Goal: Task Accomplishment & Management: Complete application form

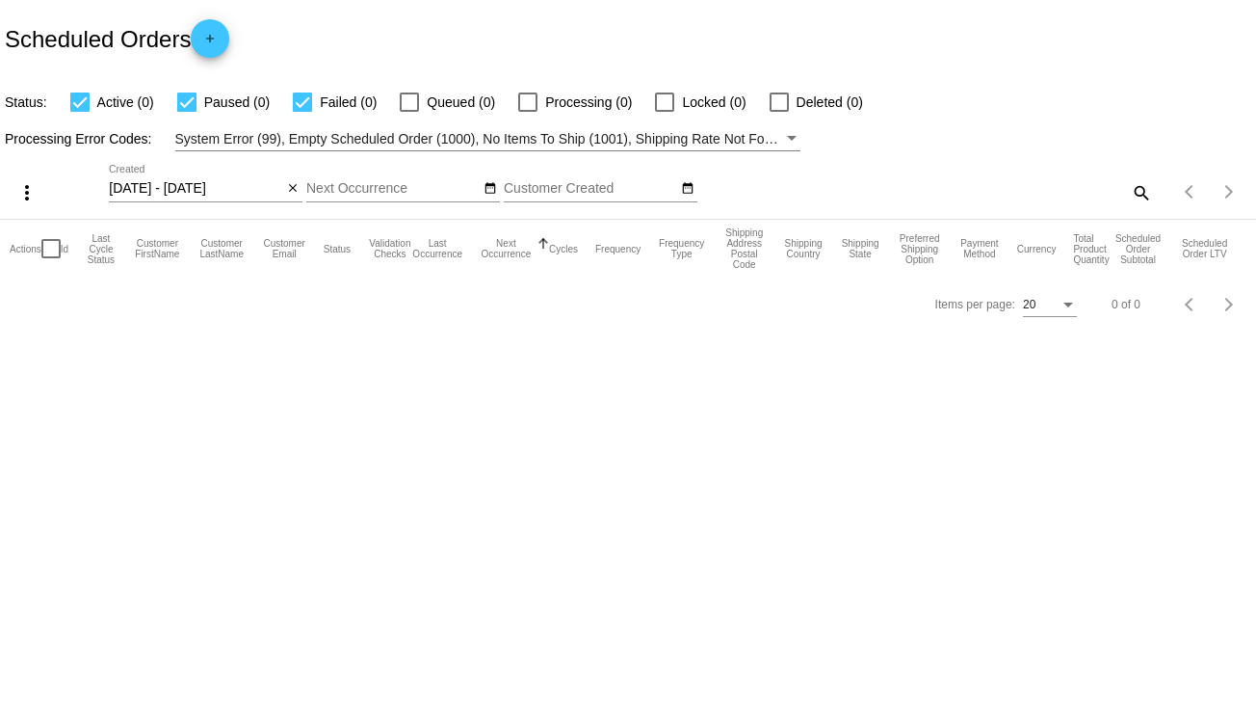
click at [295, 190] on mat-icon "close" at bounding box center [292, 188] width 13 height 15
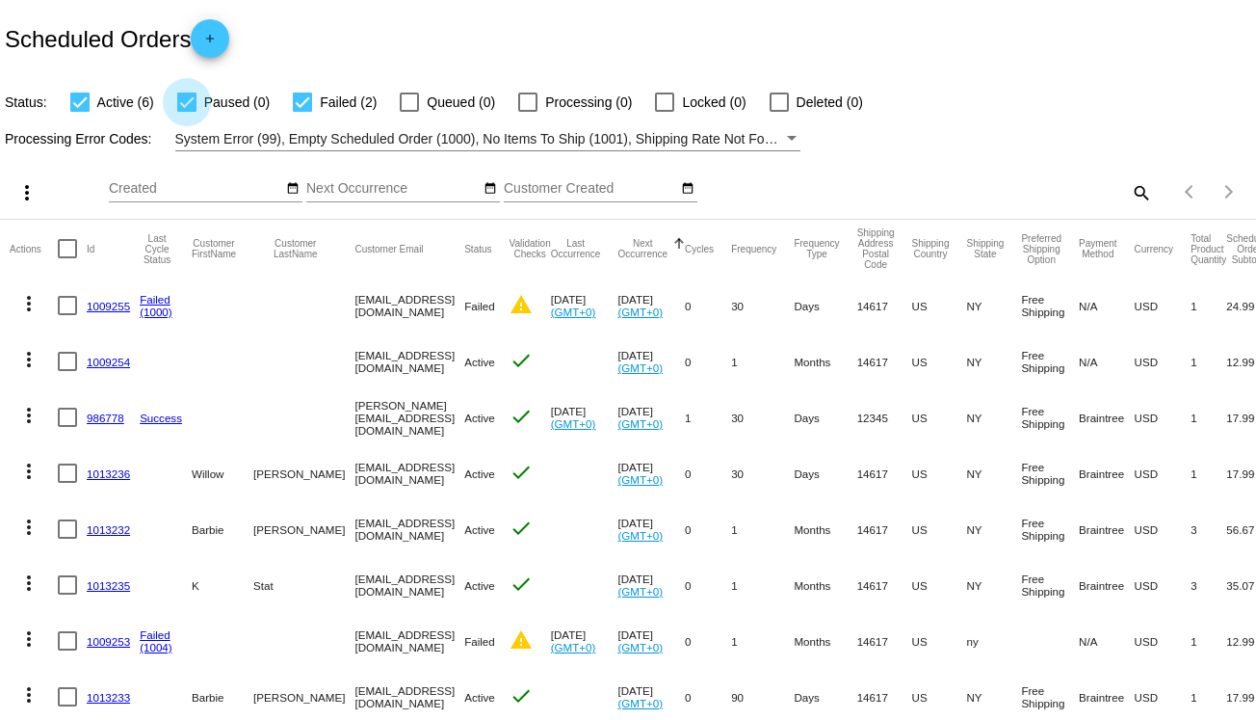
drag, startPoint x: 200, startPoint y: 105, endPoint x: 167, endPoint y: 103, distance: 33.8
click at [200, 105] on label "Paused (0)" at bounding box center [223, 102] width 92 height 23
click at [187, 112] on input "Paused (0)" at bounding box center [186, 112] width 1 height 1
checkbox input "false"
click at [87, 101] on div at bounding box center [79, 101] width 19 height 19
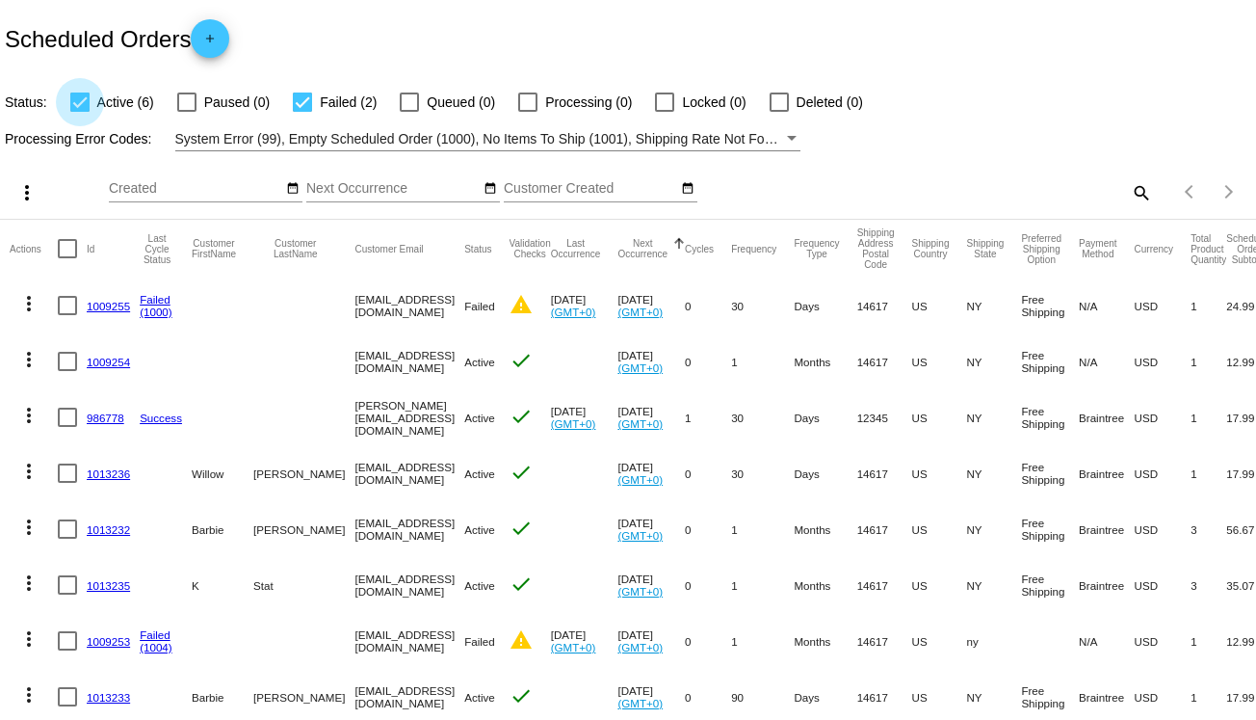
click at [80, 112] on input "Active (6)" at bounding box center [79, 112] width 1 height 1
checkbox input "false"
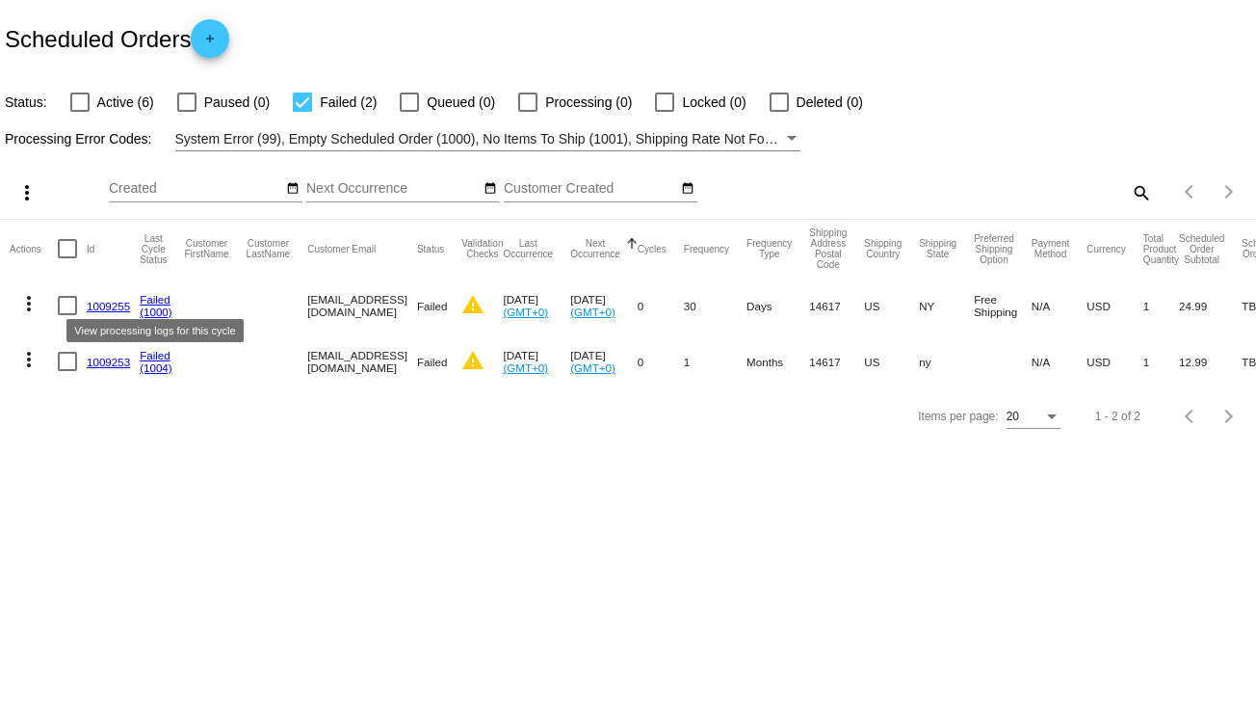
click at [108, 303] on link "1009255" at bounding box center [108, 306] width 43 height 13
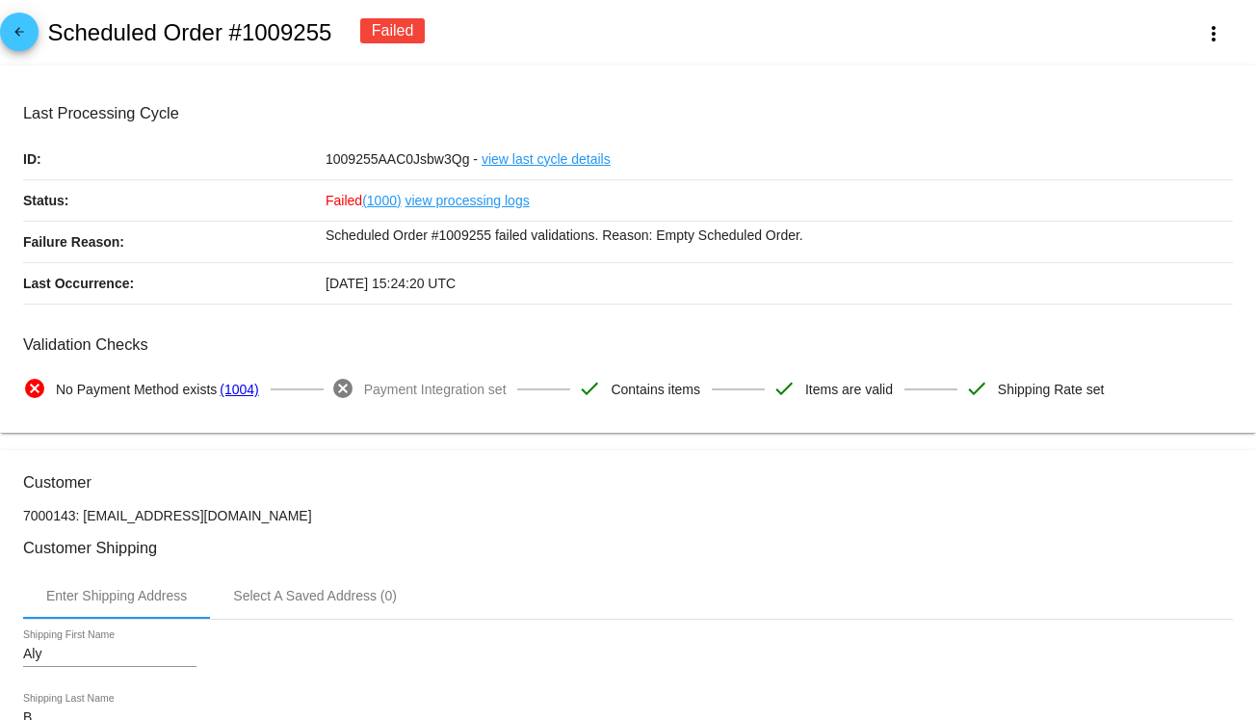
click at [12, 35] on mat-icon "arrow_back" at bounding box center [19, 36] width 23 height 23
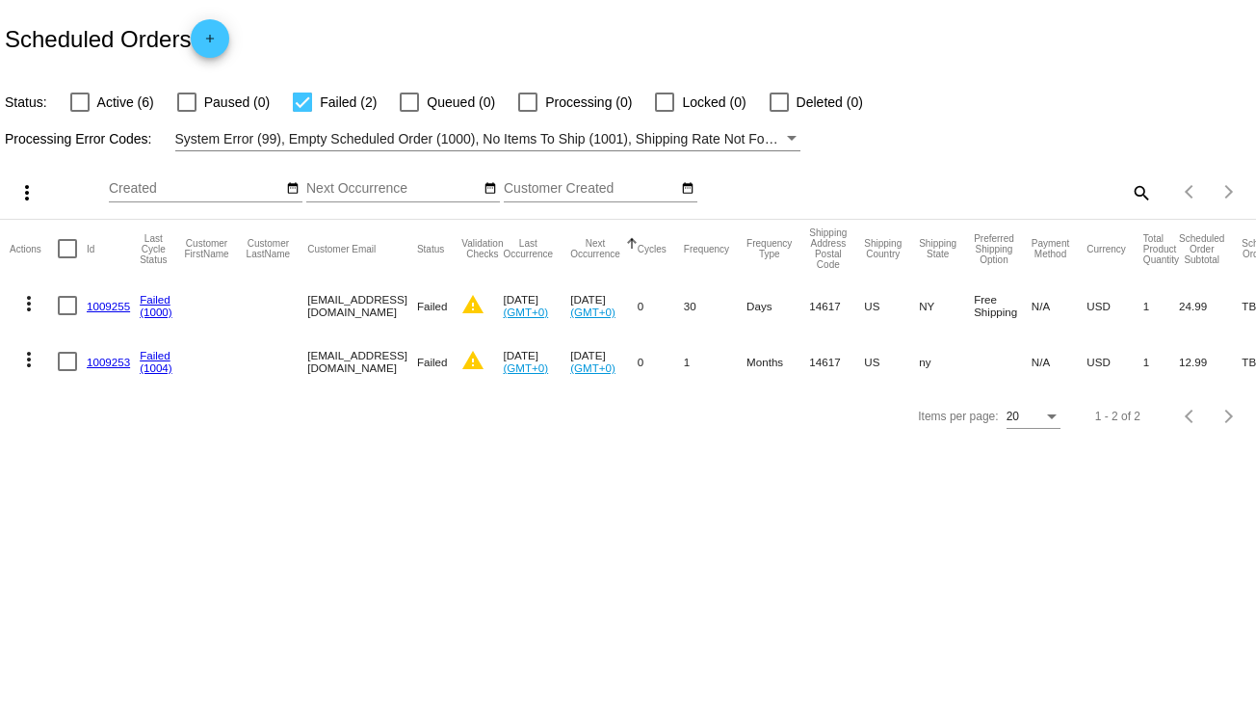
click at [102, 358] on link "1009253" at bounding box center [108, 362] width 43 height 13
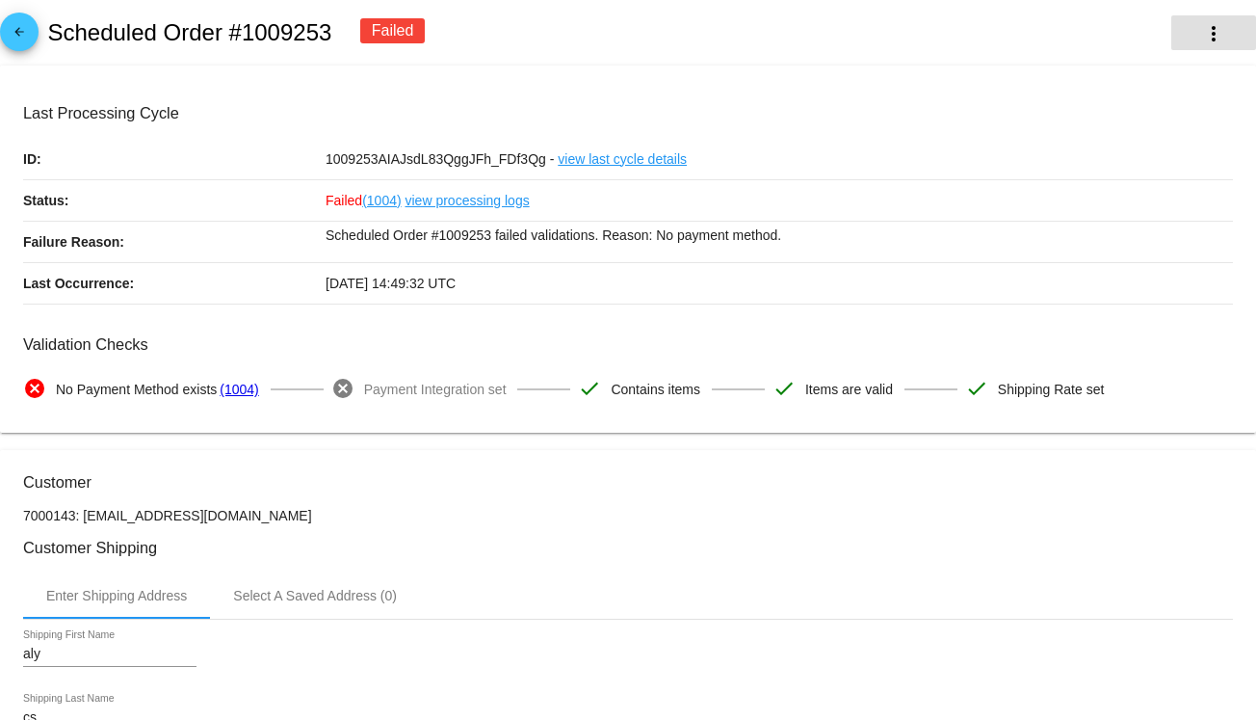
click at [1202, 30] on mat-icon "more_vert" at bounding box center [1213, 33] width 23 height 23
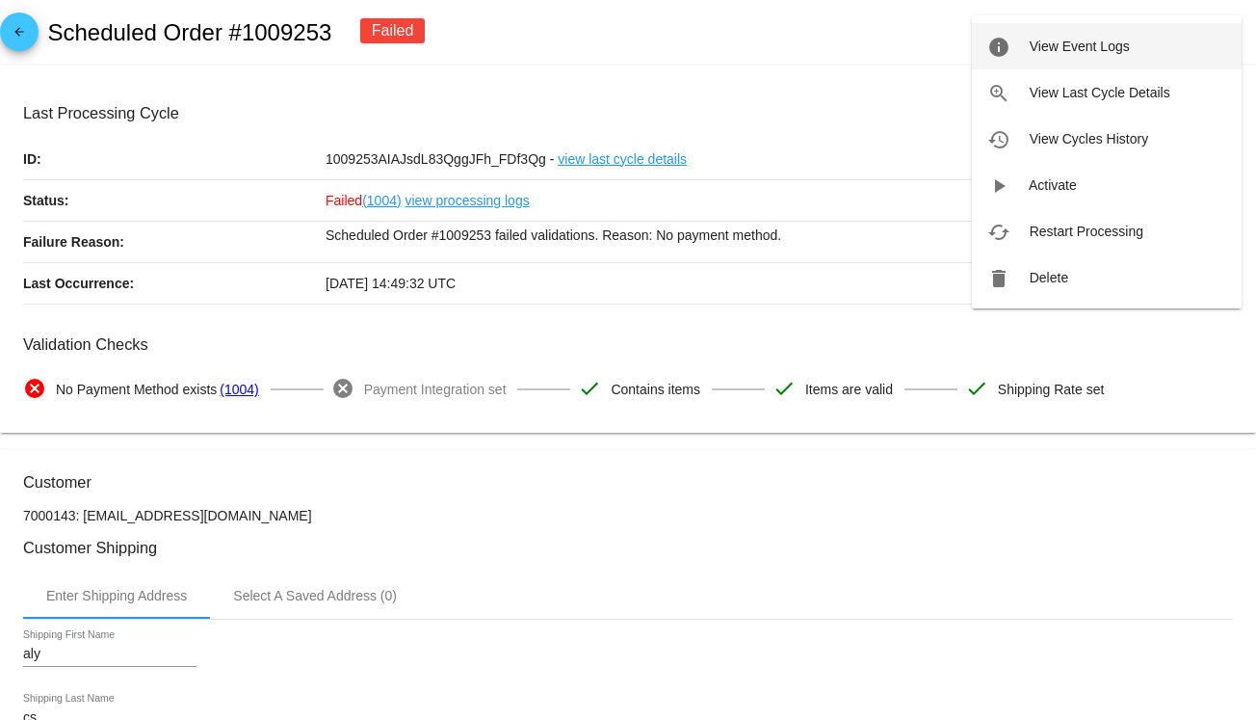
click at [1156, 55] on button "info View Event Logs" at bounding box center [1107, 46] width 270 height 46
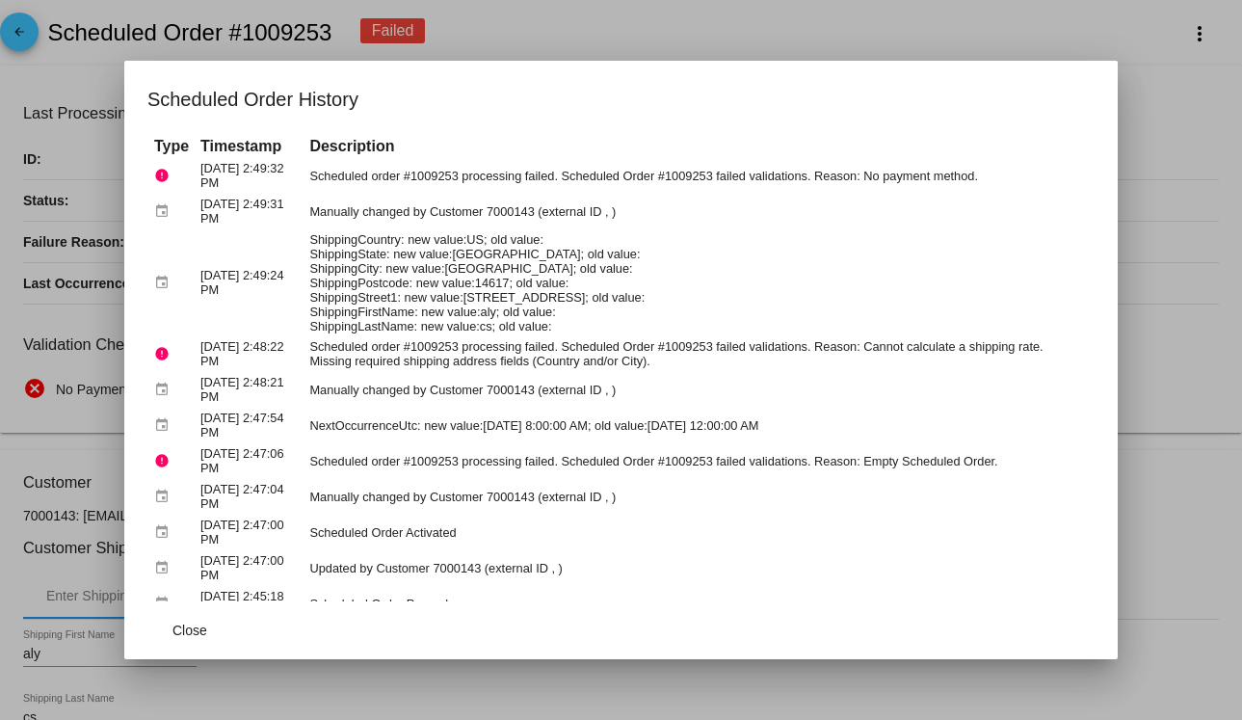
click at [8, 31] on div at bounding box center [621, 360] width 1242 height 720
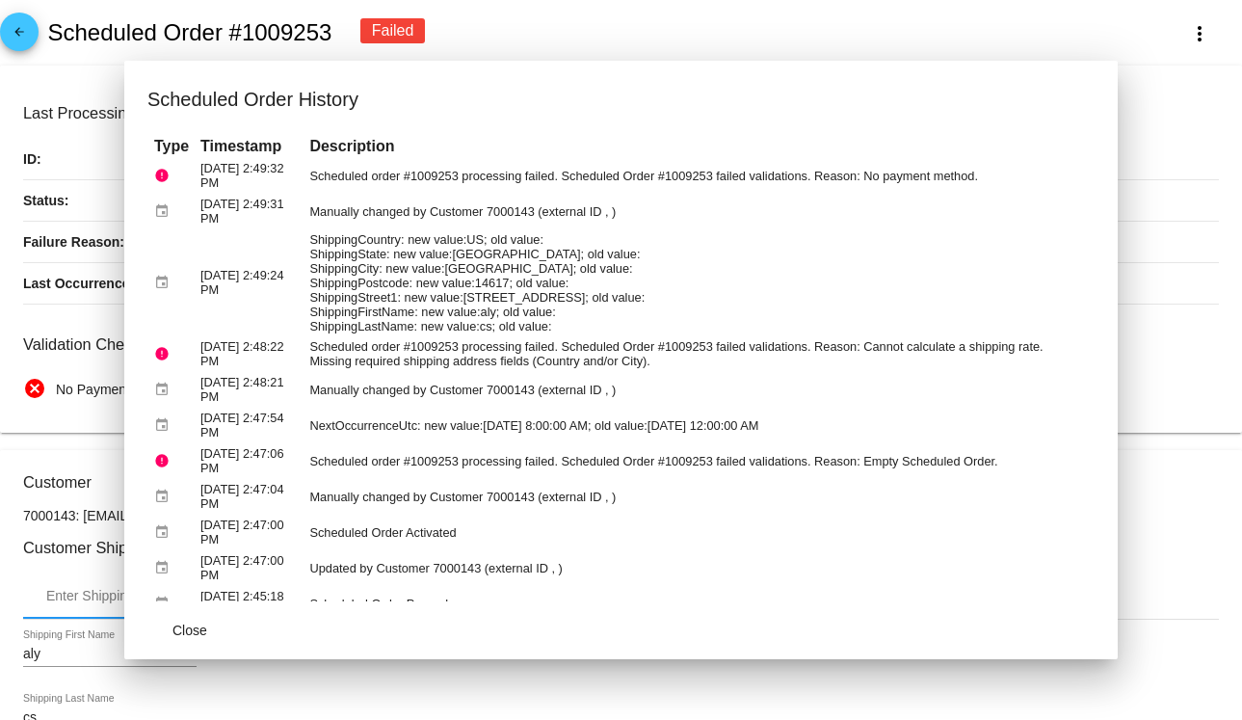
click at [27, 31] on mat-icon "arrow_back" at bounding box center [19, 36] width 23 height 23
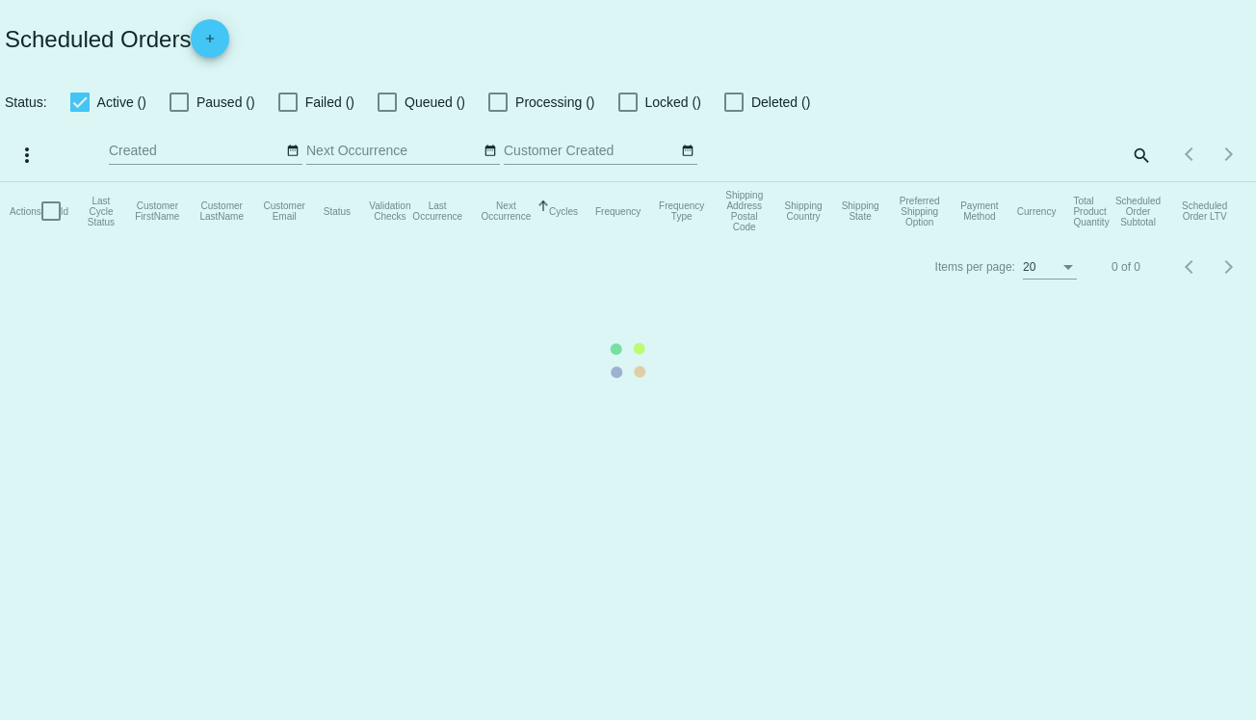
checkbox input "false"
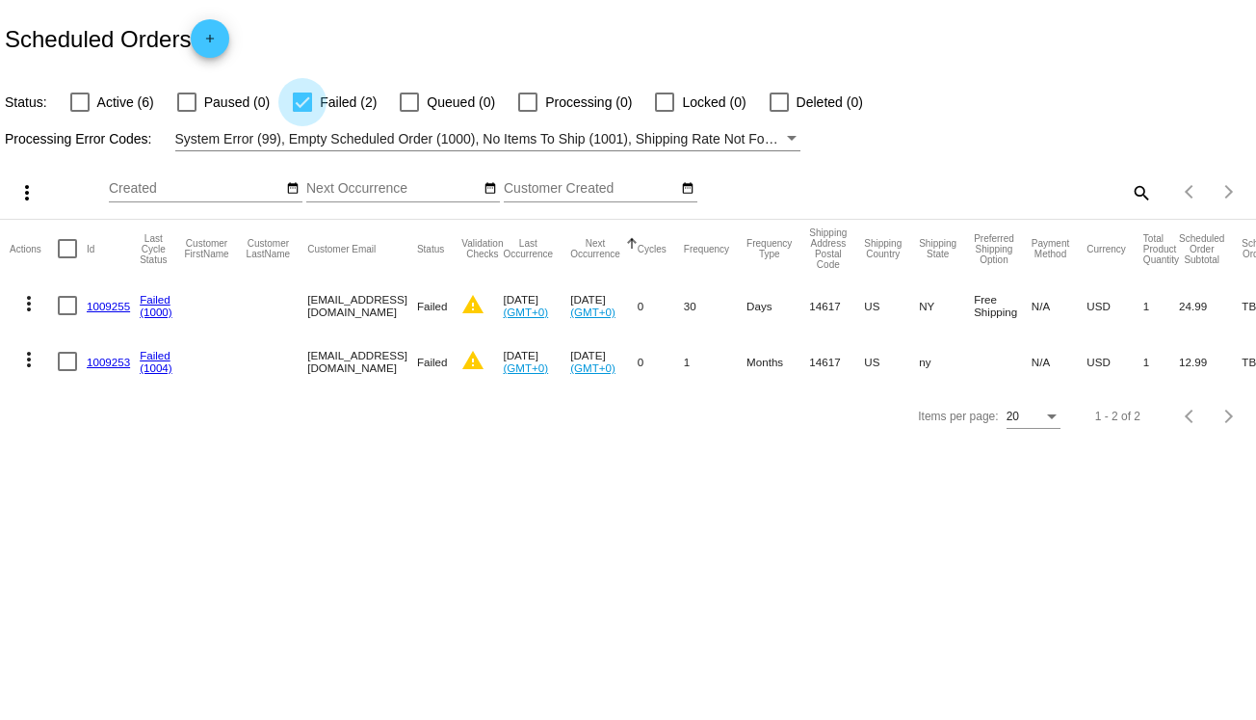
click at [301, 103] on div at bounding box center [302, 101] width 19 height 19
click at [302, 112] on input "Failed (2)" at bounding box center [302, 112] width 1 height 1
checkbox input "false"
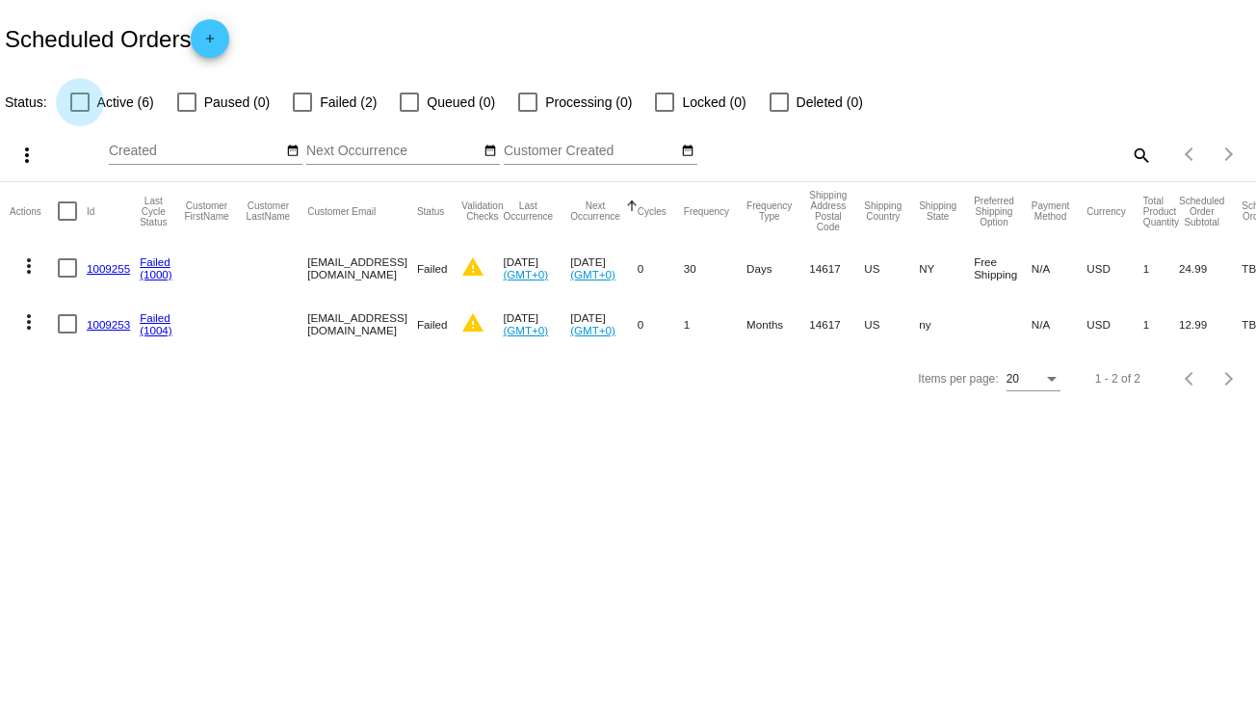
click at [89, 106] on div at bounding box center [79, 101] width 19 height 19
click at [80, 112] on input "Active (6)" at bounding box center [79, 112] width 1 height 1
checkbox input "true"
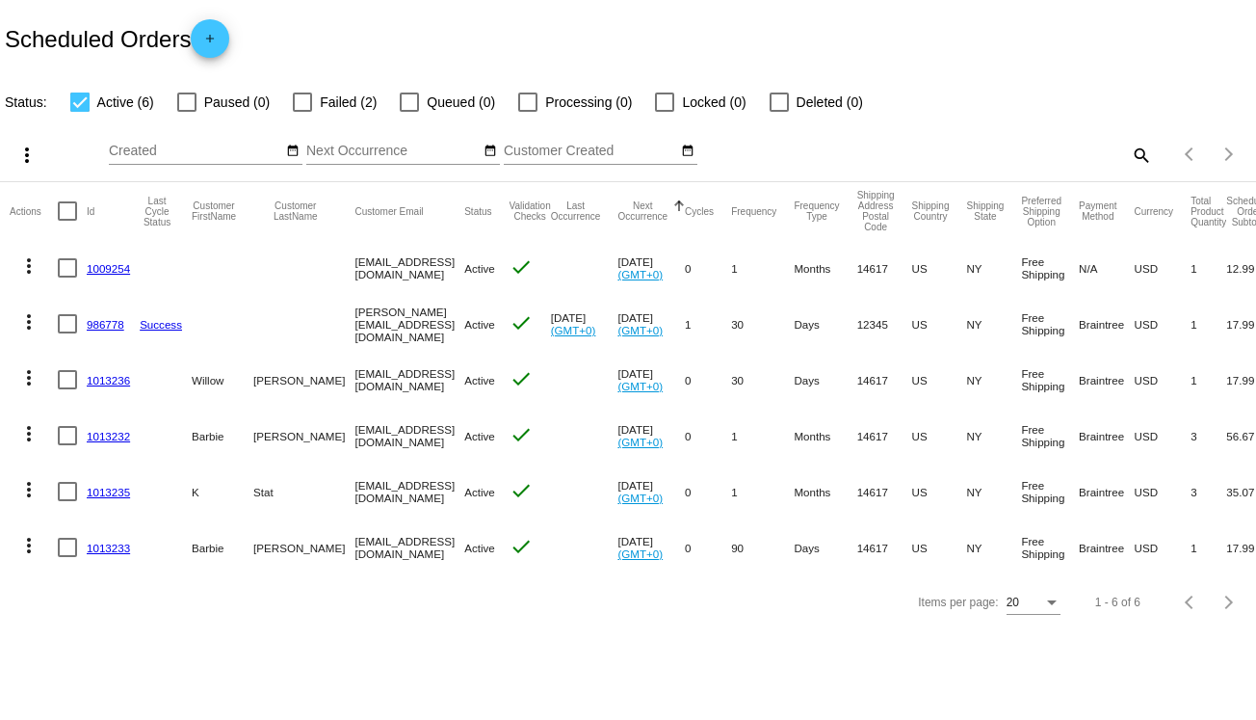
click at [218, 40] on mat-icon "add" at bounding box center [209, 43] width 23 height 23
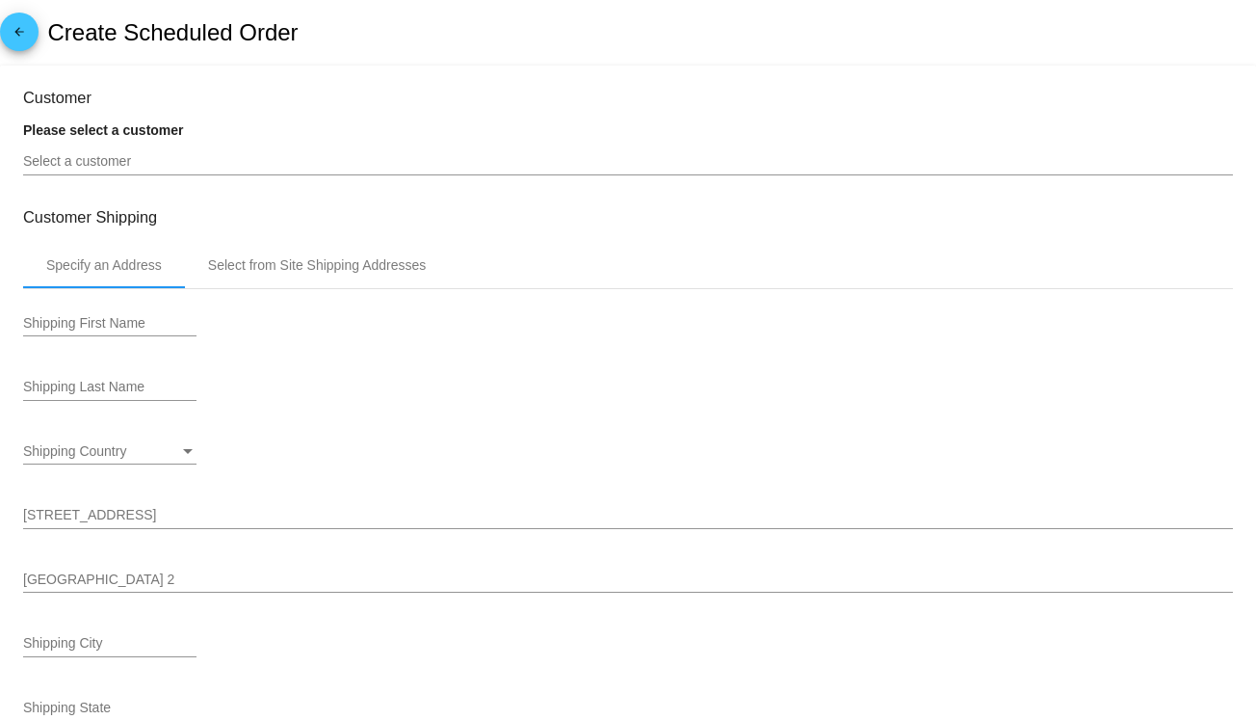
type input "[DATE]"
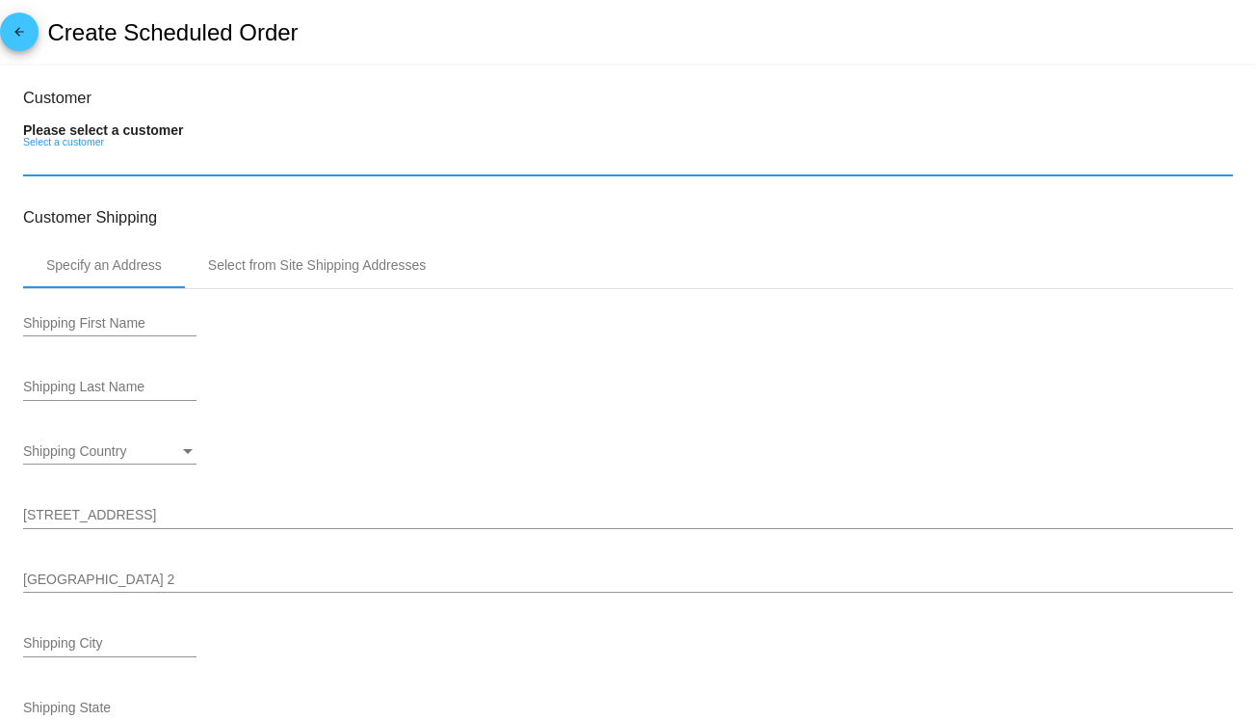
click at [183, 160] on input "Select a customer" at bounding box center [628, 161] width 1210 height 15
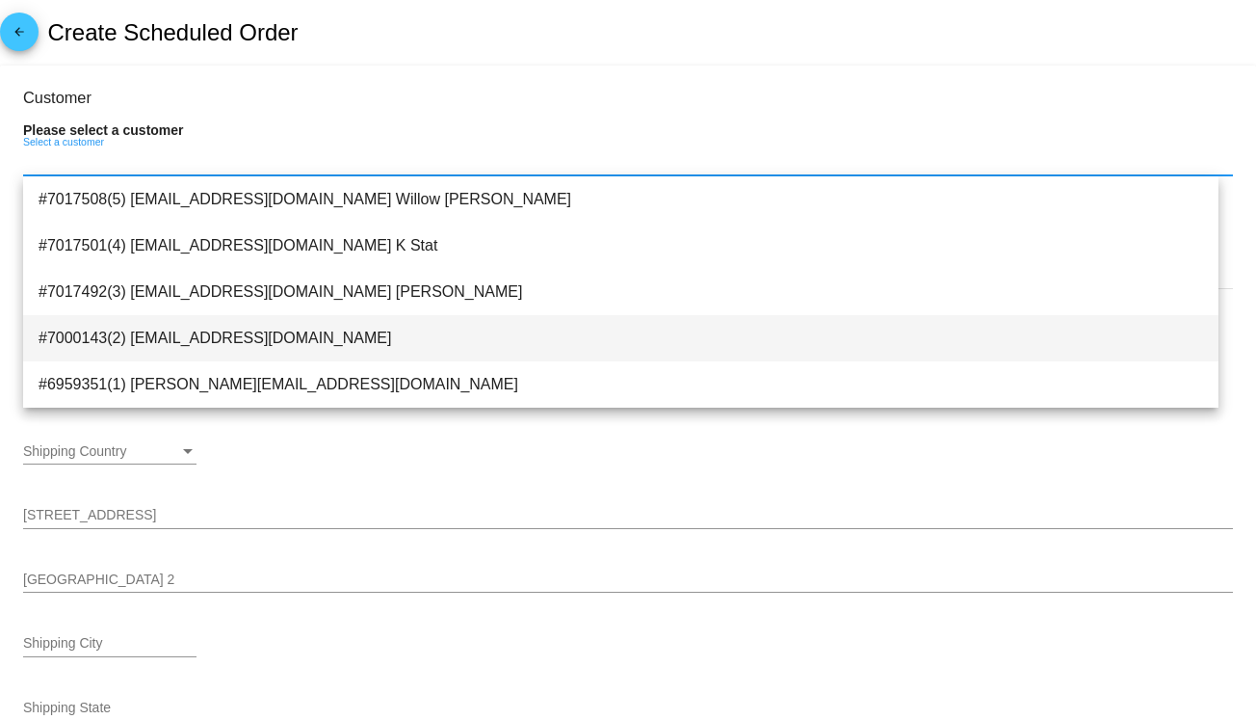
click at [205, 344] on span "#7000143(2) [EMAIL_ADDRESS][DOMAIN_NAME]" at bounding box center [621, 338] width 1165 height 46
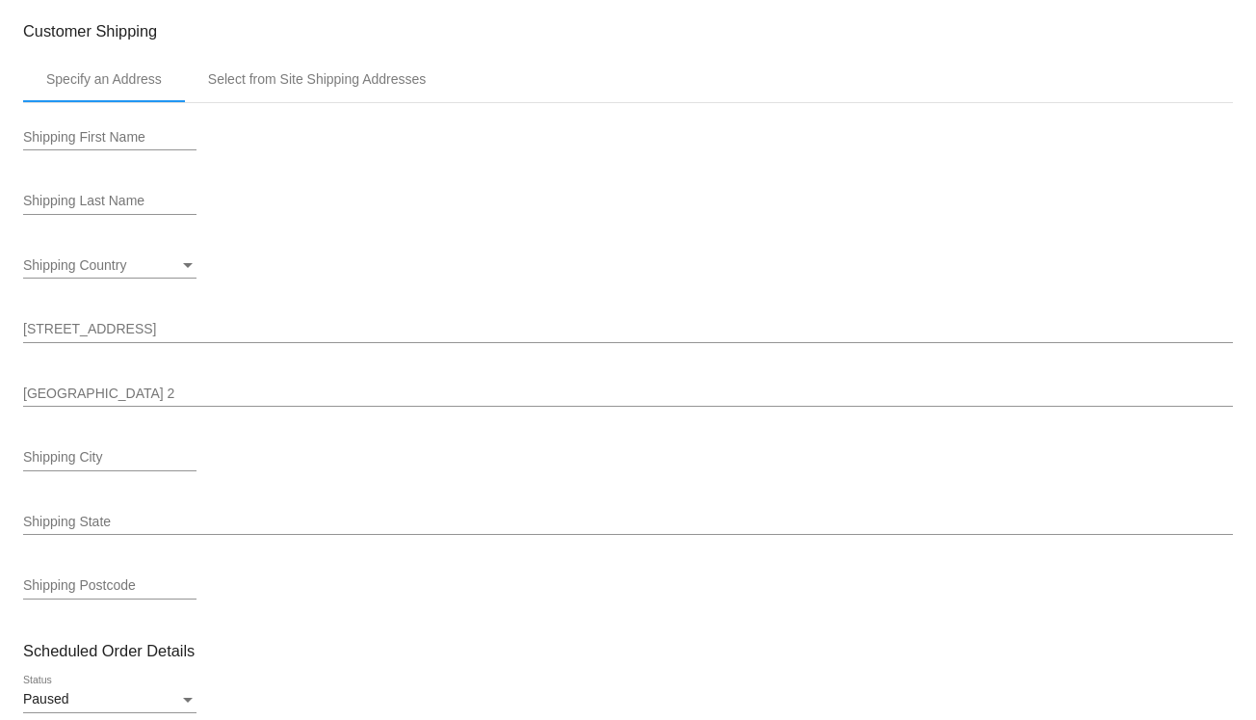
scroll to position [193, 0]
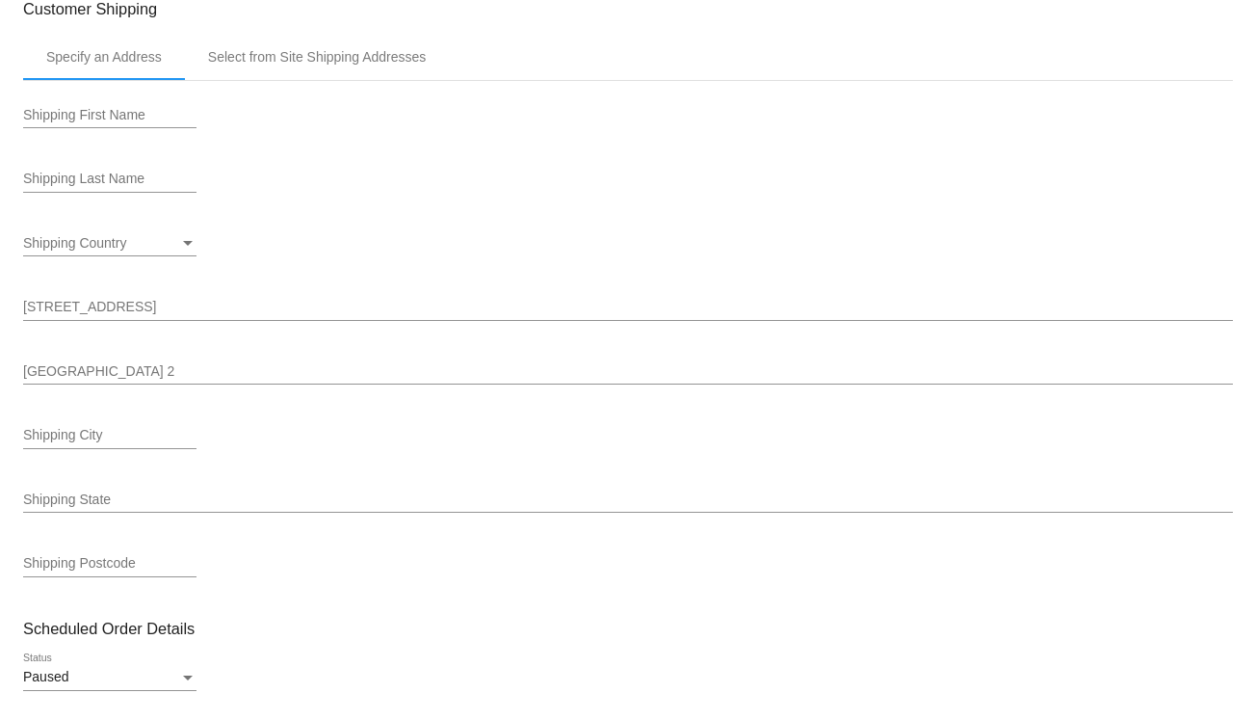
click at [105, 132] on div "Shipping First Name" at bounding box center [109, 118] width 173 height 55
click at [115, 114] on input "Shipping First Name" at bounding box center [109, 115] width 173 height 15
type input "Aly"
click at [124, 176] on input "Shipping Last Name" at bounding box center [109, 179] width 173 height 15
type input "B"
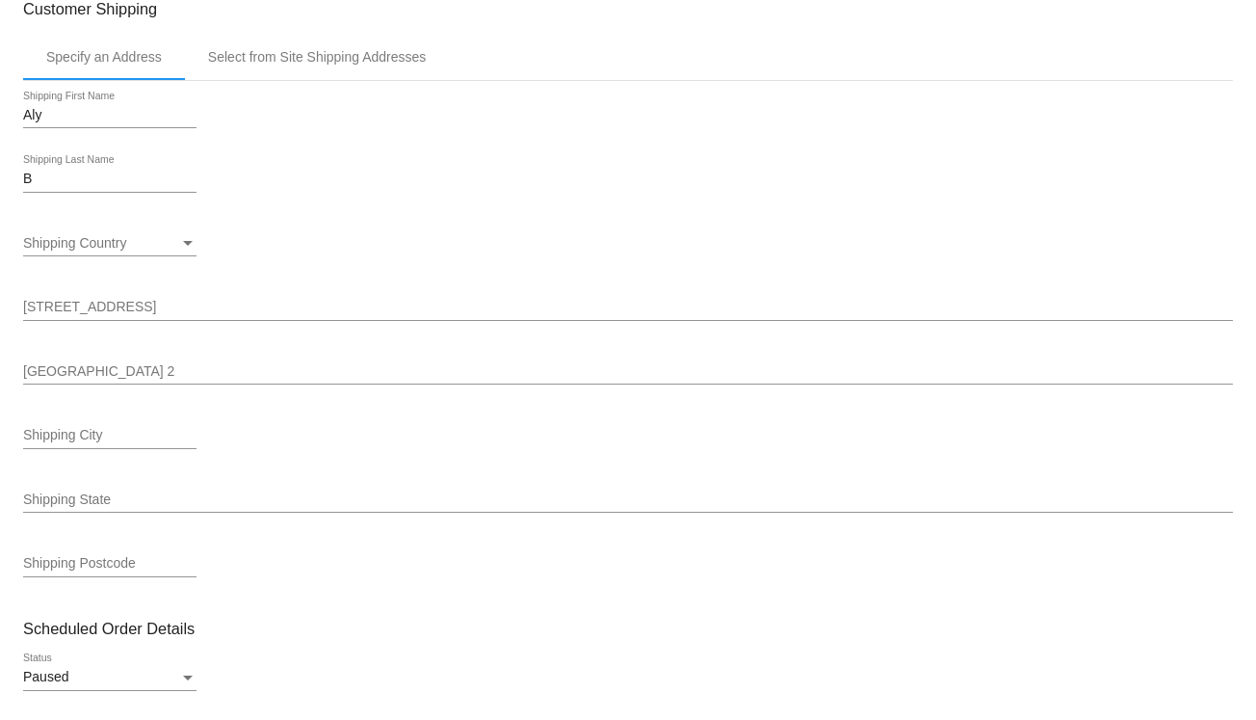
click at [126, 317] on div "[STREET_ADDRESS]" at bounding box center [628, 302] width 1210 height 38
click at [149, 249] on div "Shipping Country" at bounding box center [101, 243] width 156 height 15
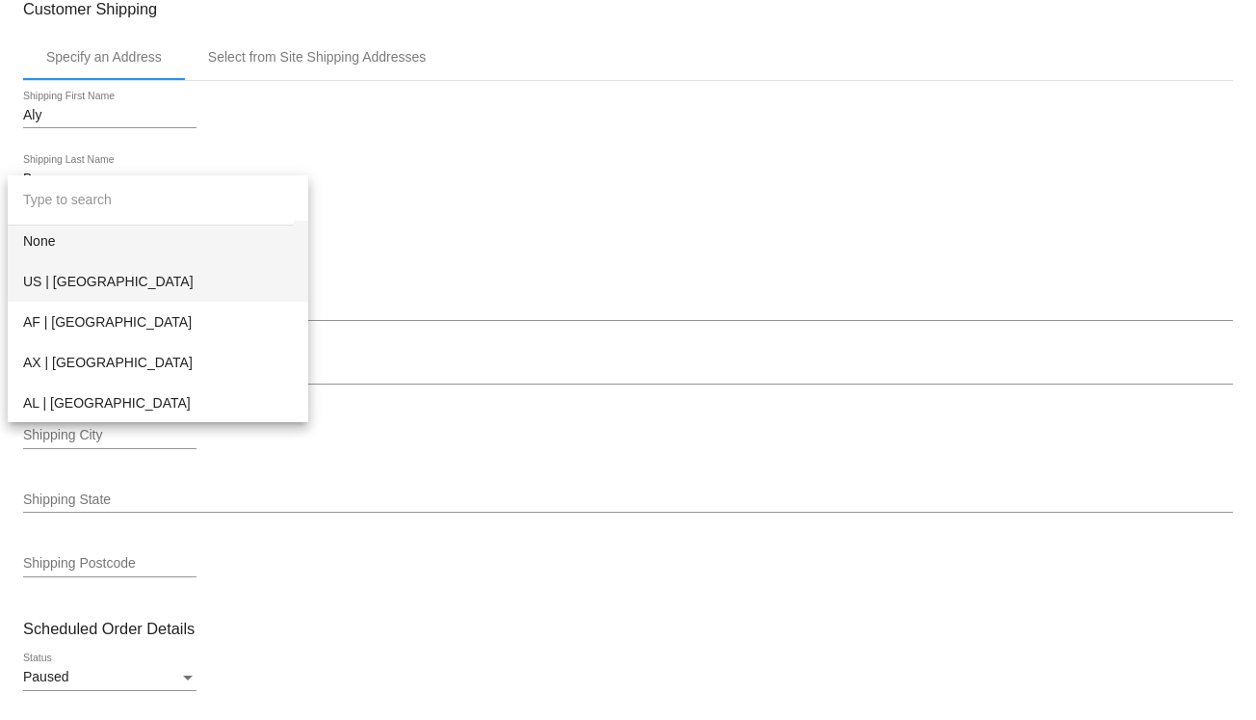
click at [145, 278] on span "US | [GEOGRAPHIC_DATA]" at bounding box center [158, 281] width 270 height 40
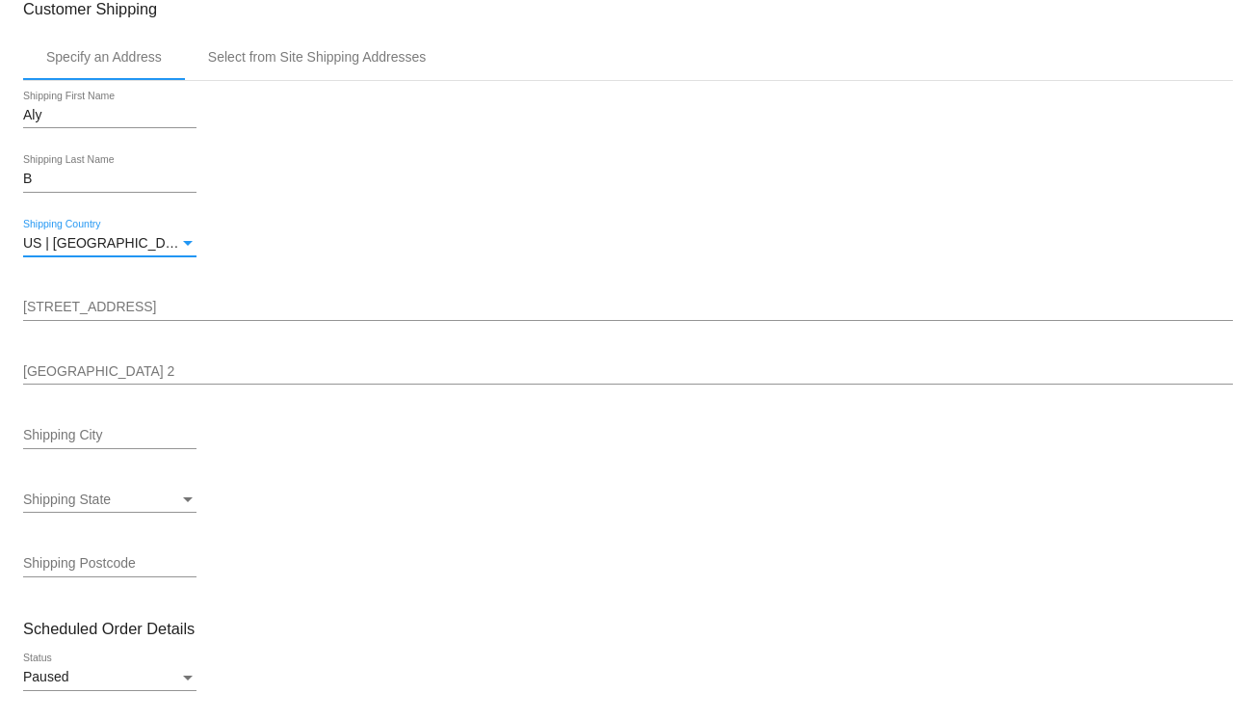
click at [146, 304] on input "[STREET_ADDRESS]" at bounding box center [628, 307] width 1210 height 15
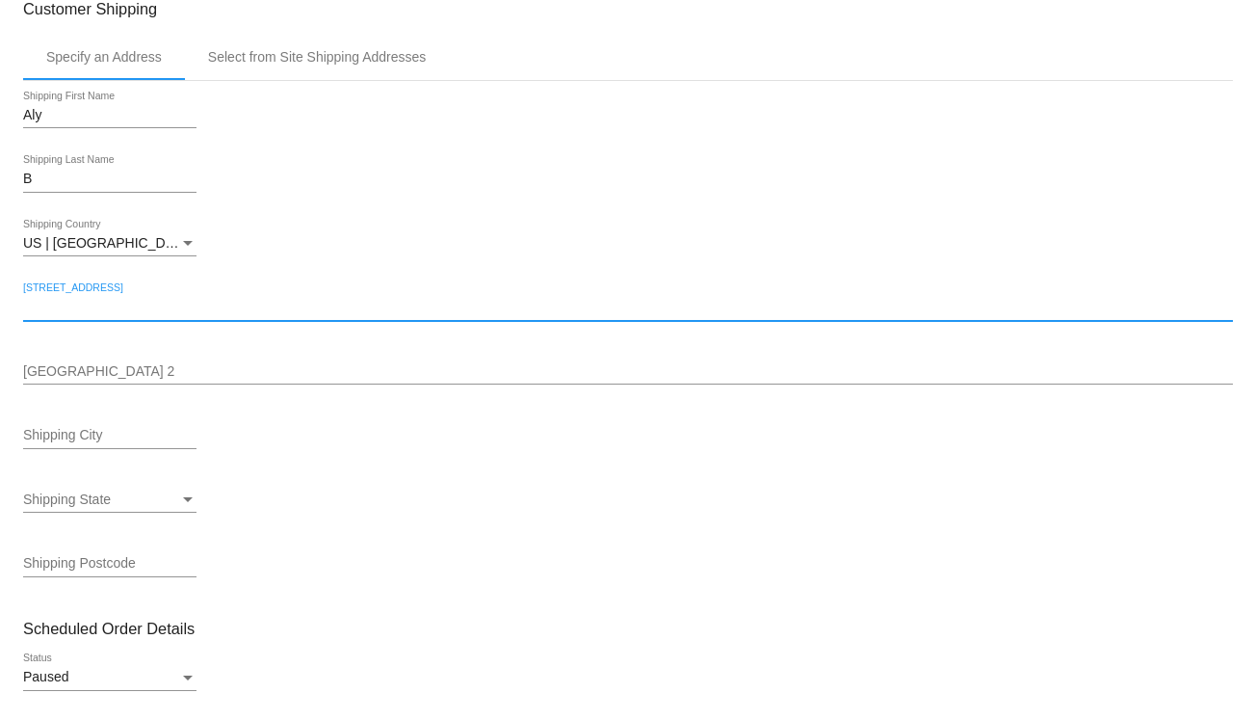
type input "[STREET_ADDRESS]"
click at [147, 369] on input "[GEOGRAPHIC_DATA] 2" at bounding box center [628, 371] width 1210 height 15
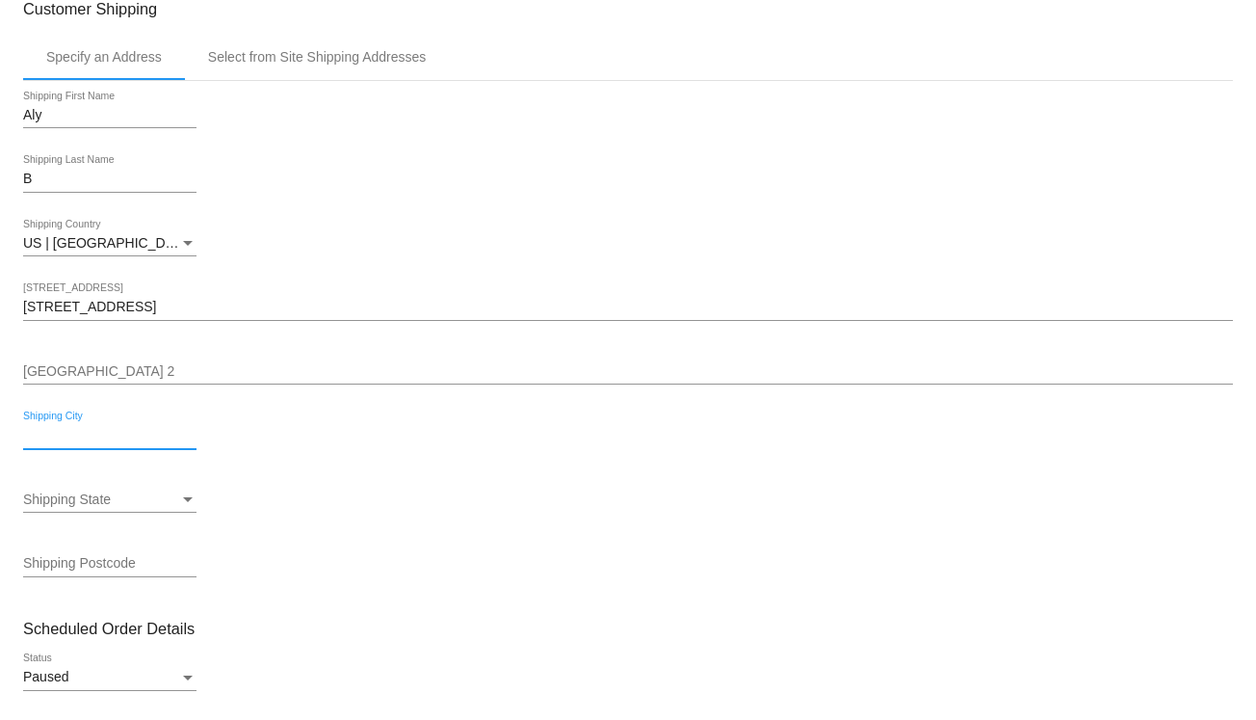
click at [129, 430] on input "Shipping City" at bounding box center [109, 435] width 173 height 15
type input "[GEOGRAPHIC_DATA]"
click at [129, 502] on div "Shipping State" at bounding box center [101, 499] width 156 height 15
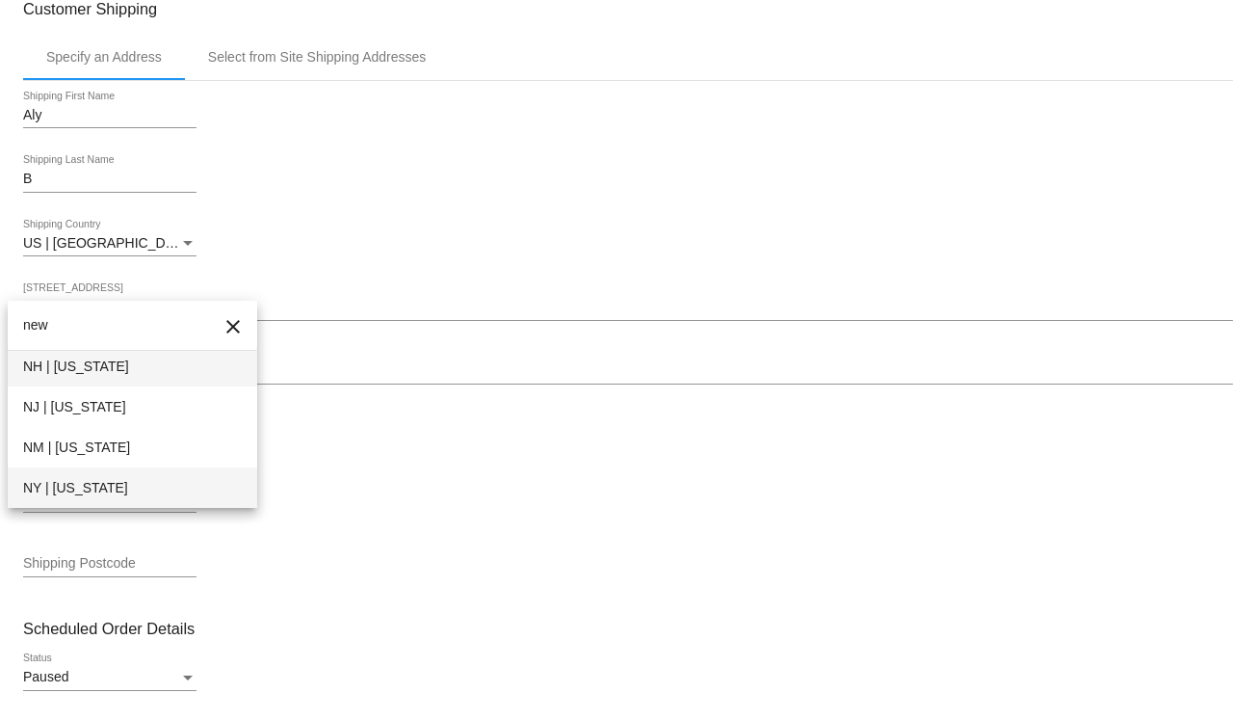
type input "new"
click at [133, 482] on span "NY | [US_STATE]" at bounding box center [132, 487] width 219 height 40
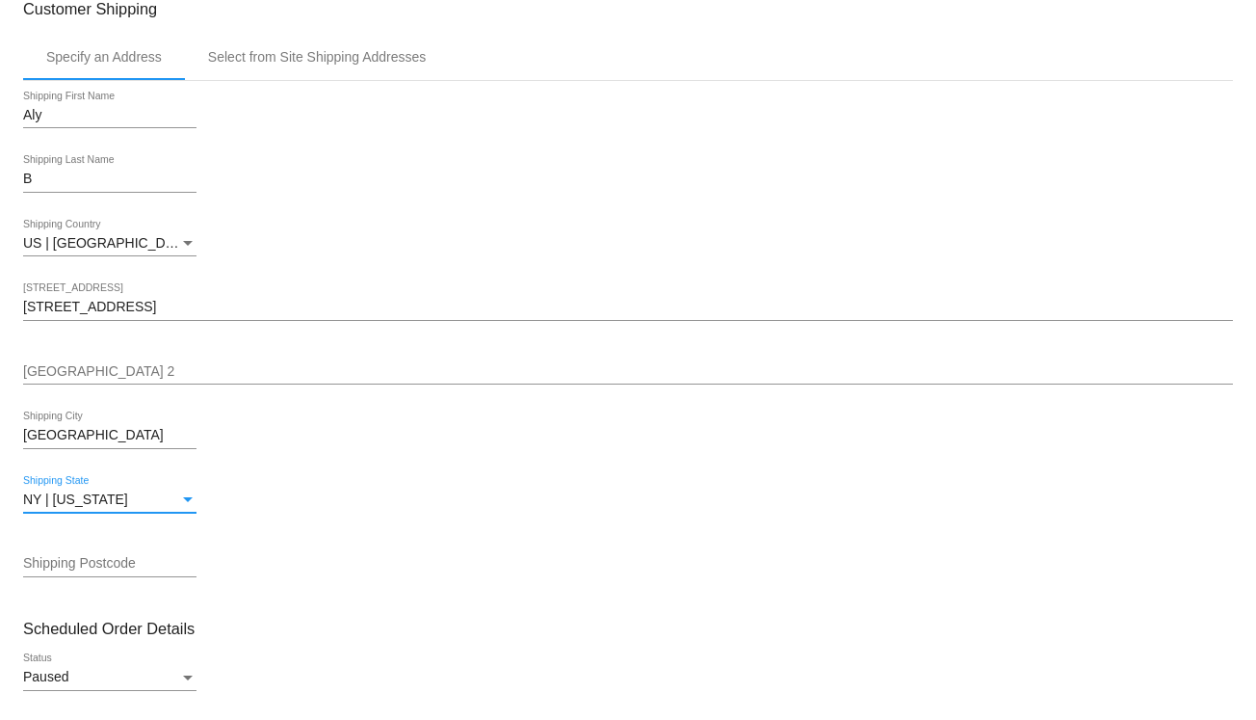
click at [131, 561] on input "Shipping Postcode" at bounding box center [109, 563] width 173 height 15
type input "14617"
drag, startPoint x: 337, startPoint y: 626, endPoint x: 359, endPoint y: 597, distance: 36.4
click at [337, 625] on h3 "Scheduled Order Details" at bounding box center [628, 629] width 1210 height 18
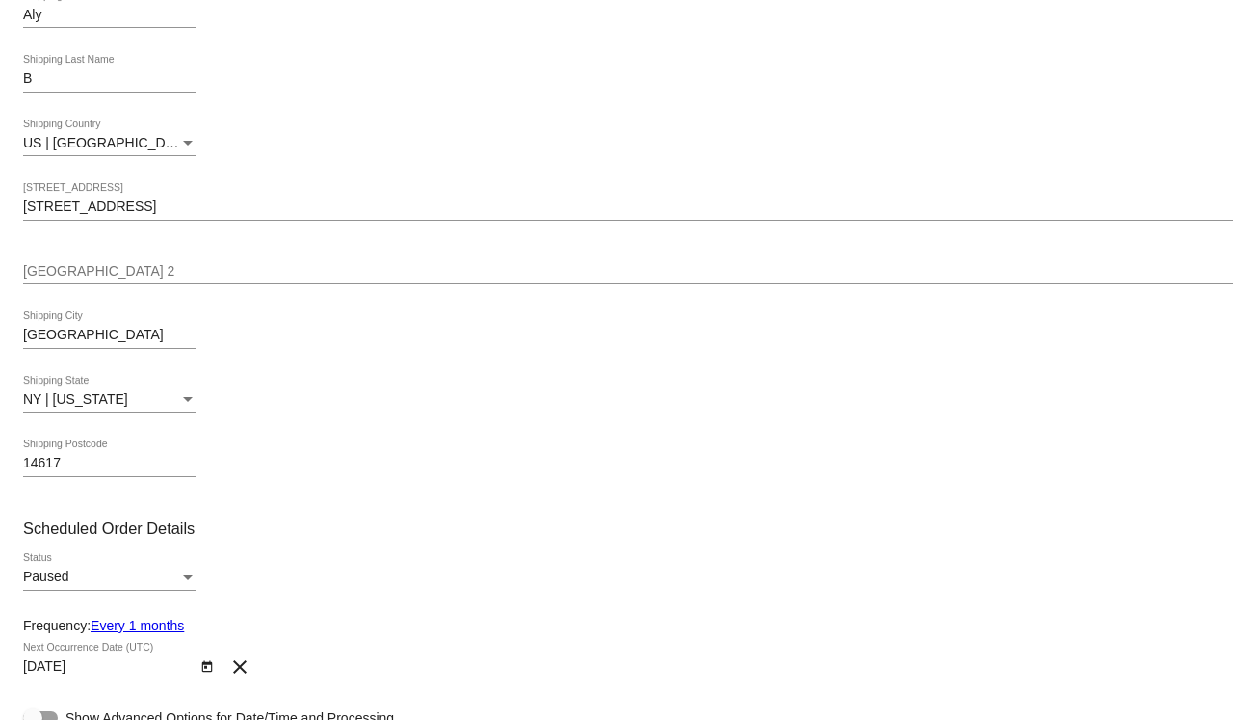
scroll to position [482, 0]
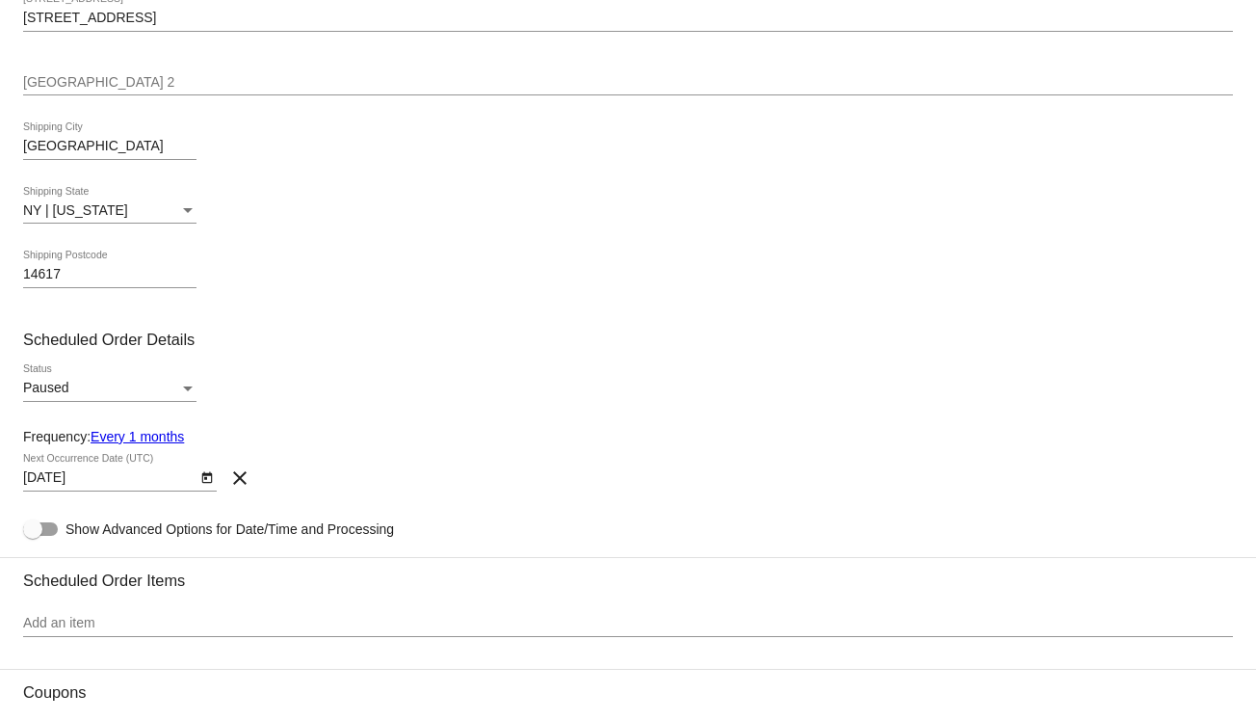
click at [155, 376] on div "Paused Status" at bounding box center [109, 383] width 173 height 38
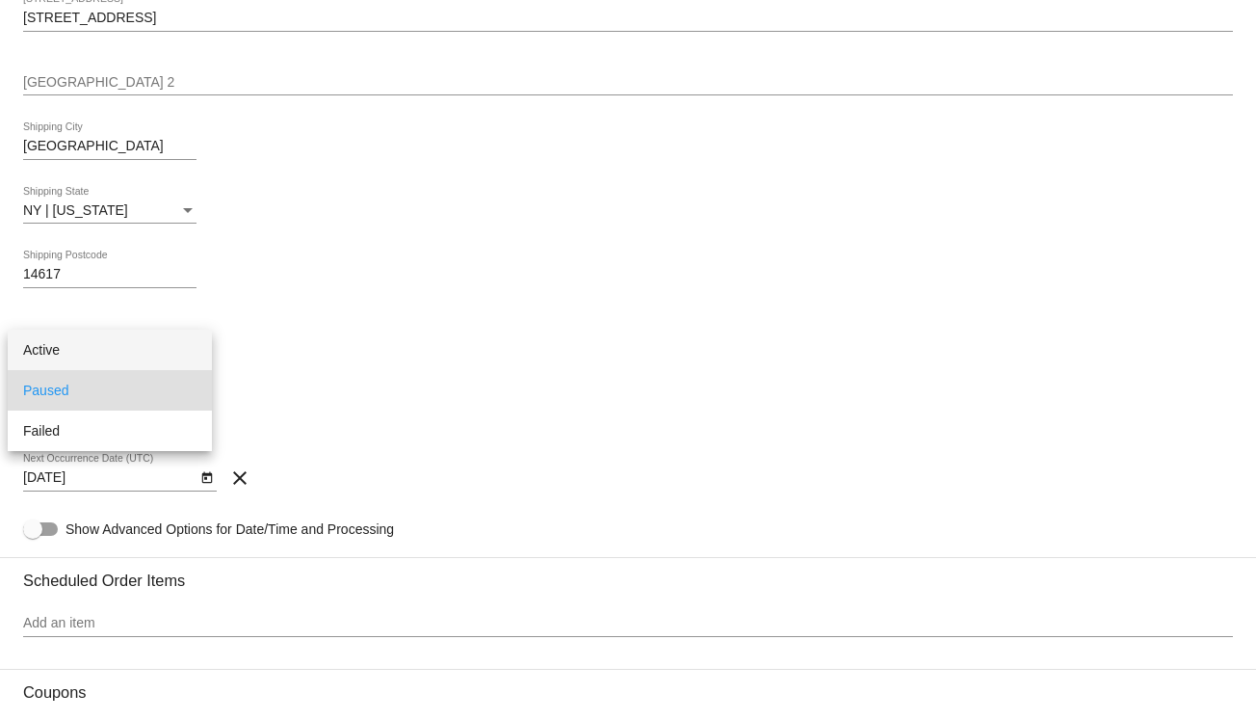
click at [134, 350] on span "Active" at bounding box center [109, 350] width 173 height 40
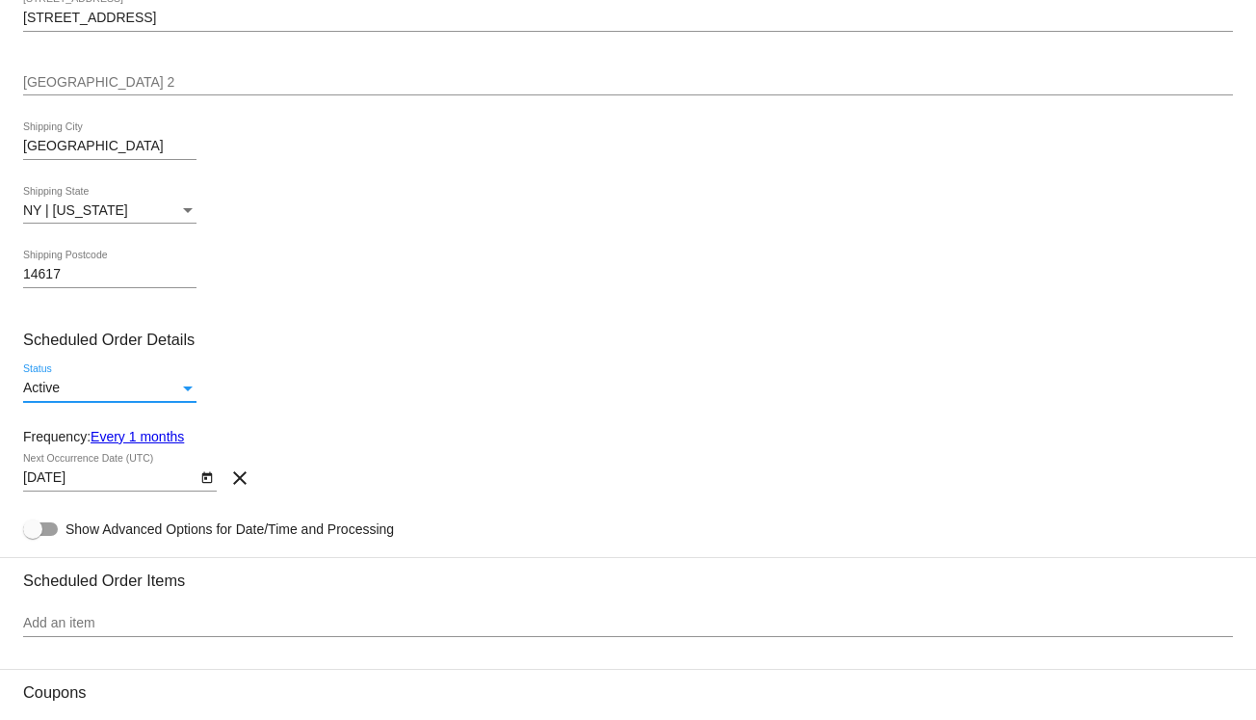
click at [703, 383] on div "Active Status" at bounding box center [628, 391] width 1210 height 55
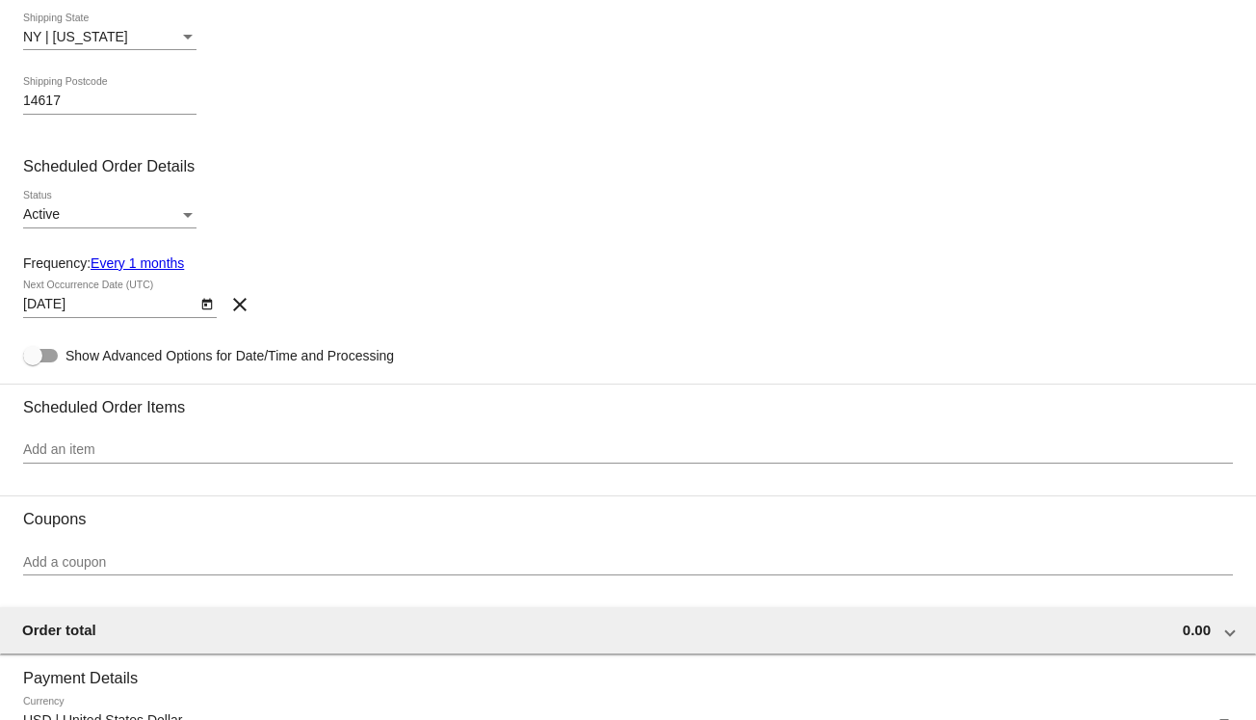
scroll to position [674, 0]
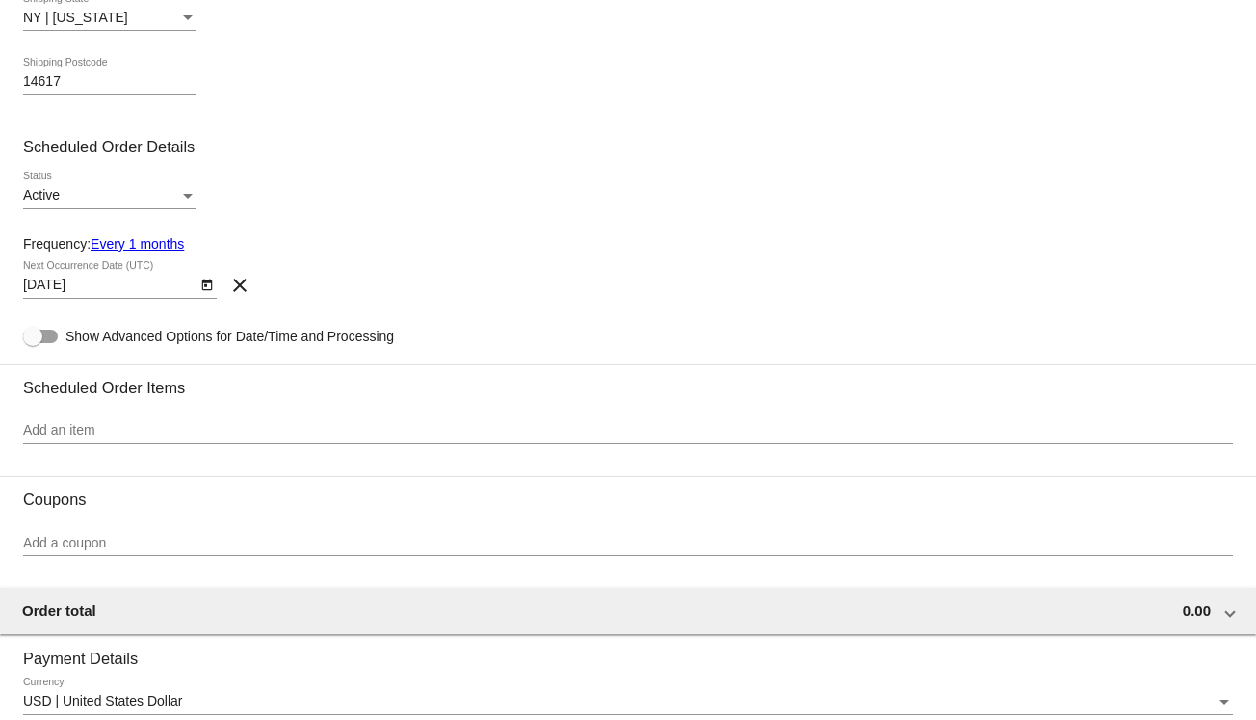
click at [343, 462] on div "Add an item" at bounding box center [628, 434] width 1210 height 55
click at [338, 441] on div "Add an item" at bounding box center [628, 426] width 1210 height 38
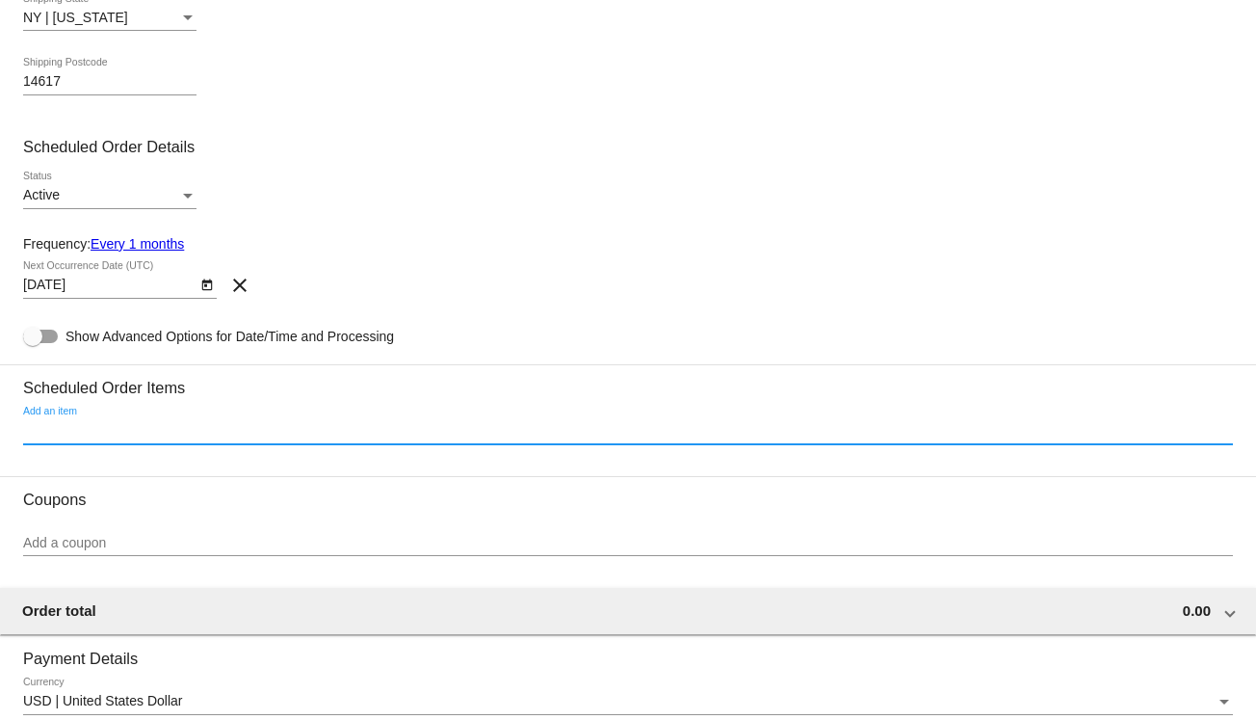
click at [336, 431] on input "Add an item" at bounding box center [628, 430] width 1210 height 15
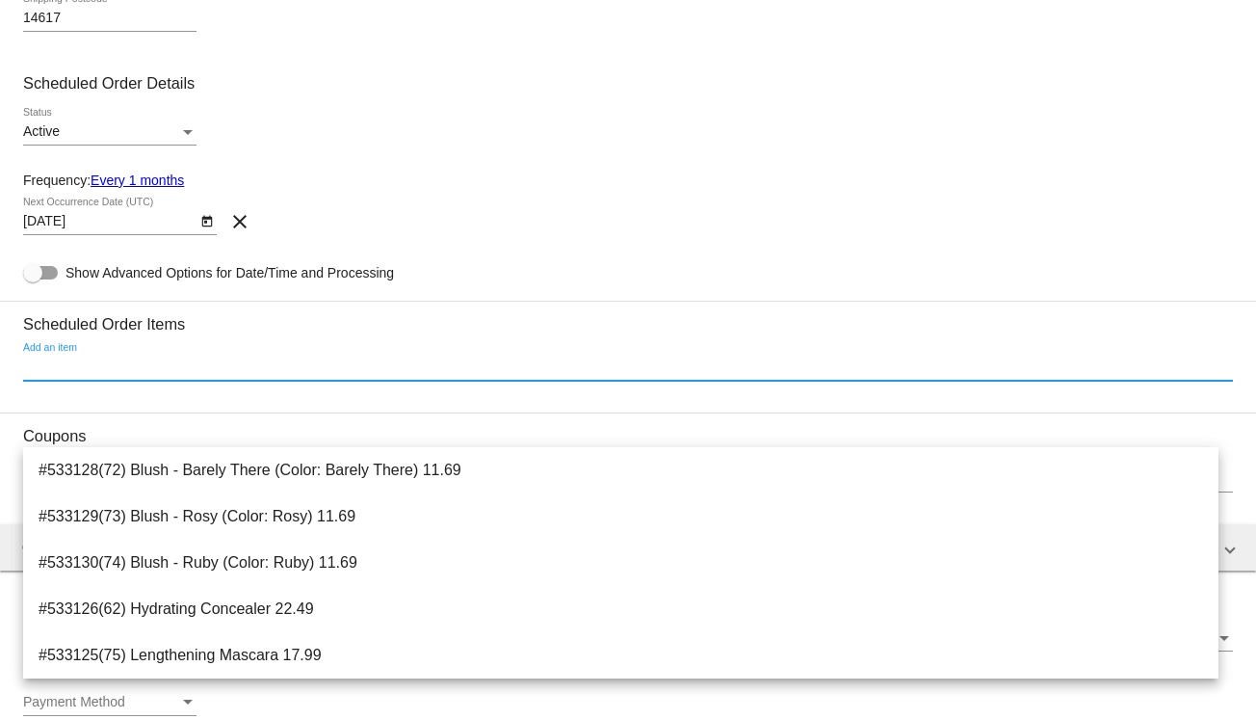
scroll to position [771, 0]
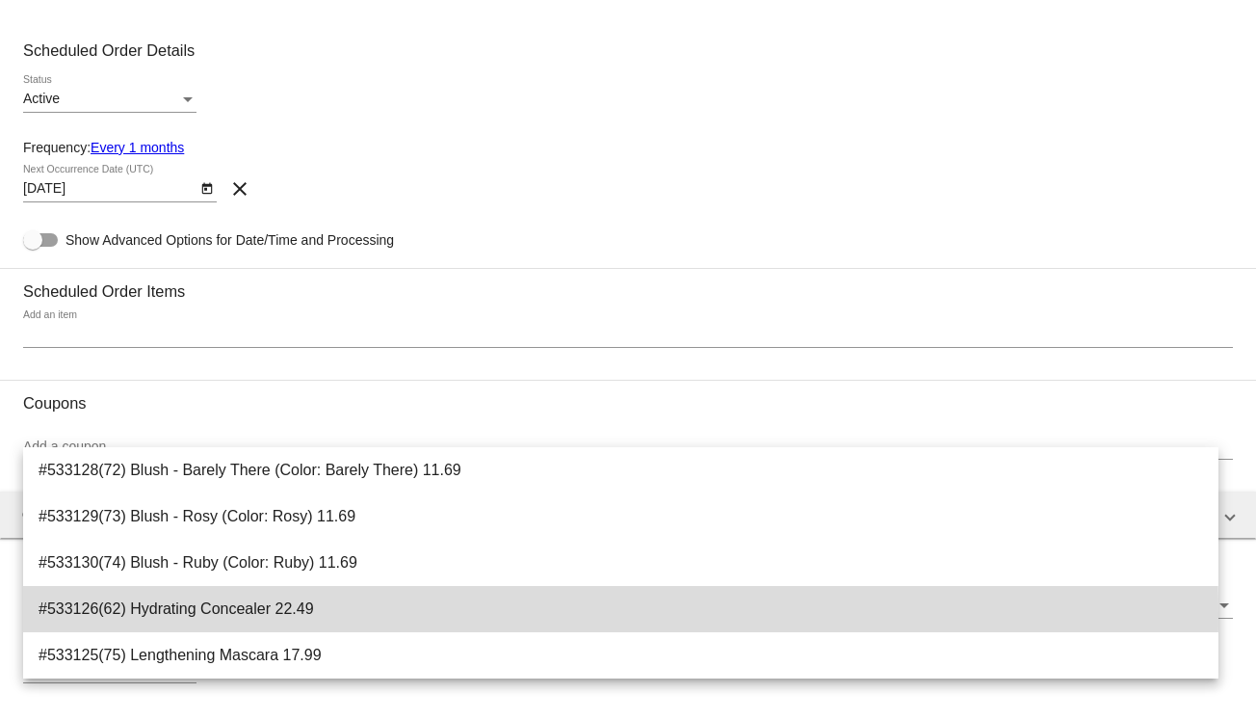
click at [293, 614] on span "#533126(62) Hydrating Concealer 22.49" at bounding box center [621, 609] width 1165 height 46
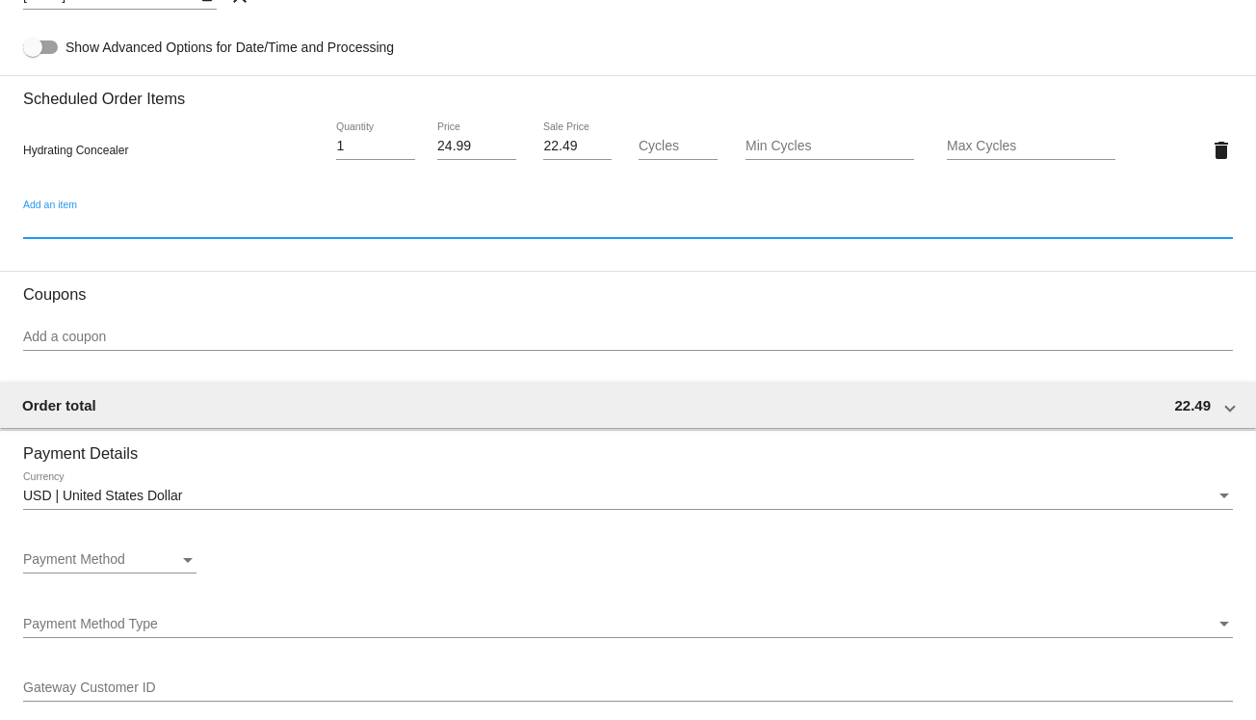
scroll to position [1060, 0]
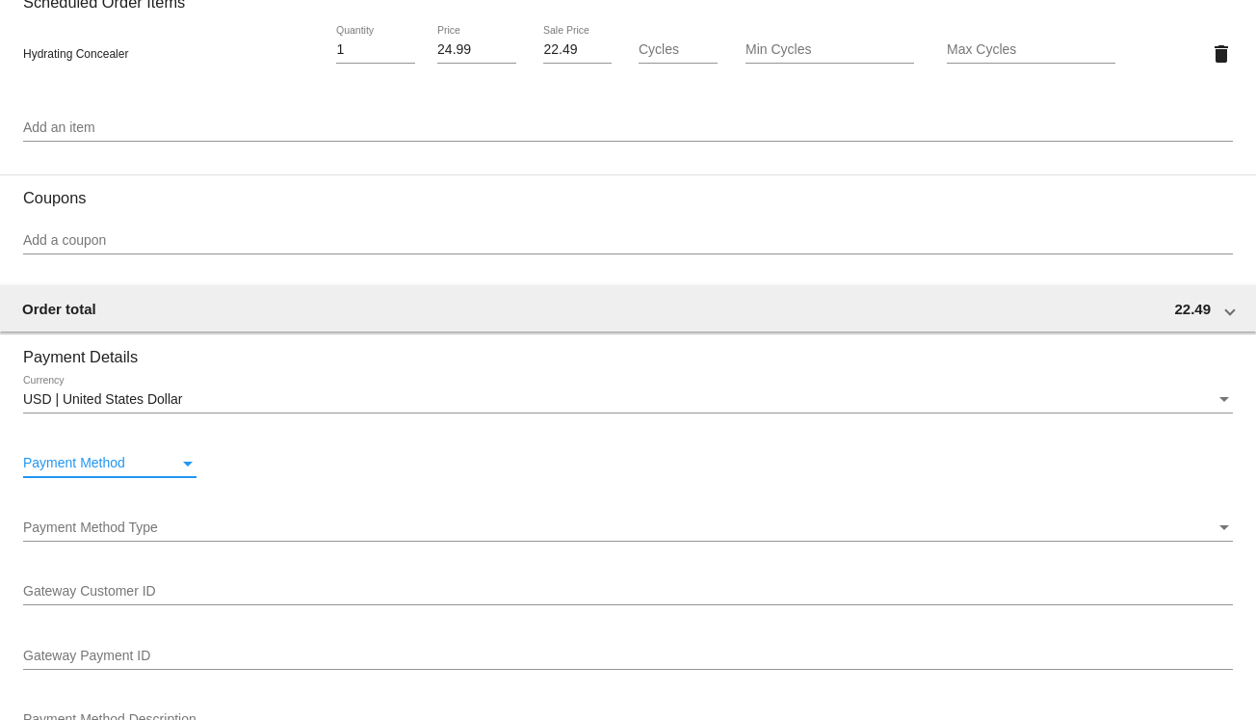
click at [189, 466] on div "Payment Method" at bounding box center [188, 464] width 10 height 5
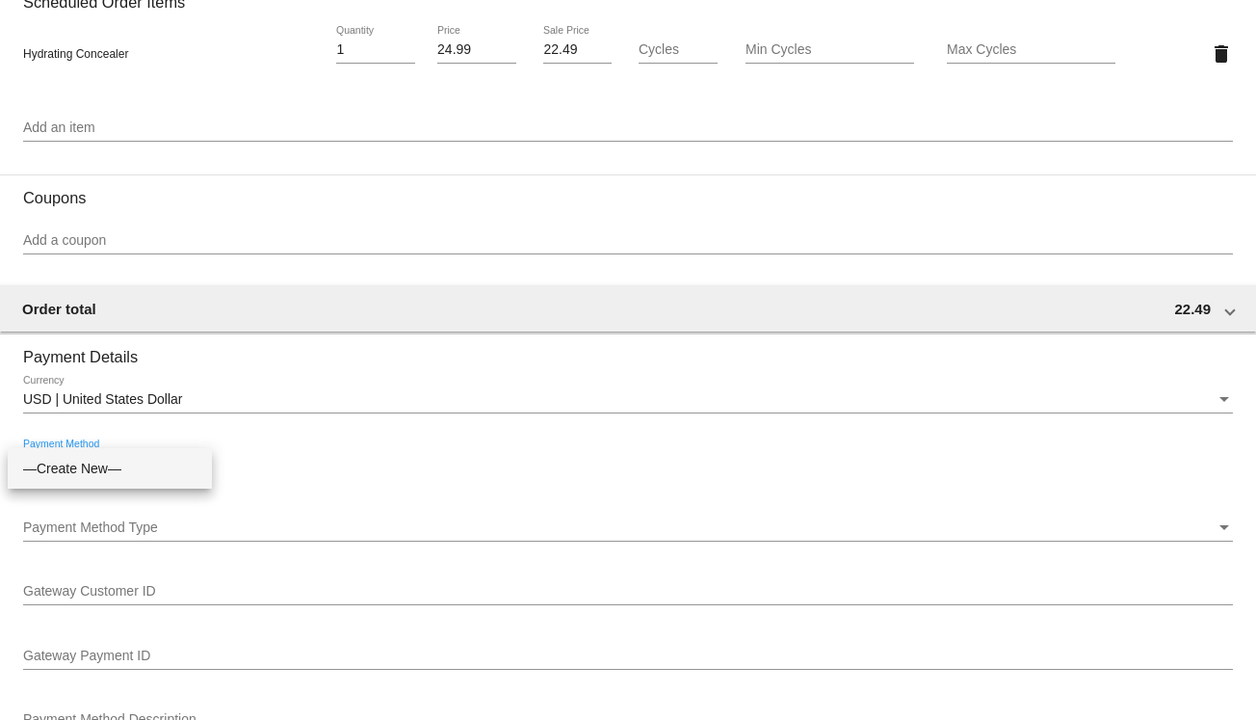
click at [324, 464] on div at bounding box center [628, 360] width 1256 height 720
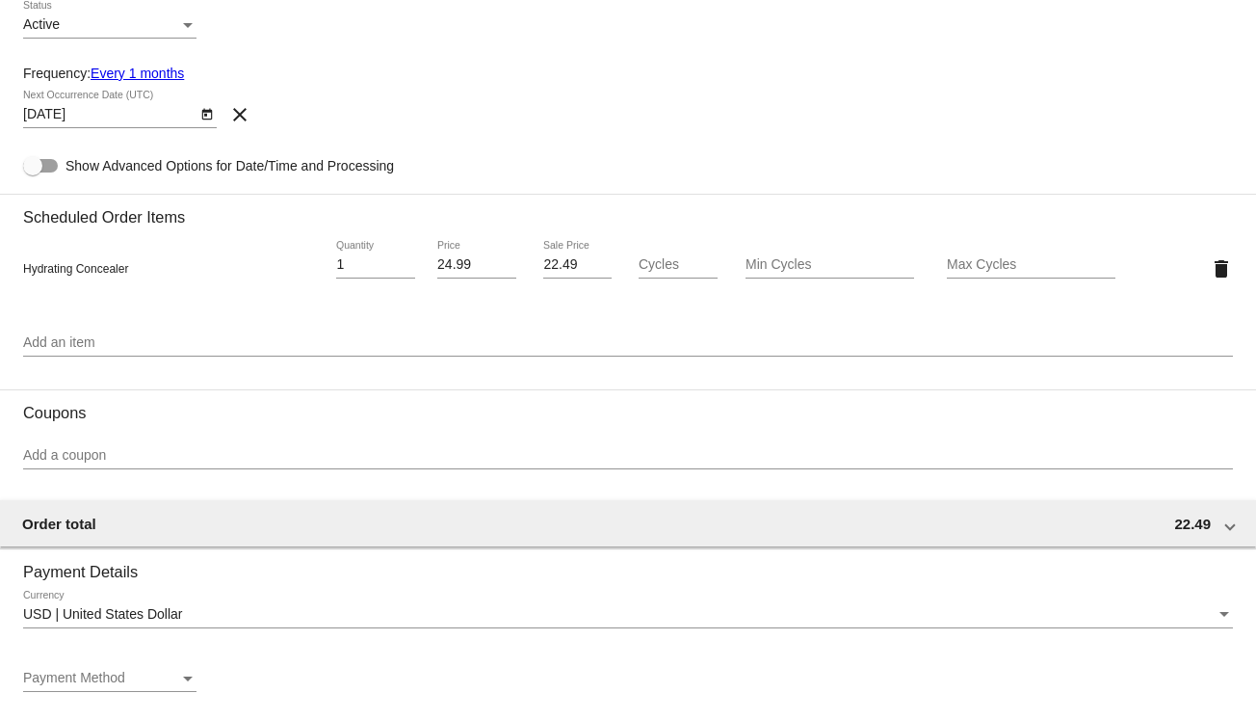
scroll to position [964, 0]
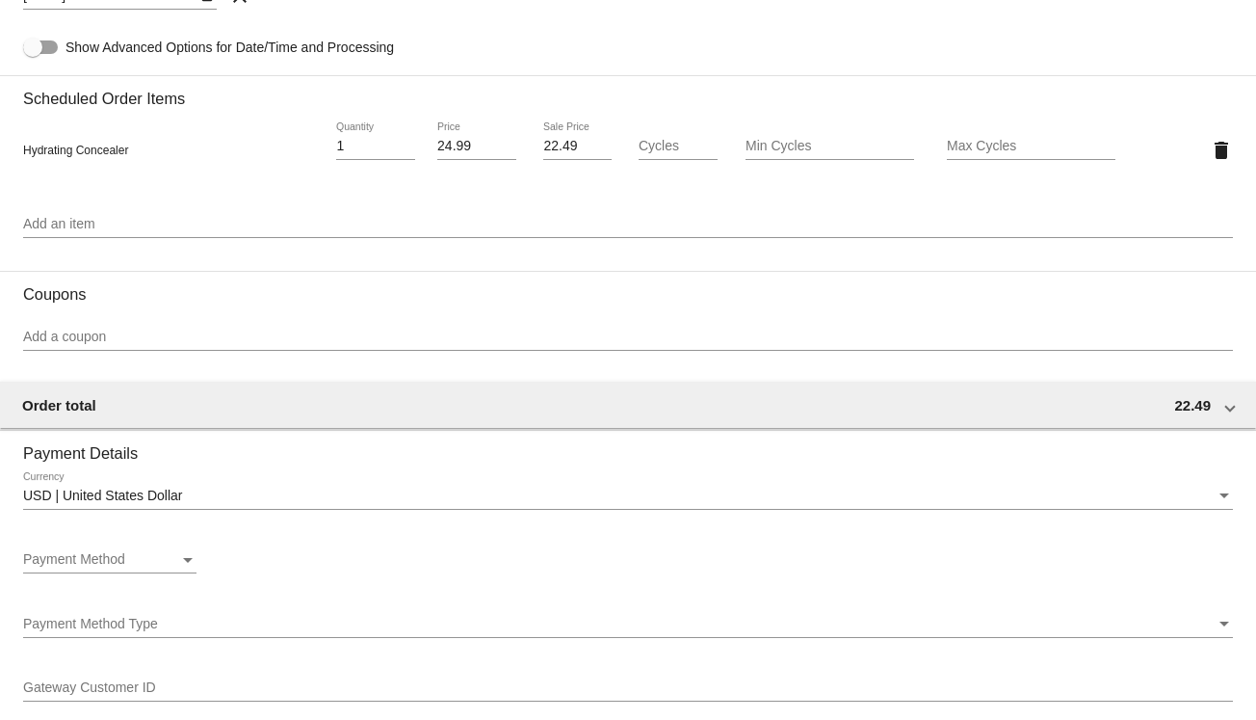
click at [145, 581] on div "Payment Method Payment Method" at bounding box center [109, 563] width 173 height 55
click at [154, 561] on div "Payment Method" at bounding box center [101, 559] width 156 height 15
click at [362, 549] on div at bounding box center [628, 360] width 1256 height 720
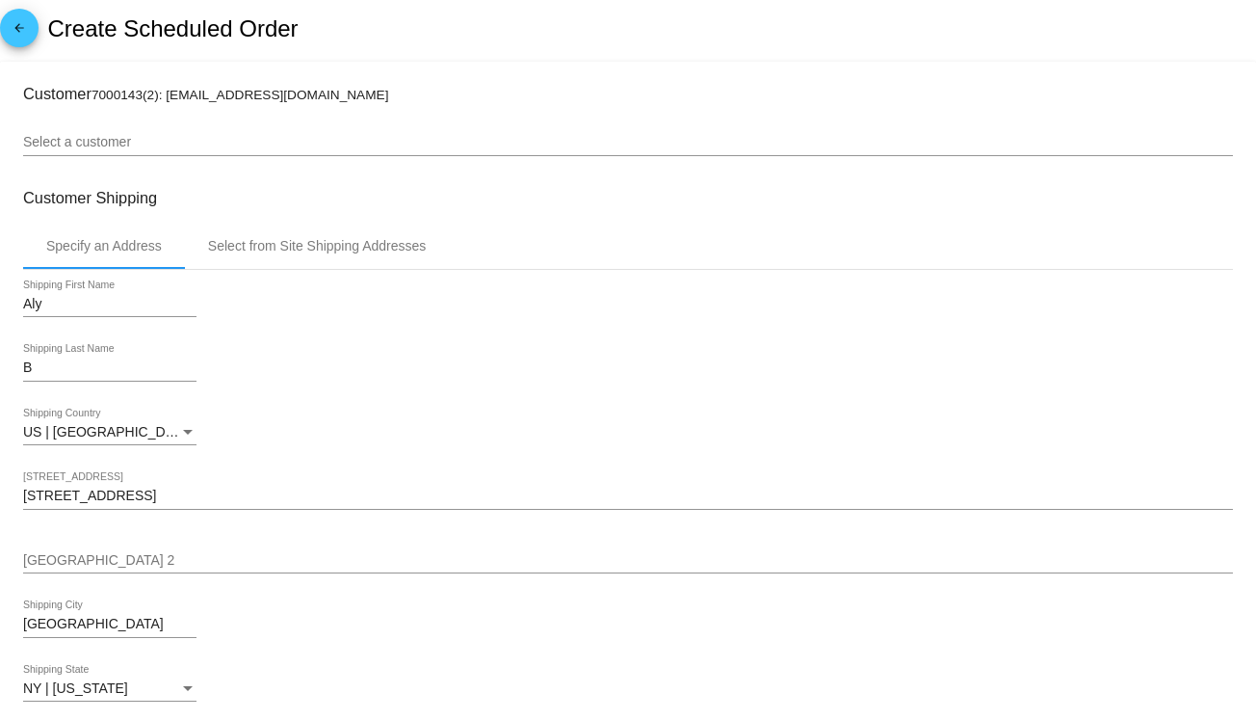
scroll to position [0, 0]
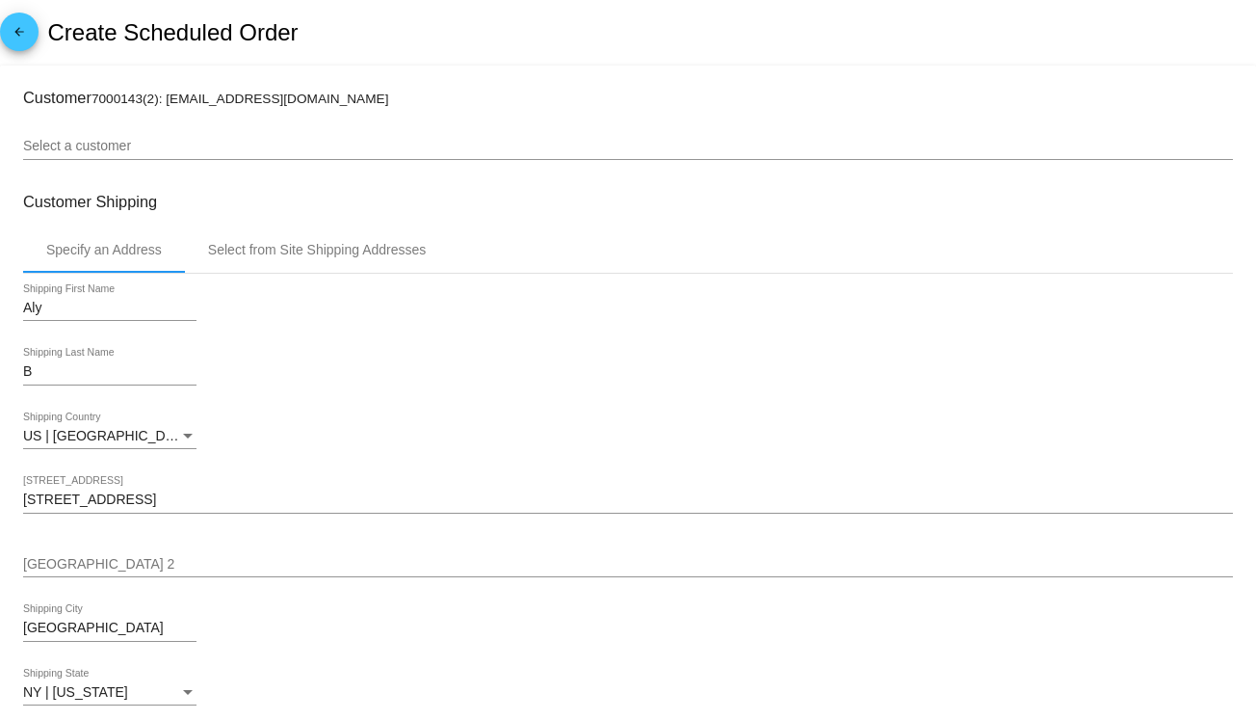
click at [6, 36] on link "arrow_back" at bounding box center [19, 32] width 39 height 39
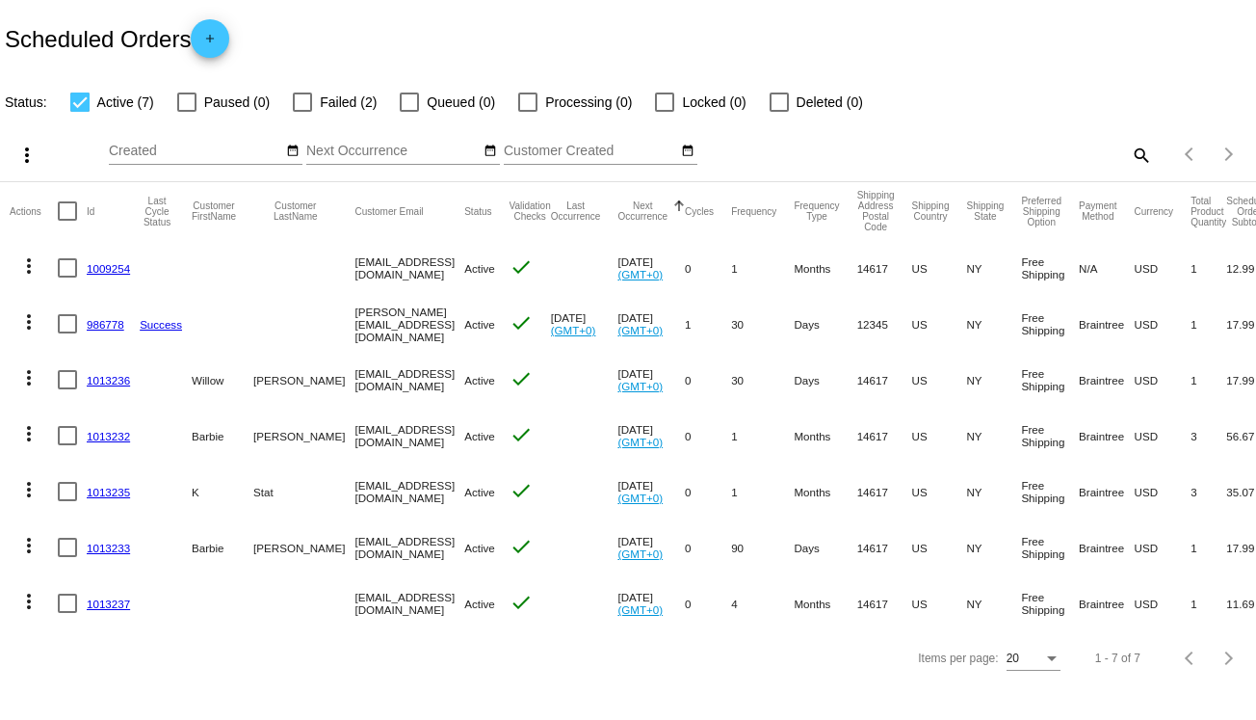
click at [218, 47] on mat-icon "add" at bounding box center [209, 43] width 23 height 23
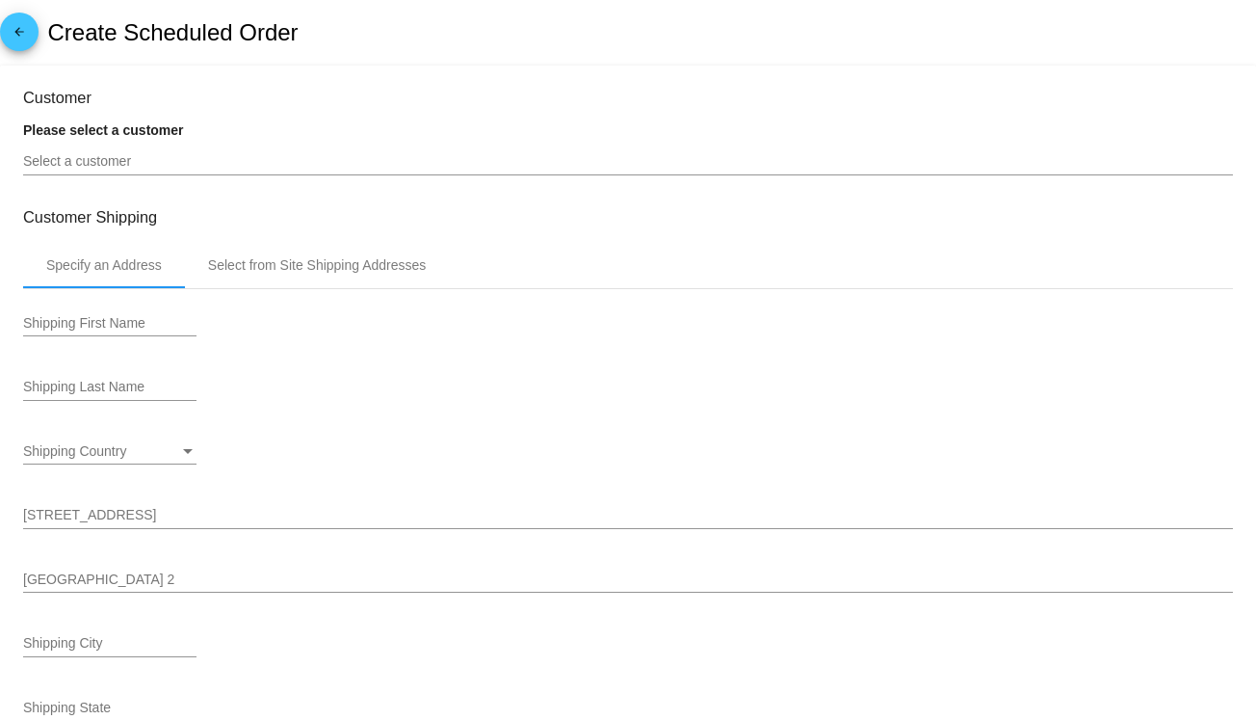
type input "[DATE]"
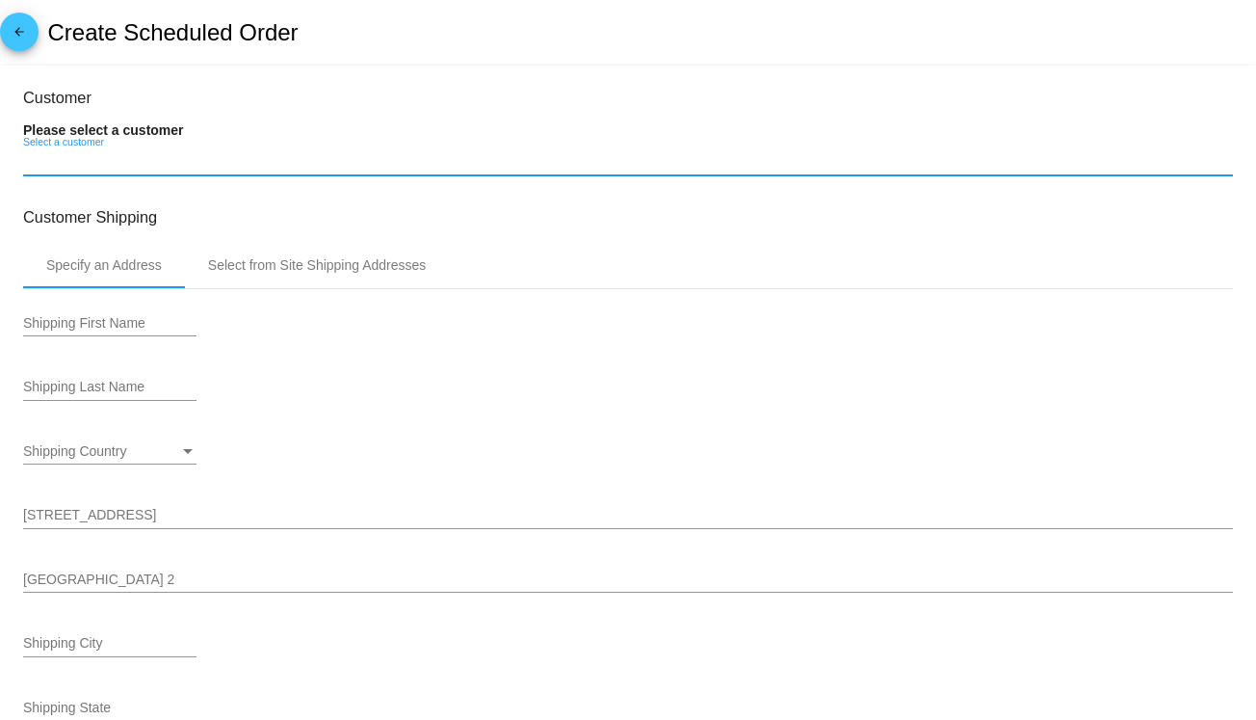
click at [129, 156] on input "Select a customer" at bounding box center [628, 161] width 1210 height 15
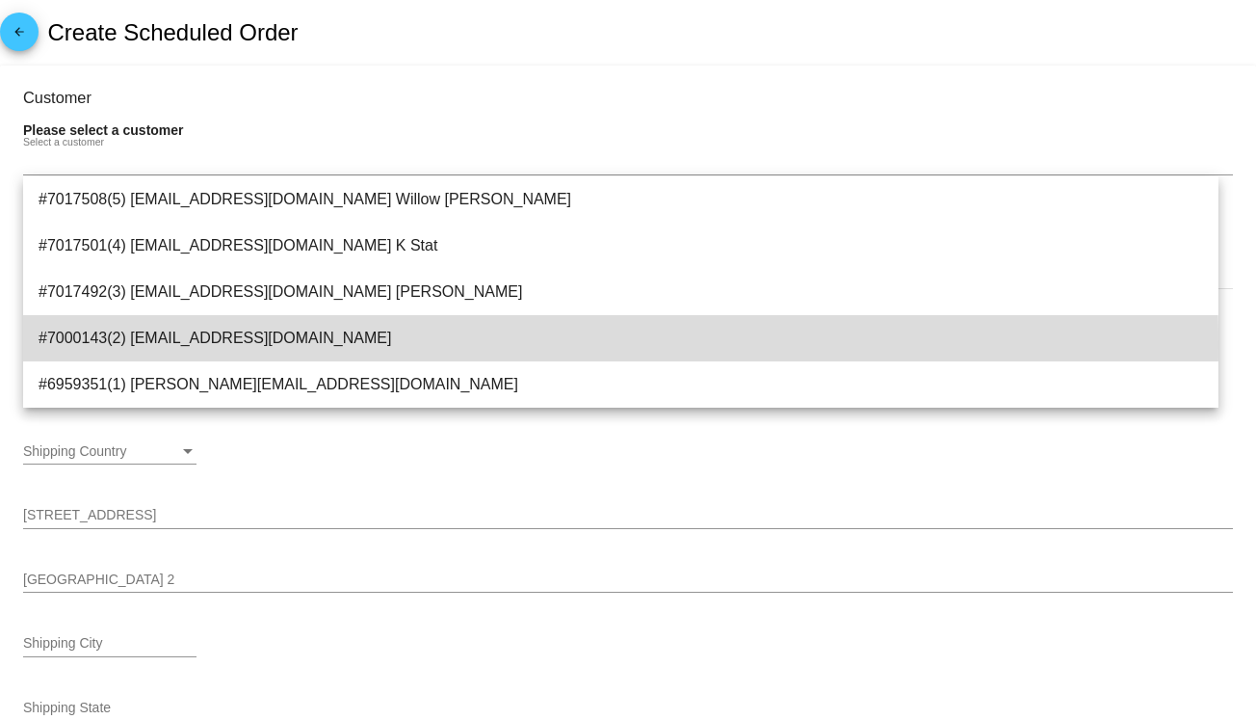
click at [166, 344] on span "#7000143(2) [EMAIL_ADDRESS][DOMAIN_NAME]" at bounding box center [621, 338] width 1165 height 46
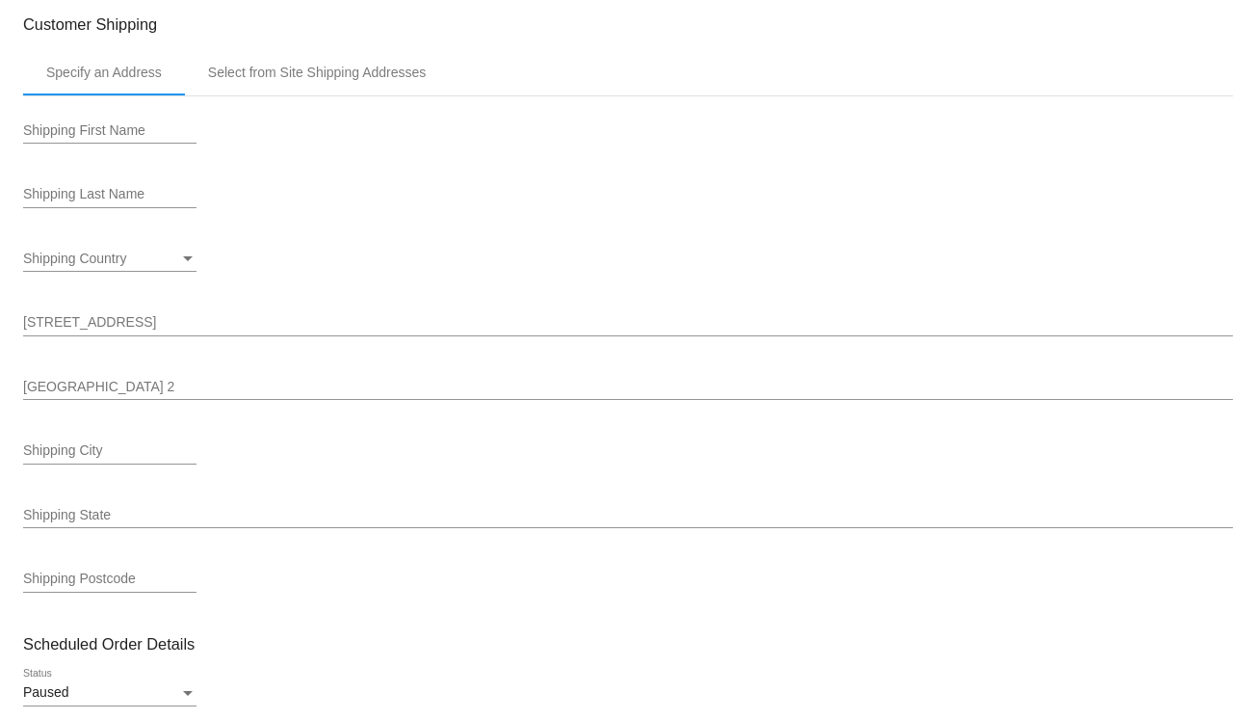
scroll to position [193, 0]
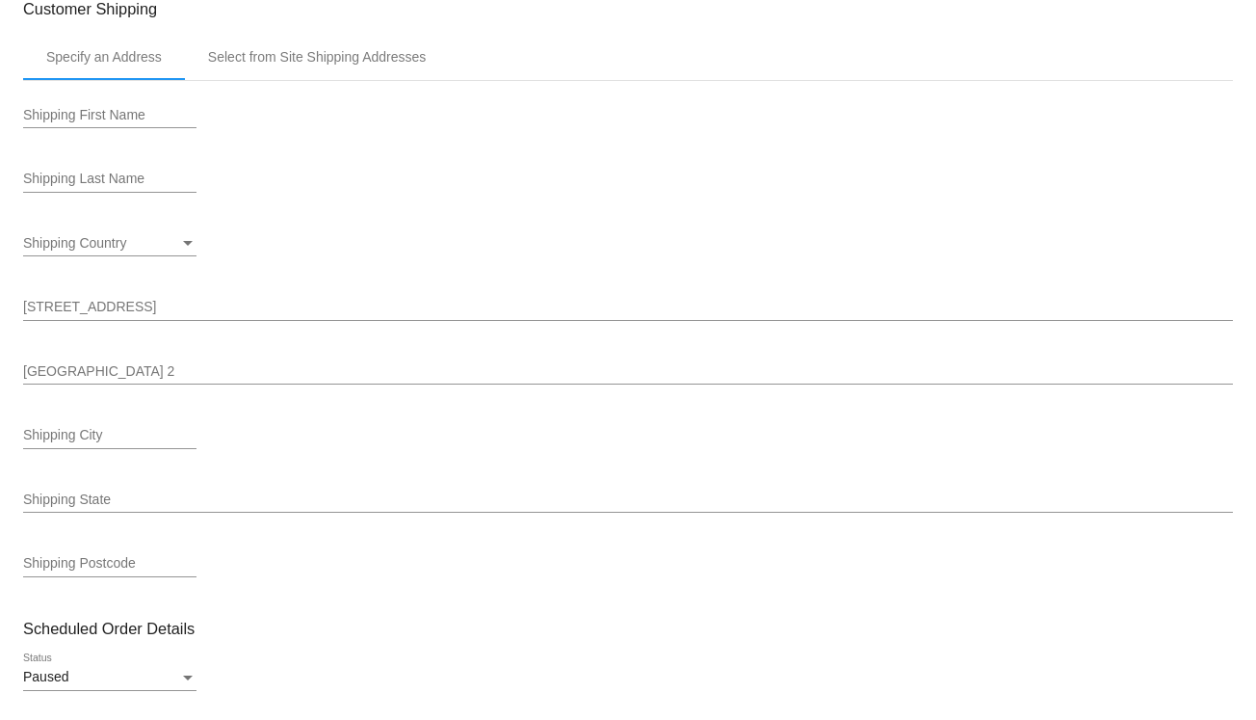
click at [150, 128] on div at bounding box center [109, 127] width 173 height 1
click at [157, 119] on input "Shipping First Name" at bounding box center [109, 115] width 173 height 15
type input "Aly"
click at [138, 180] on input "Shipping Last Name" at bounding box center [109, 179] width 173 height 15
type input "B"
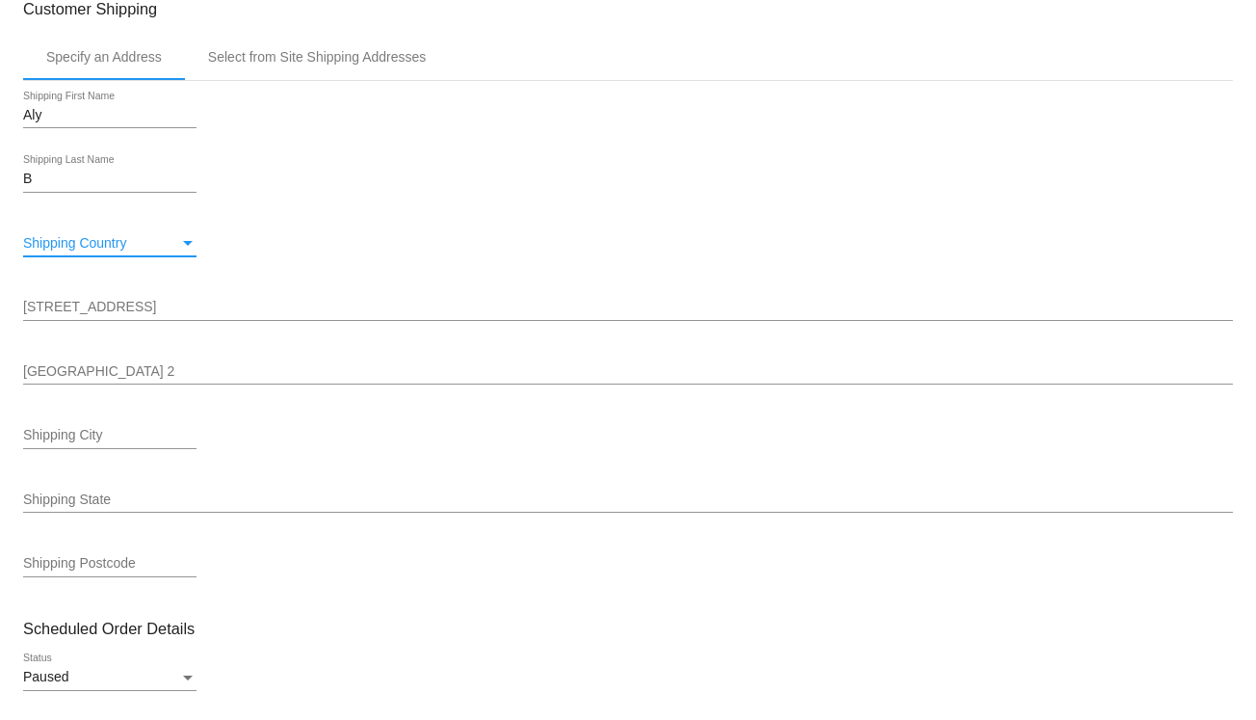
click at [140, 246] on div "Shipping Country" at bounding box center [101, 243] width 156 height 15
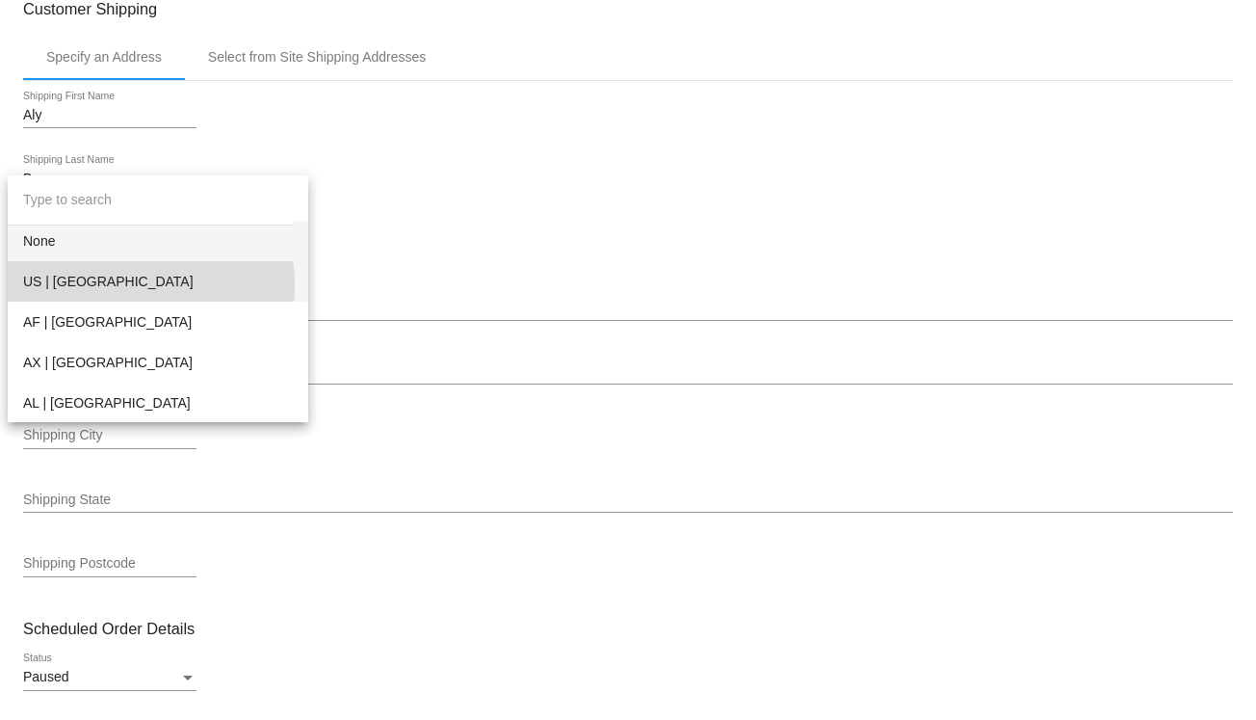
click at [133, 284] on span "US | [GEOGRAPHIC_DATA]" at bounding box center [158, 281] width 270 height 40
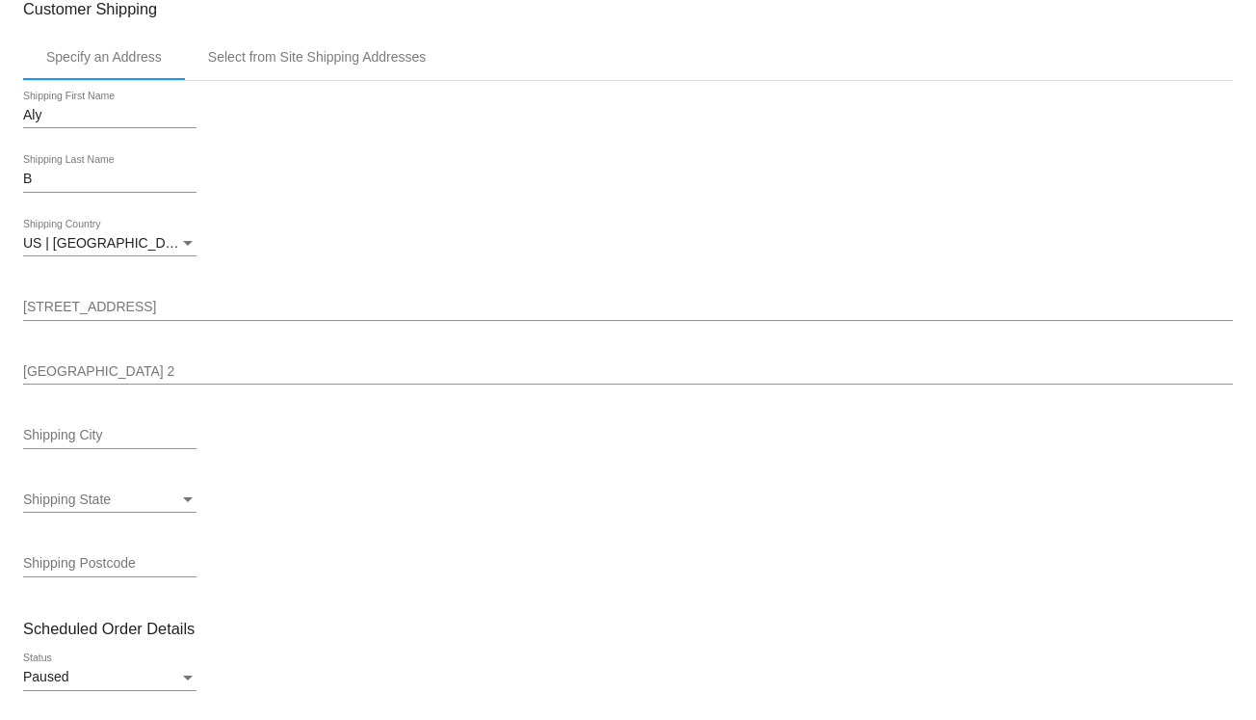
click at [139, 298] on div "[STREET_ADDRESS]" at bounding box center [628, 302] width 1210 height 38
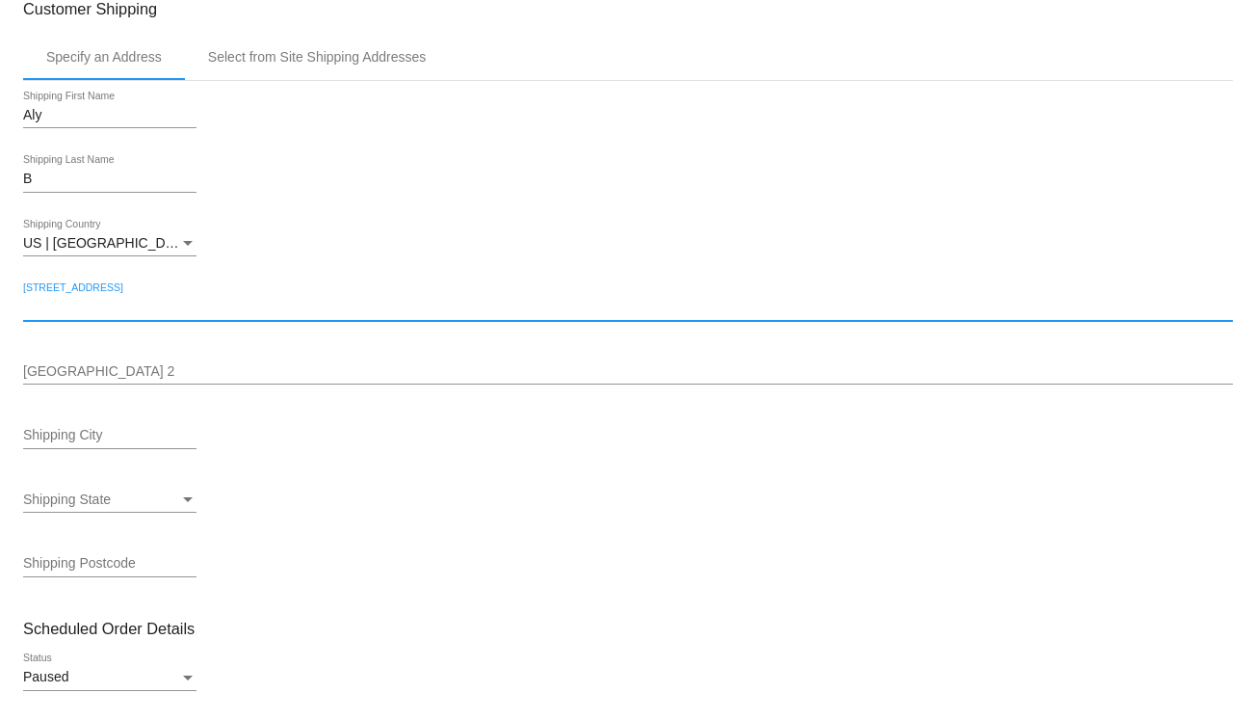
click at [139, 302] on input "[STREET_ADDRESS]" at bounding box center [628, 307] width 1210 height 15
type input "[STREET_ADDRESS]"
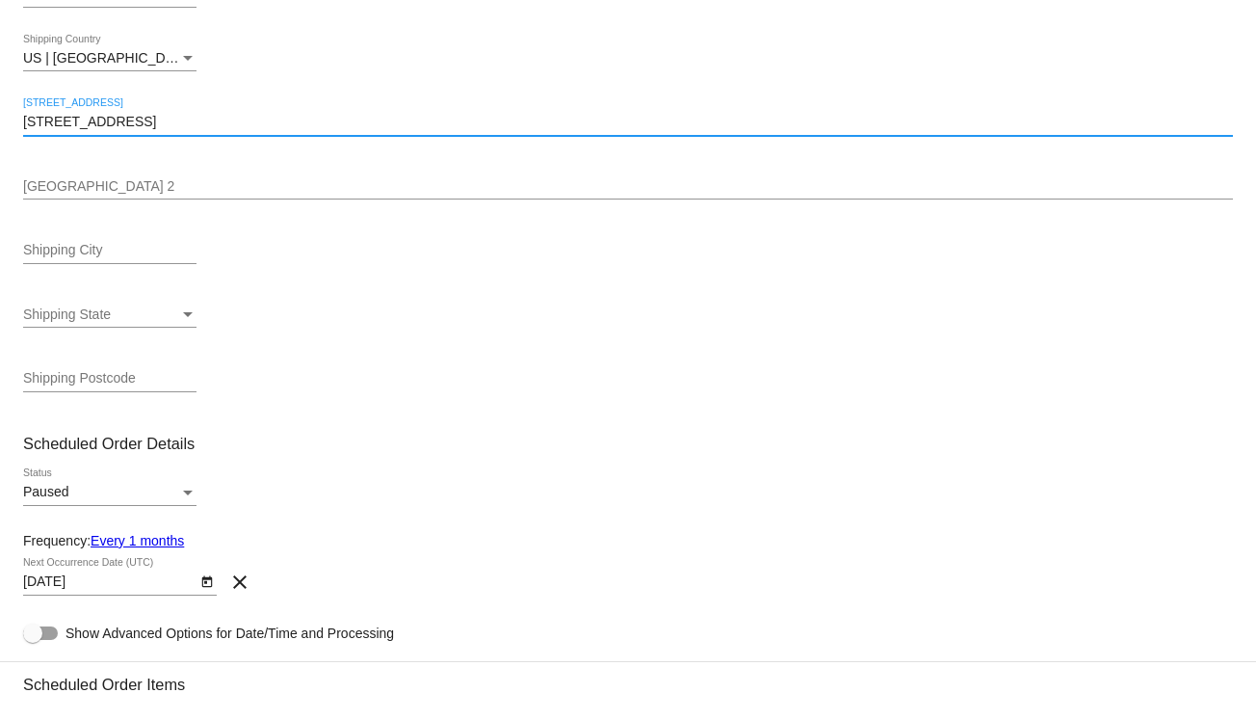
scroll to position [385, 0]
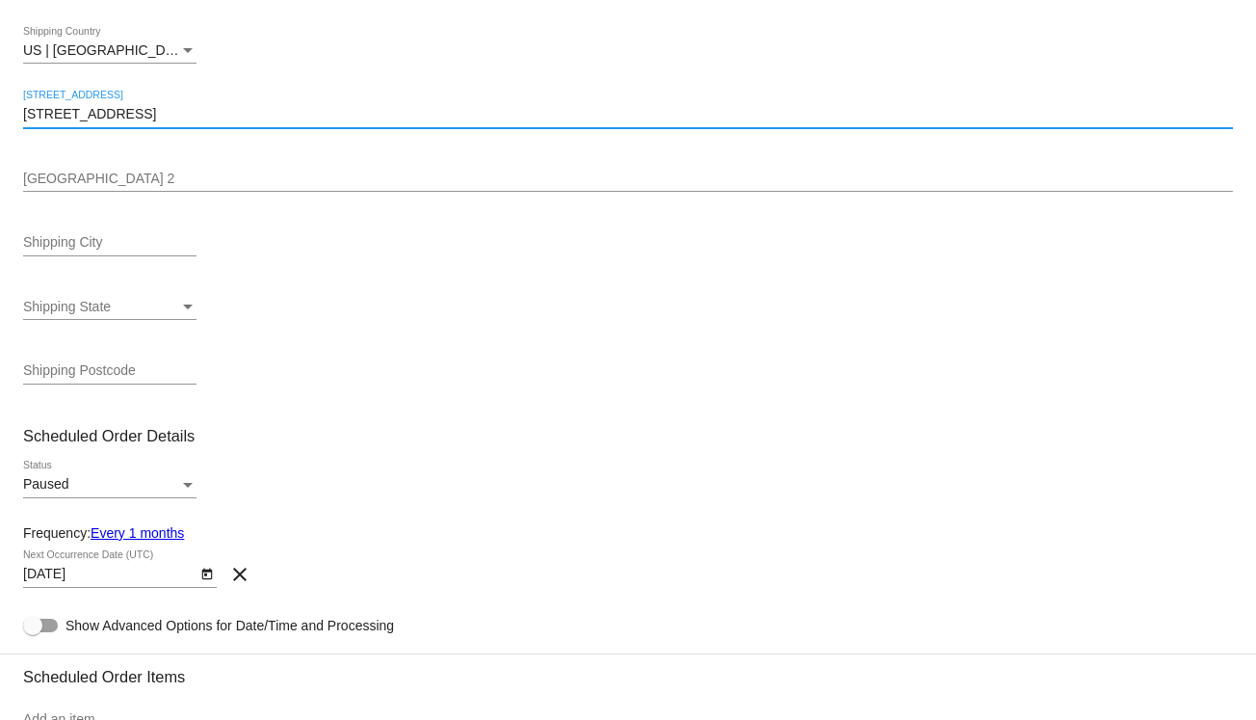
click at [131, 249] on input "Shipping City" at bounding box center [109, 242] width 173 height 15
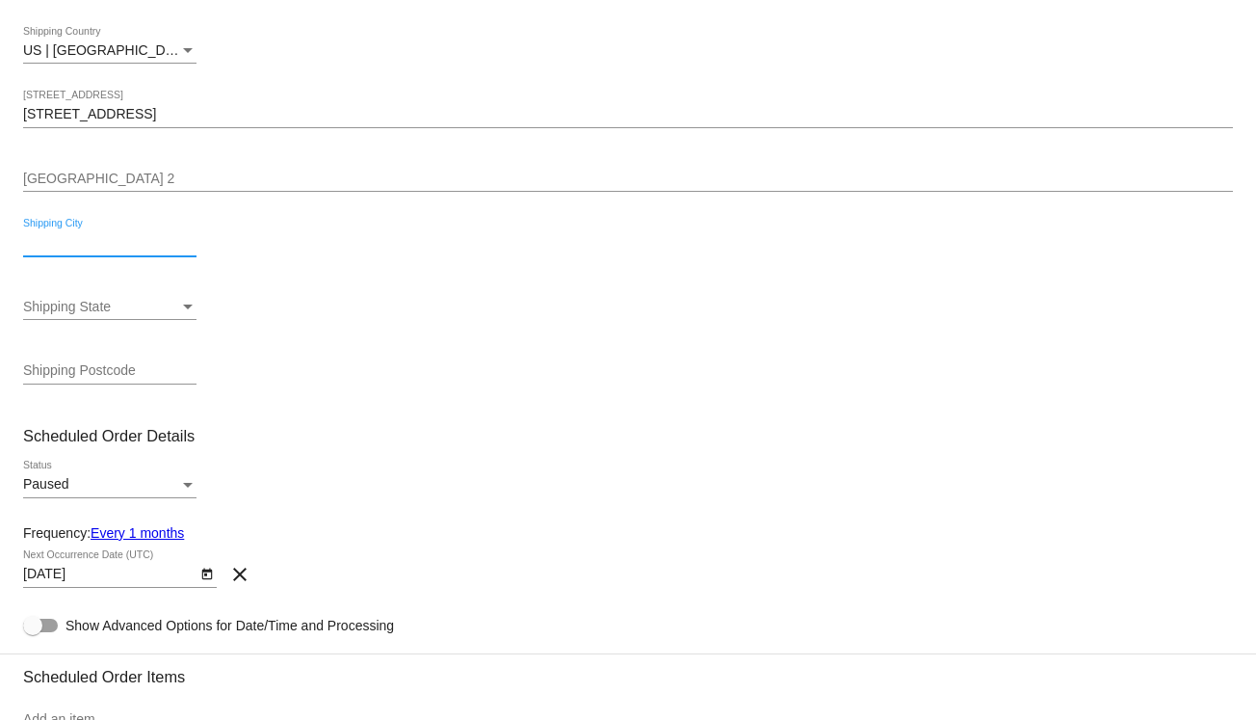
type input "[GEOGRAPHIC_DATA]"
click at [119, 308] on div "Shipping State" at bounding box center [101, 307] width 156 height 15
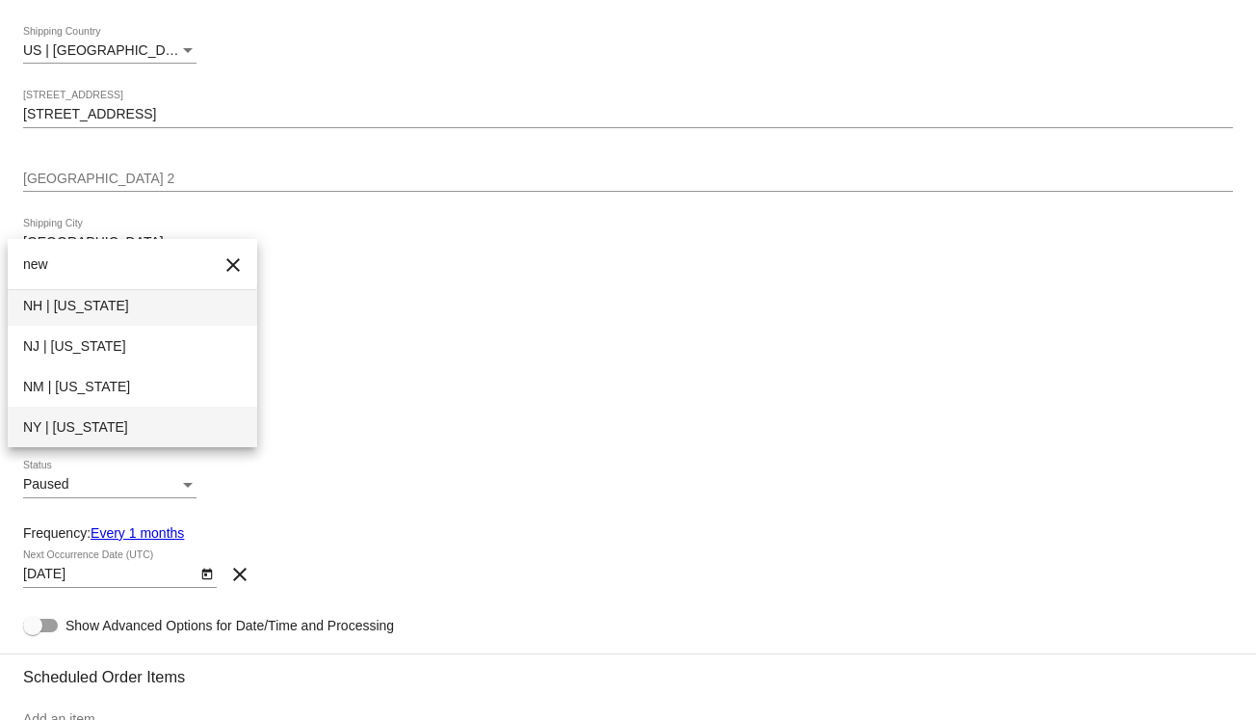
type input "new"
click at [135, 436] on span "NY | [US_STATE]" at bounding box center [132, 427] width 219 height 40
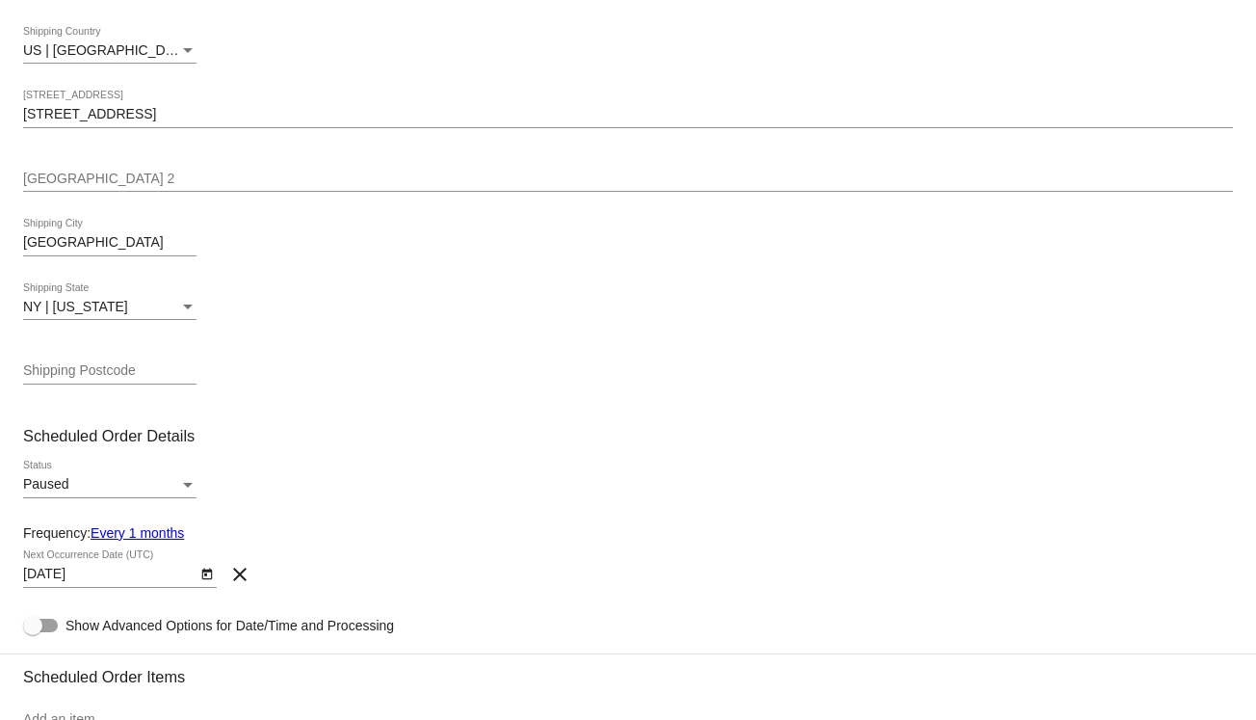
click at [130, 380] on div "Shipping Postcode" at bounding box center [109, 366] width 173 height 38
type input "14617"
click at [195, 475] on div "Paused Status" at bounding box center [109, 480] width 173 height 38
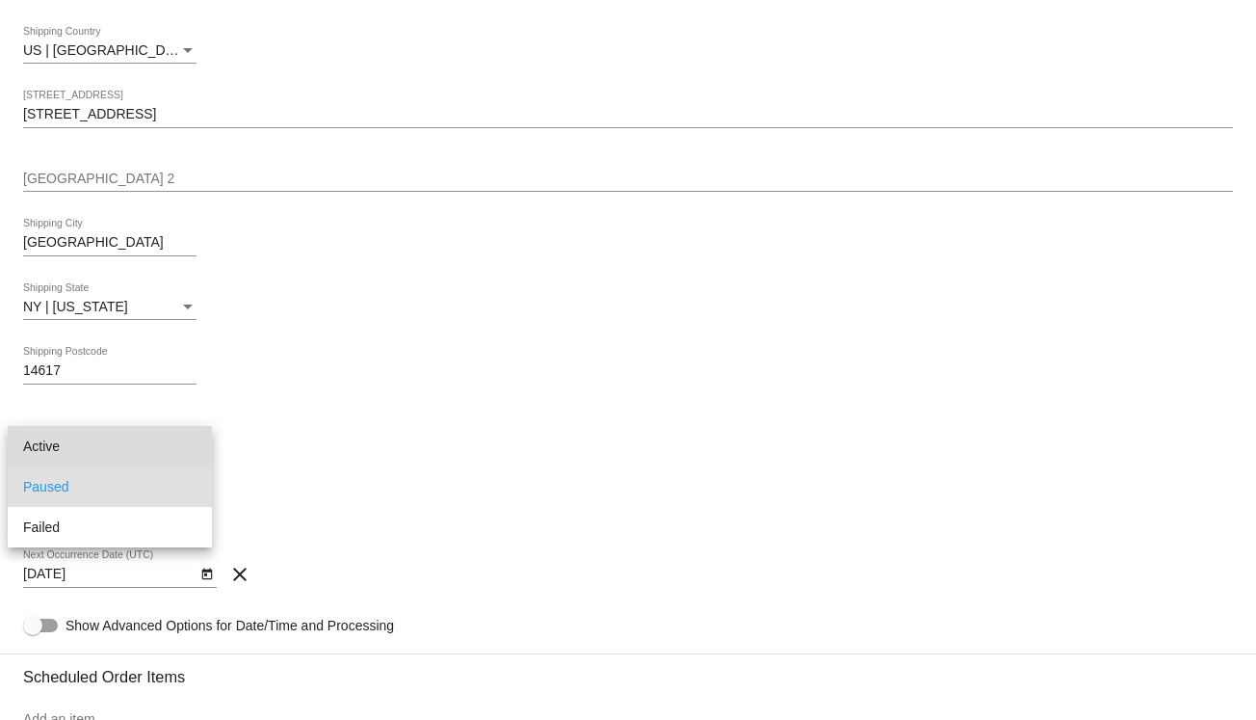
click at [154, 442] on span "Active" at bounding box center [109, 446] width 173 height 40
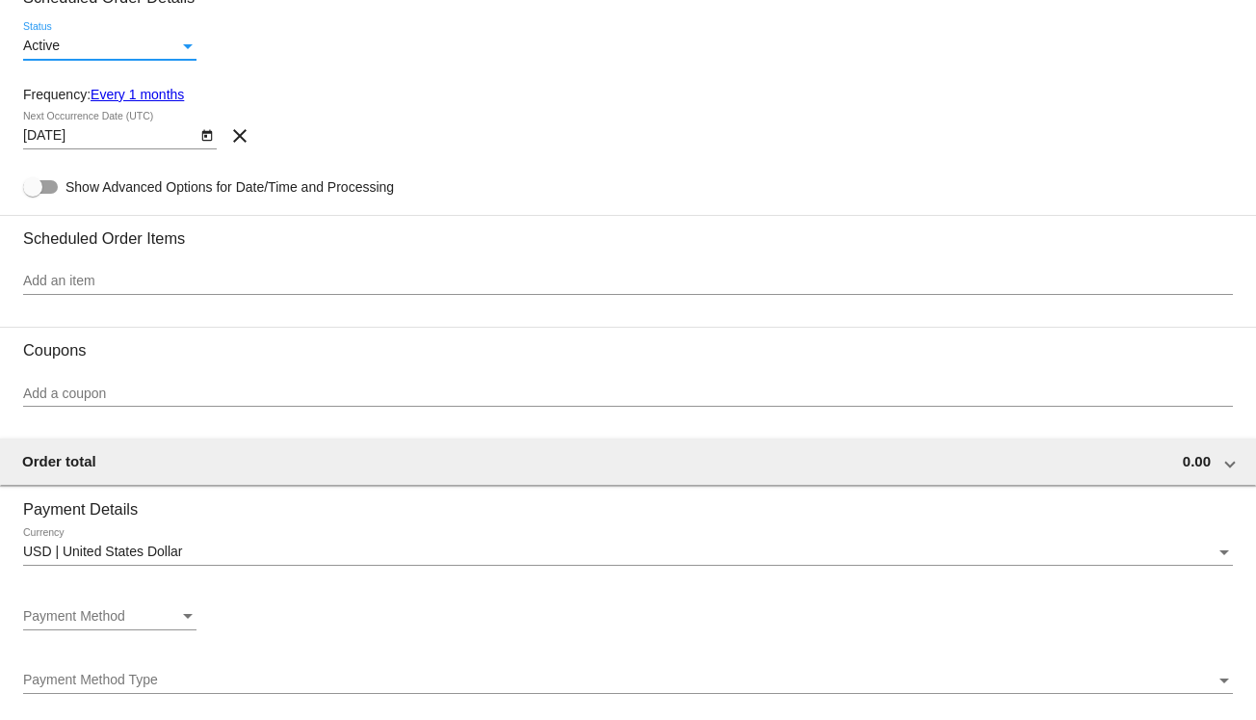
scroll to position [867, 0]
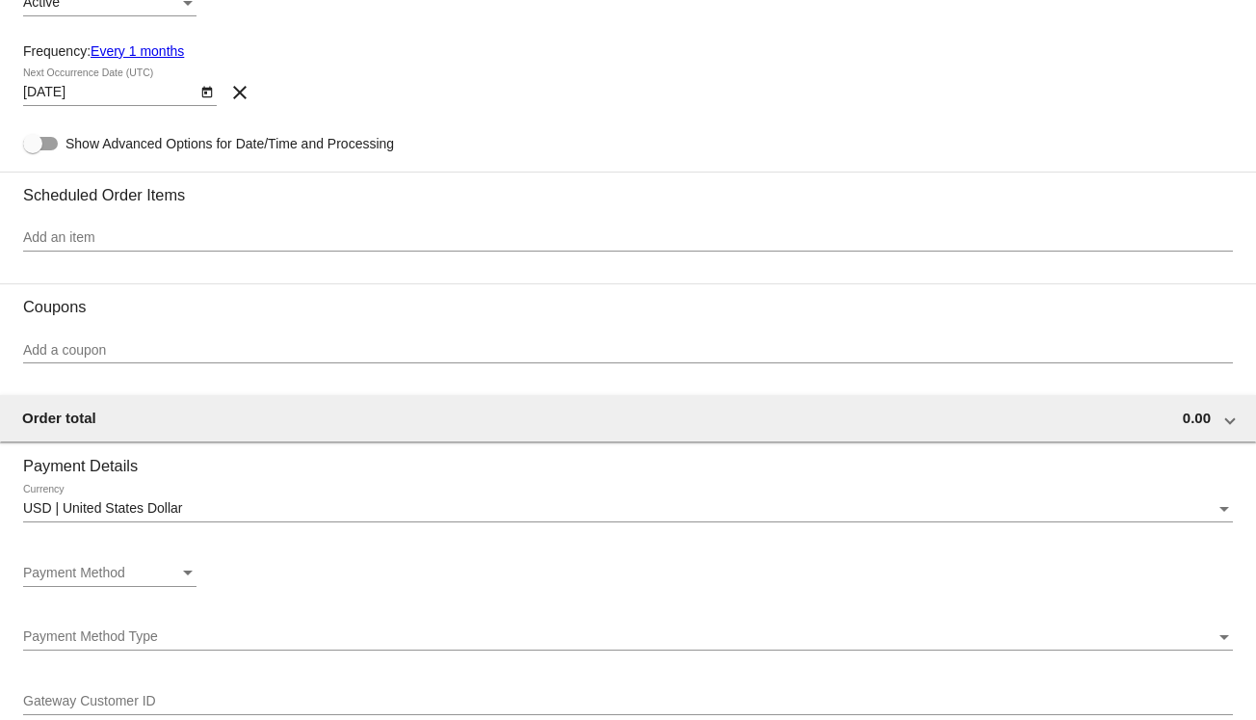
click at [133, 251] on div "Add an item" at bounding box center [628, 233] width 1210 height 38
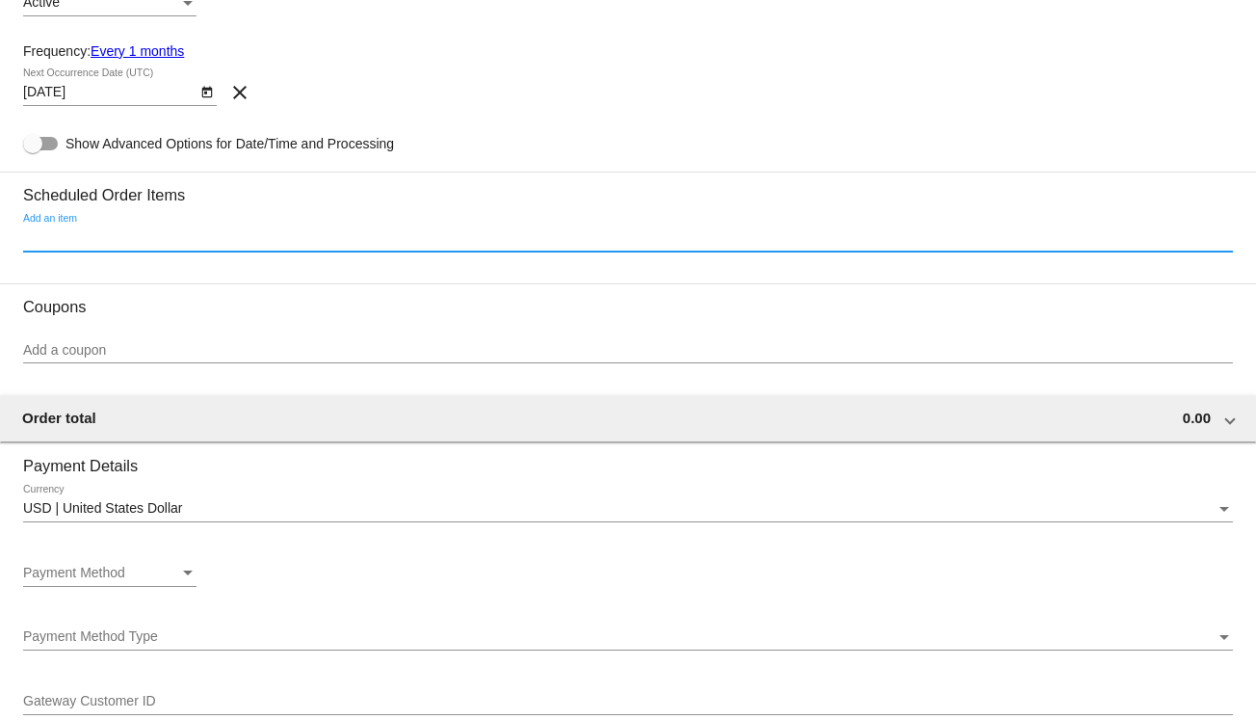
click at [133, 242] on input "Add an item" at bounding box center [628, 237] width 1210 height 15
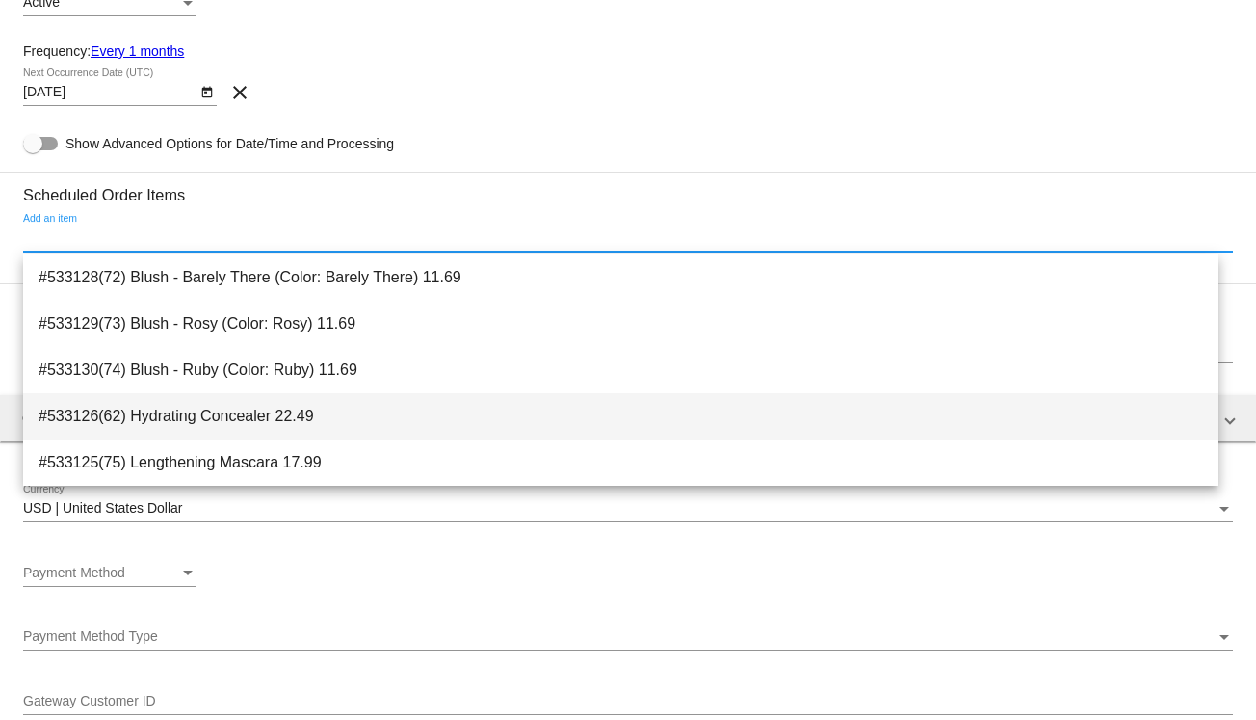
click at [179, 424] on span "#533126(62) Hydrating Concealer 22.49" at bounding box center [621, 416] width 1165 height 46
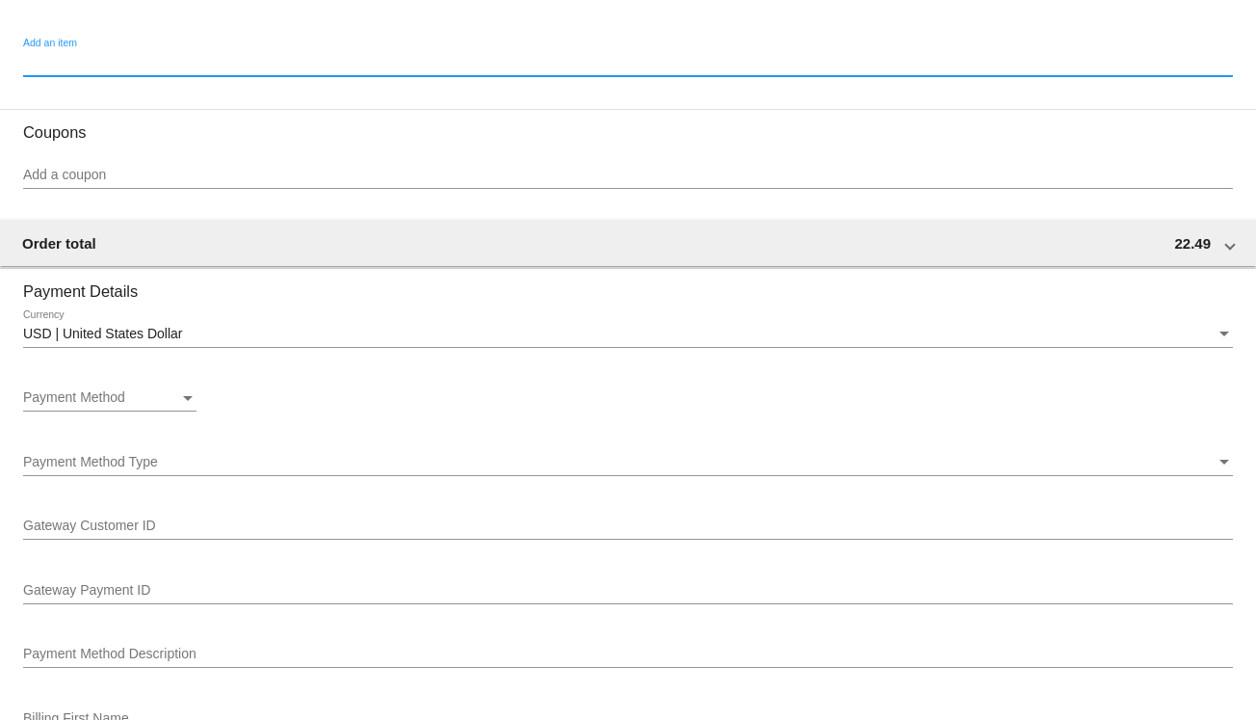
scroll to position [1253, 0]
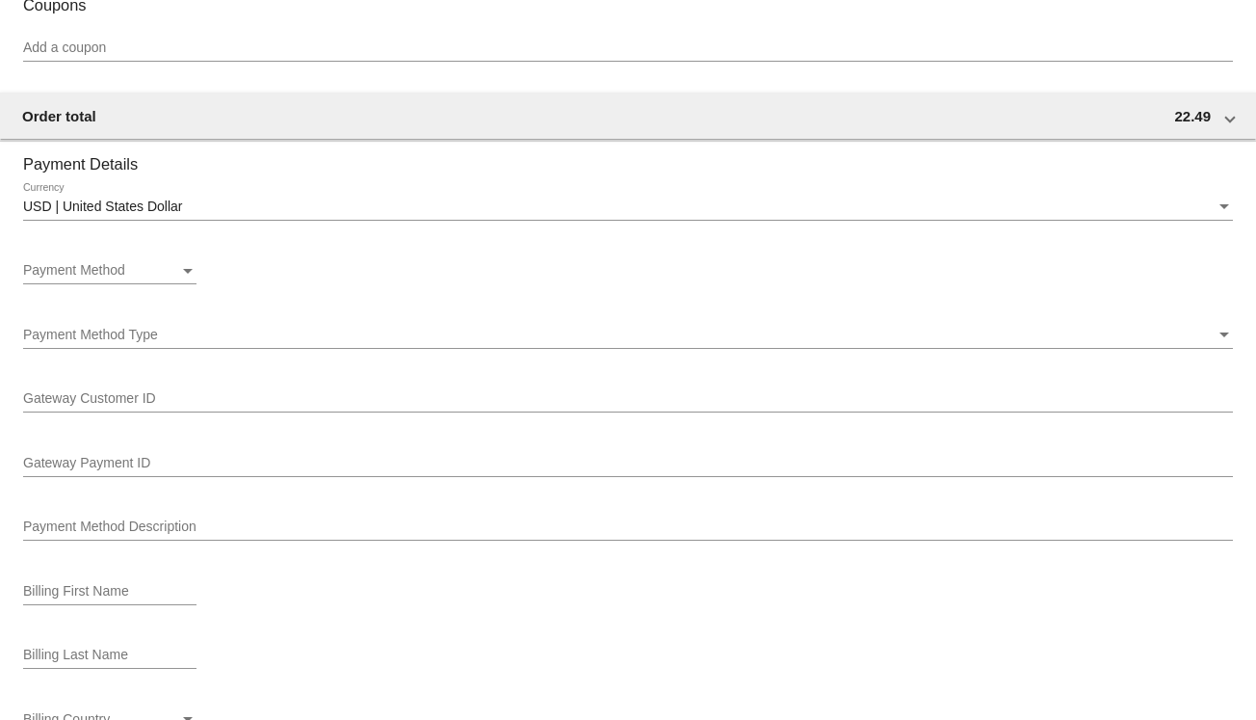
click at [164, 274] on div "Payment Method" at bounding box center [101, 270] width 156 height 15
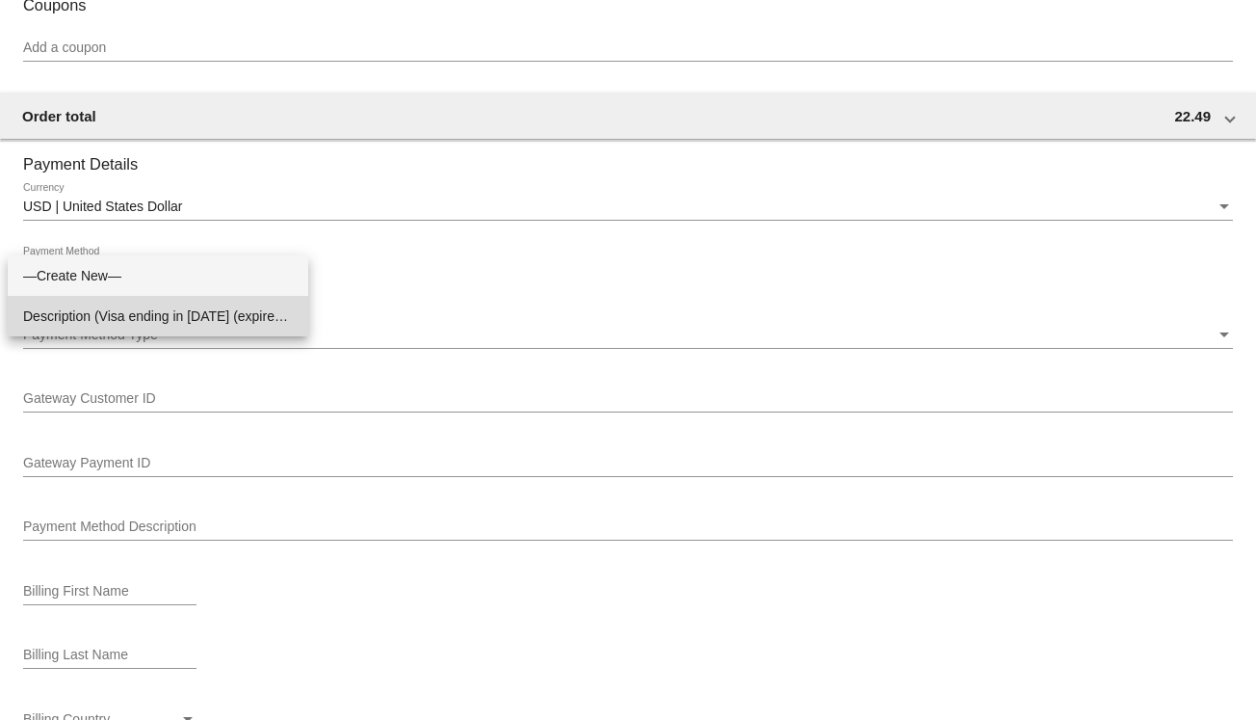
click at [165, 323] on span "Description (Visa ending in [DATE] (expires [CREDIT_CARD_DATA])) GatewayCustome…" at bounding box center [158, 316] width 270 height 40
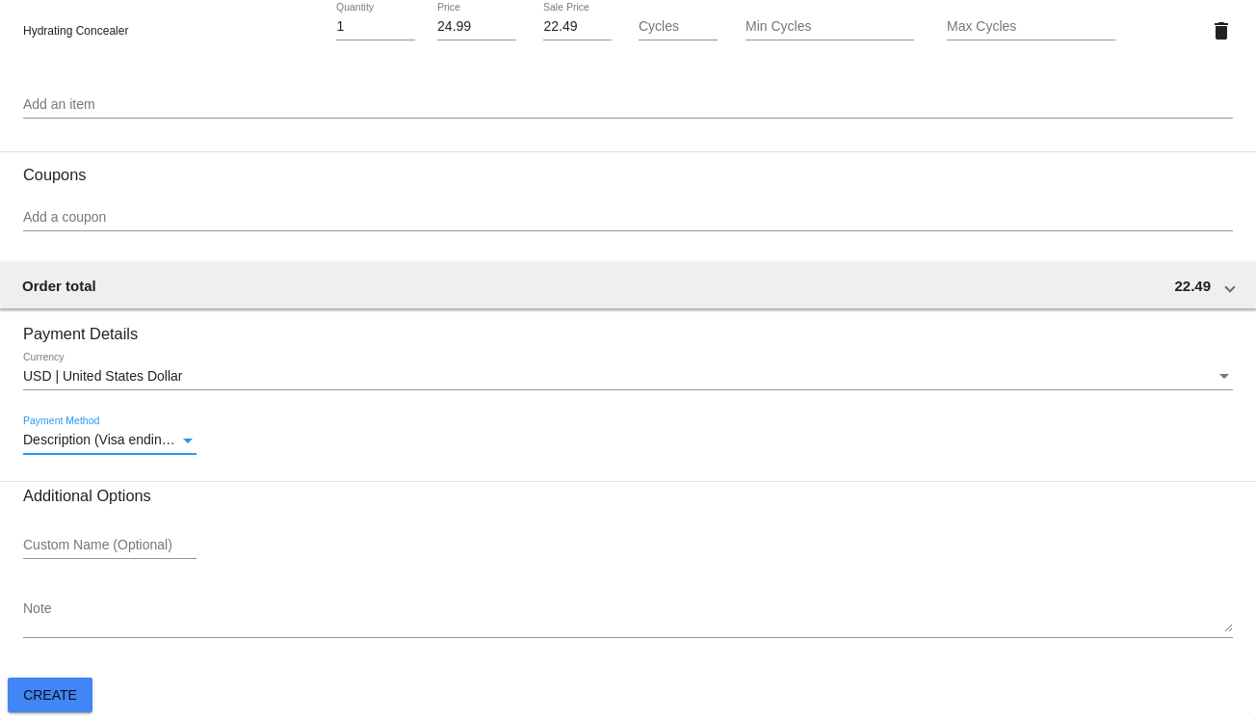
click at [56, 702] on button "Create" at bounding box center [50, 694] width 85 height 35
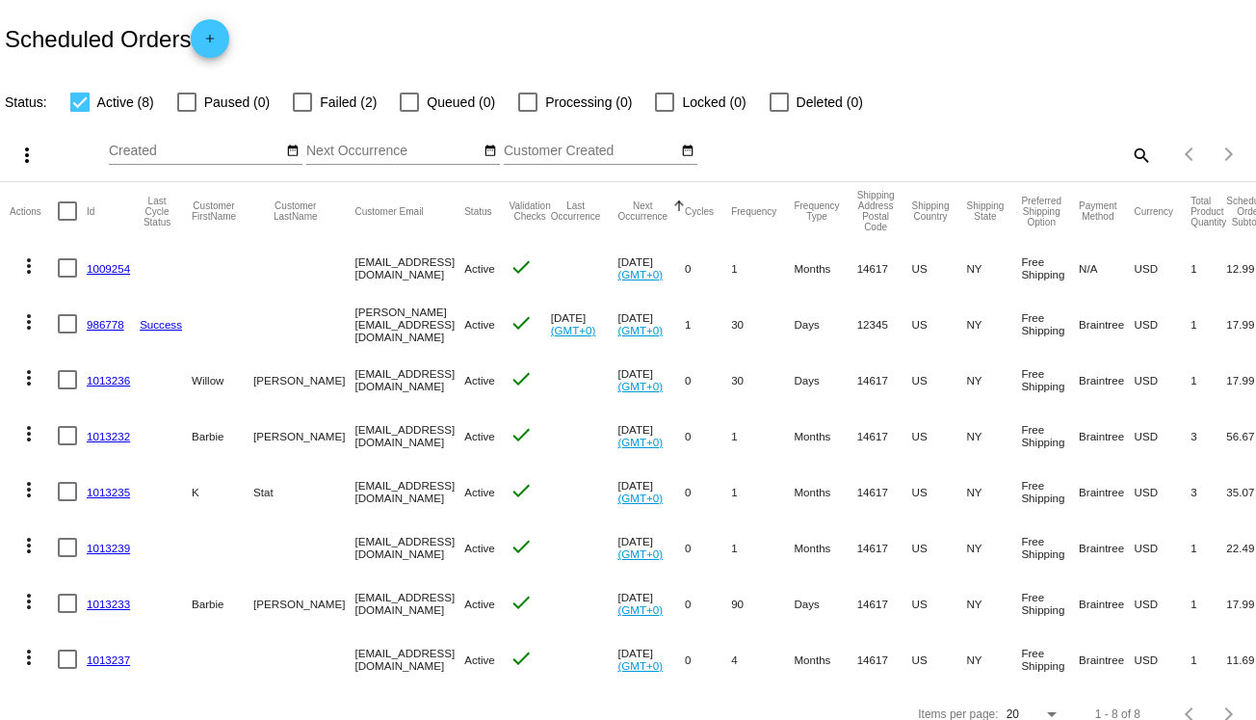
click at [93, 436] on link "1013232" at bounding box center [108, 436] width 43 height 13
click at [222, 38] on mat-icon "add" at bounding box center [209, 43] width 23 height 23
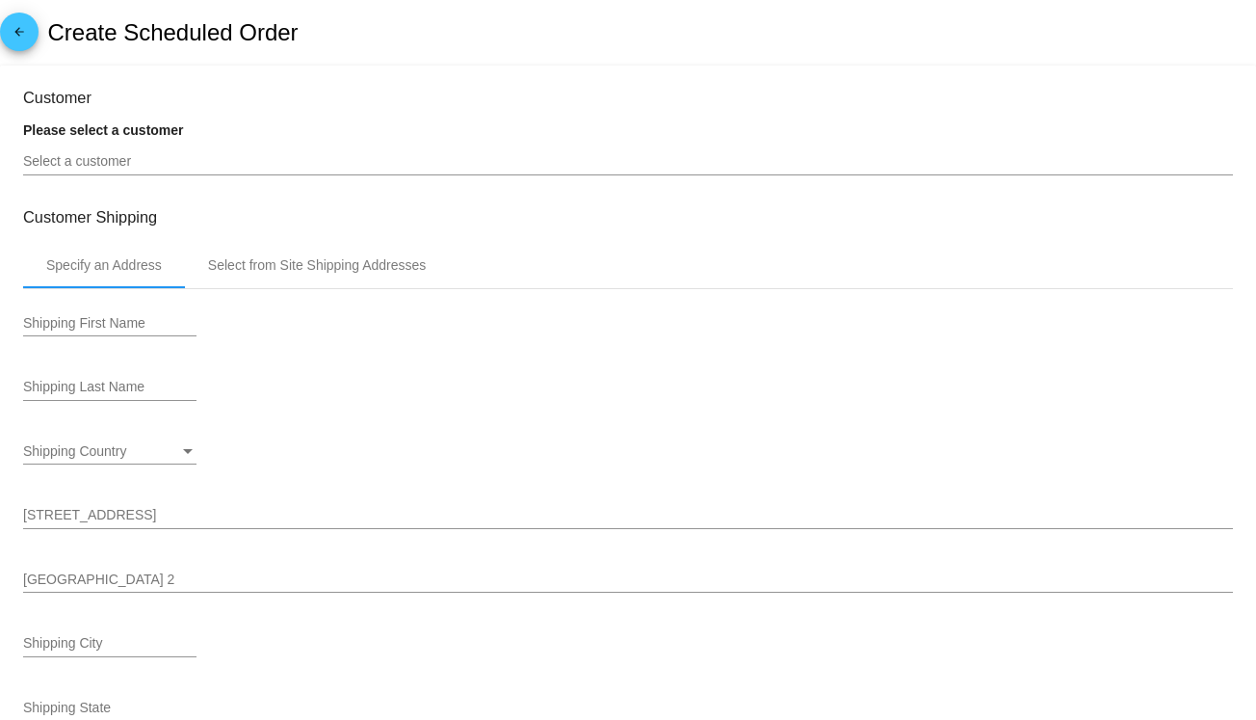
type input "[DATE]"
click at [177, 159] on input "Select a customer" at bounding box center [628, 161] width 1210 height 15
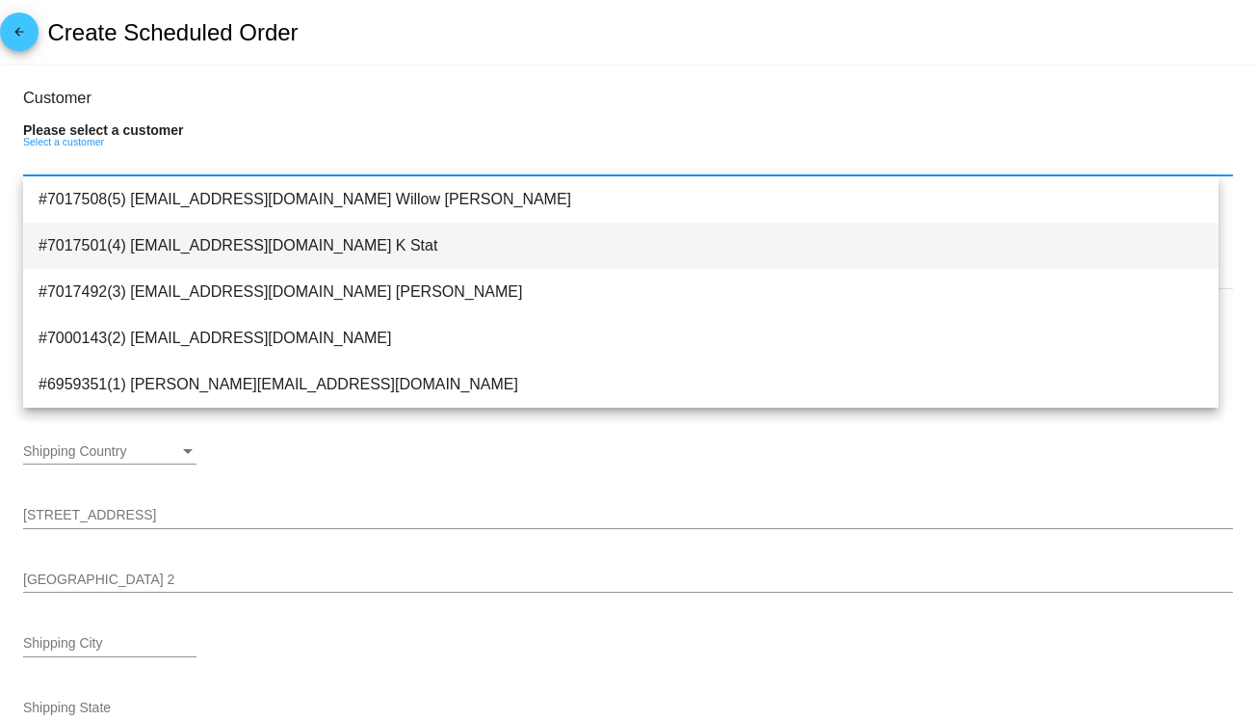
click at [185, 240] on span "#7017501(4) [EMAIL_ADDRESS][DOMAIN_NAME] K Stat" at bounding box center [621, 246] width 1165 height 46
type input "K"
type input "Stat"
type input "[STREET_ADDRESS]"
type input "[GEOGRAPHIC_DATA]"
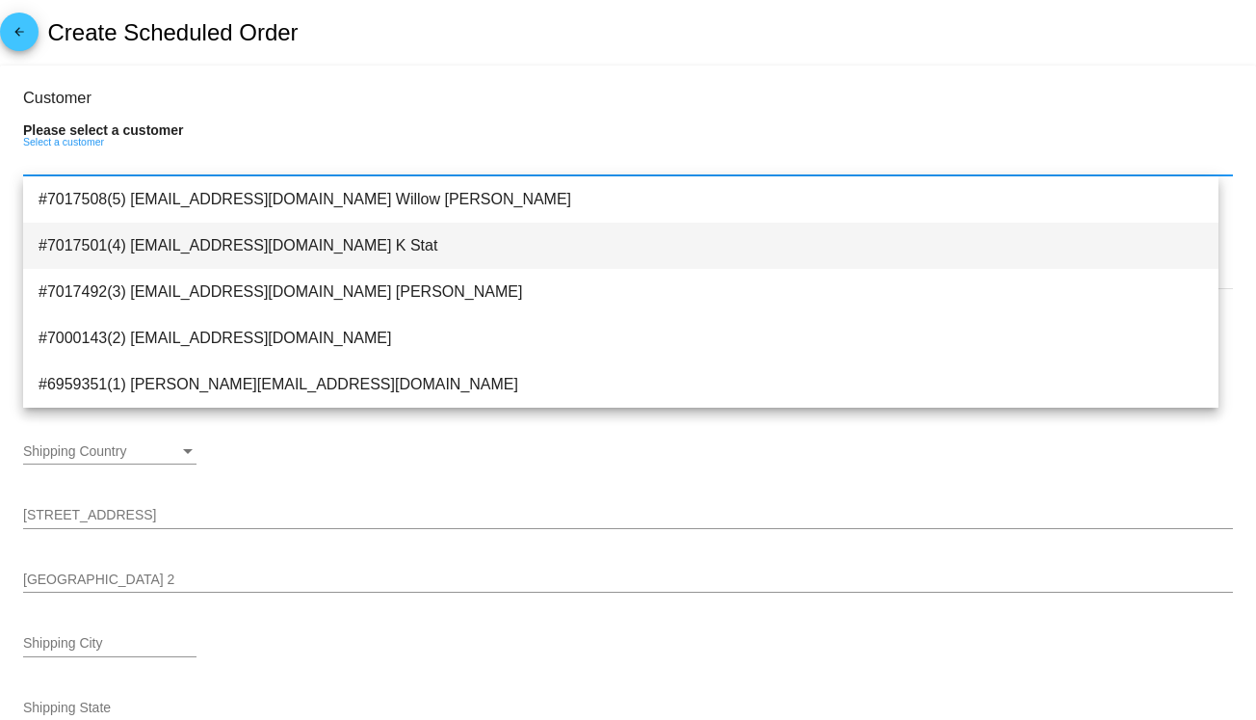
type input "14617"
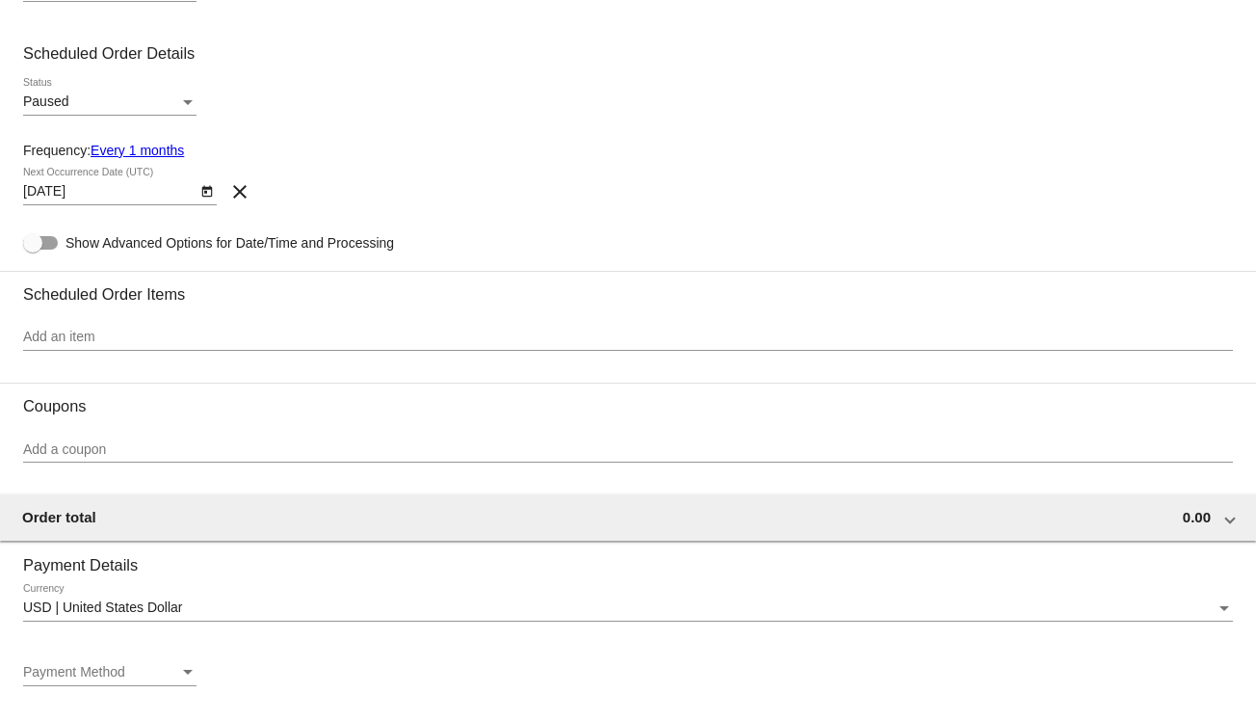
scroll to position [771, 0]
click at [172, 87] on div "Paused Status" at bounding box center [109, 94] width 173 height 38
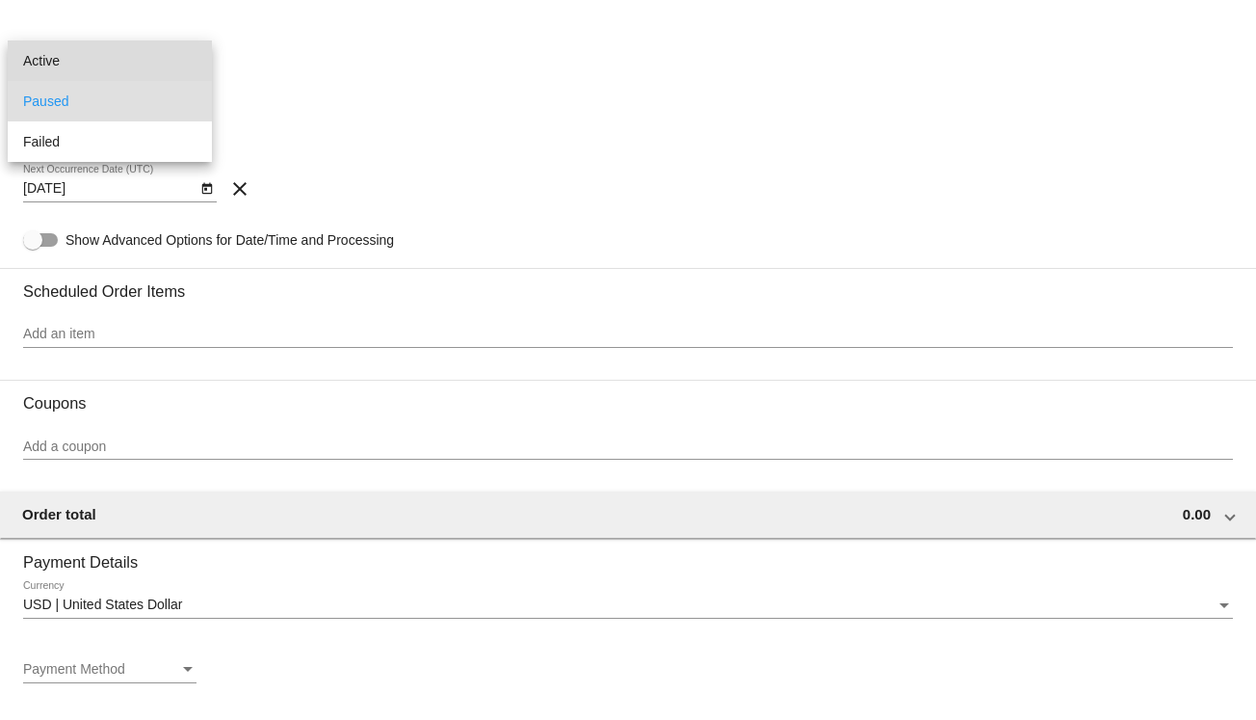
click at [171, 65] on span "Active" at bounding box center [109, 60] width 173 height 40
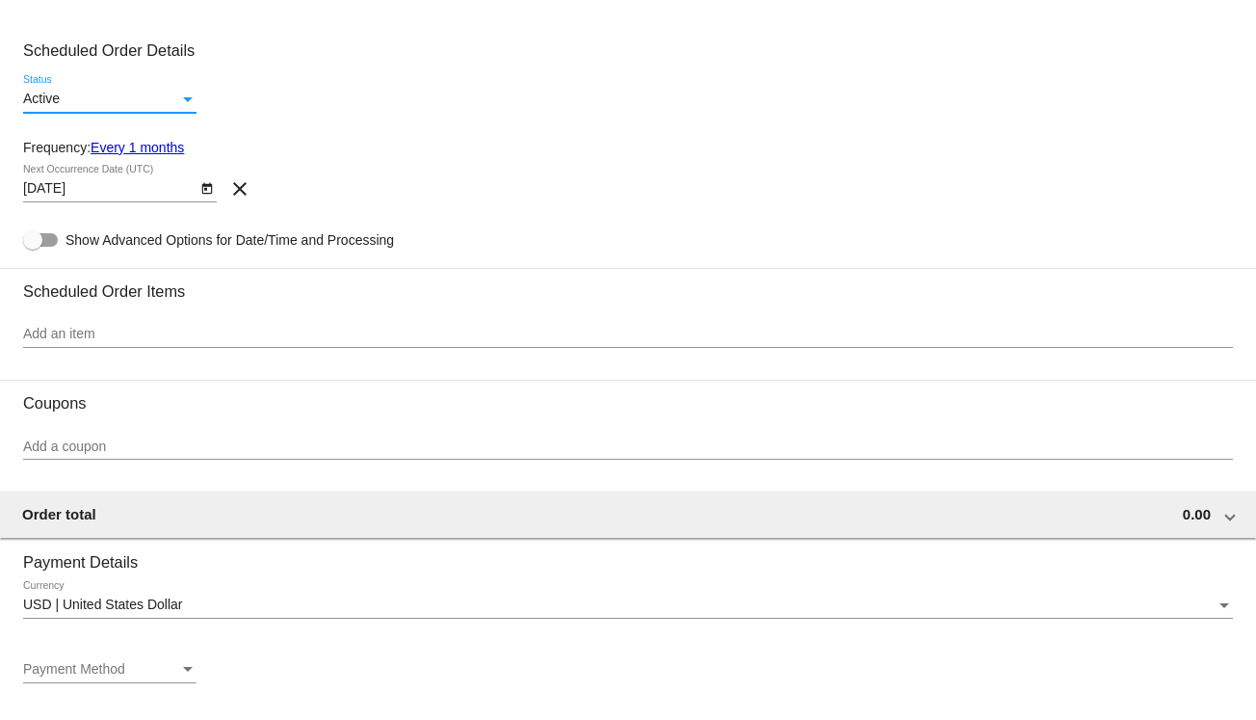
scroll to position [1060, 0]
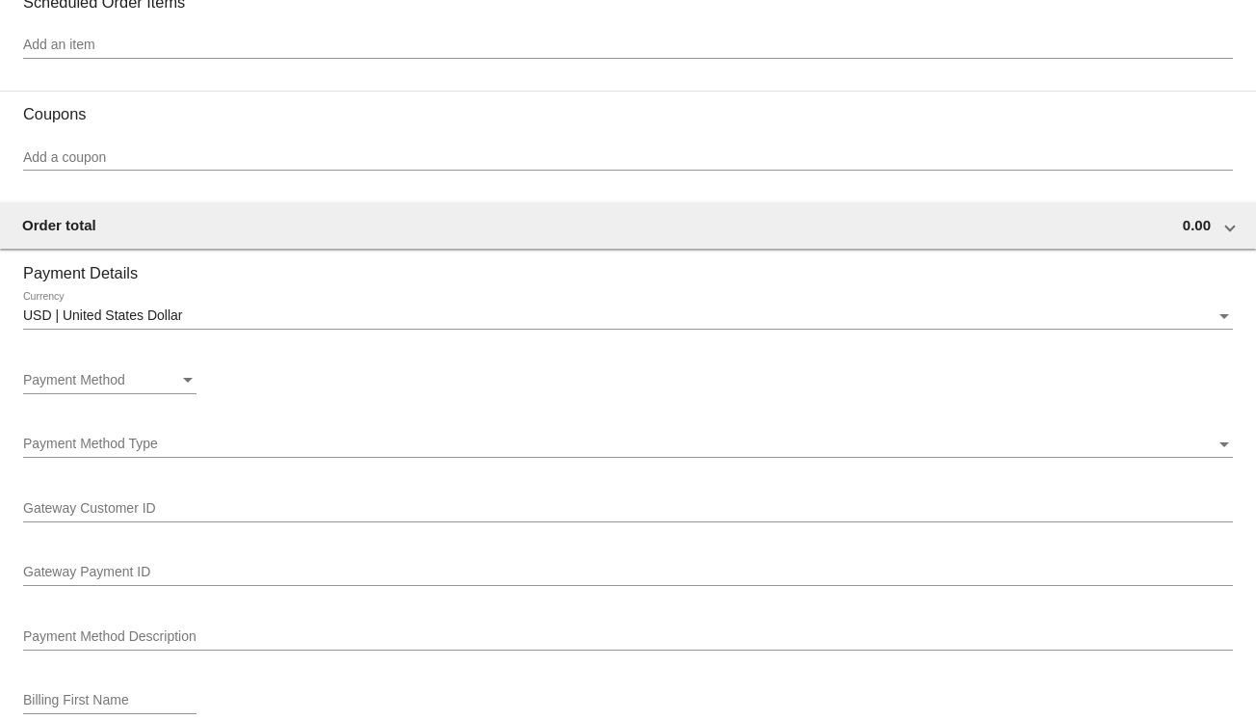
click at [83, 51] on input "Add an item" at bounding box center [628, 45] width 1210 height 15
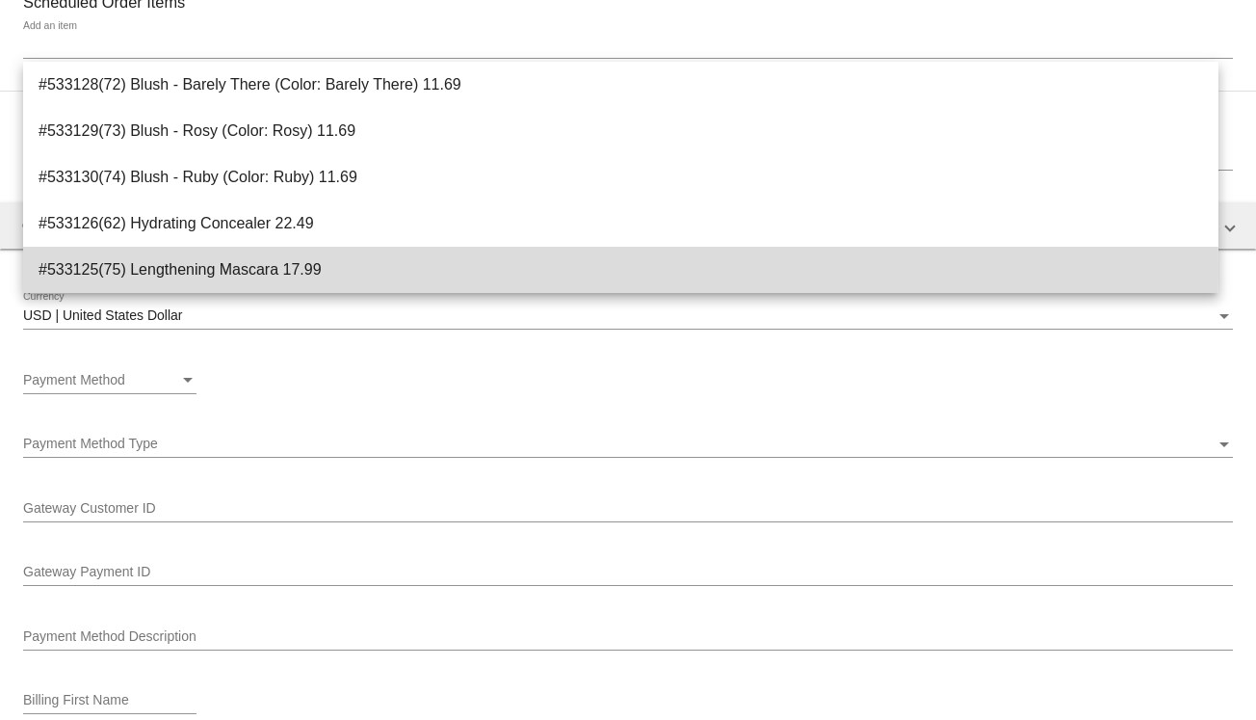
click at [143, 270] on span "#533125(75) Lengthening Mascara 17.99" at bounding box center [621, 270] width 1165 height 46
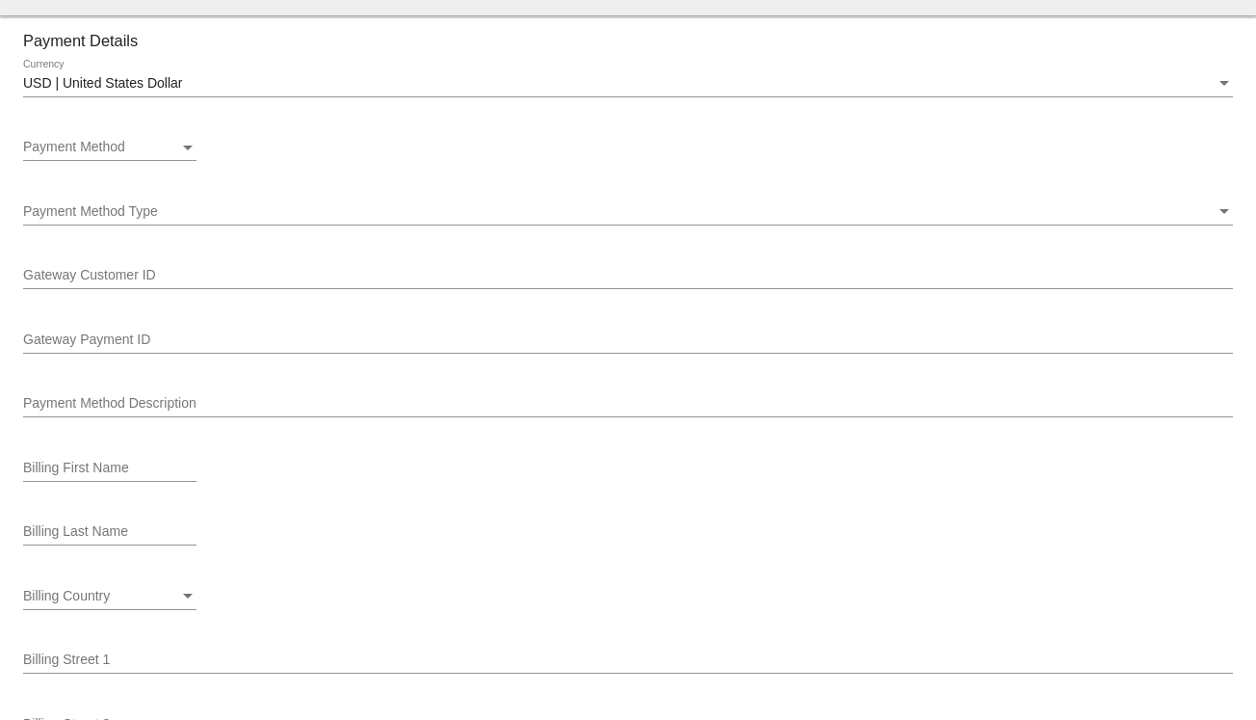
scroll to position [1445, 0]
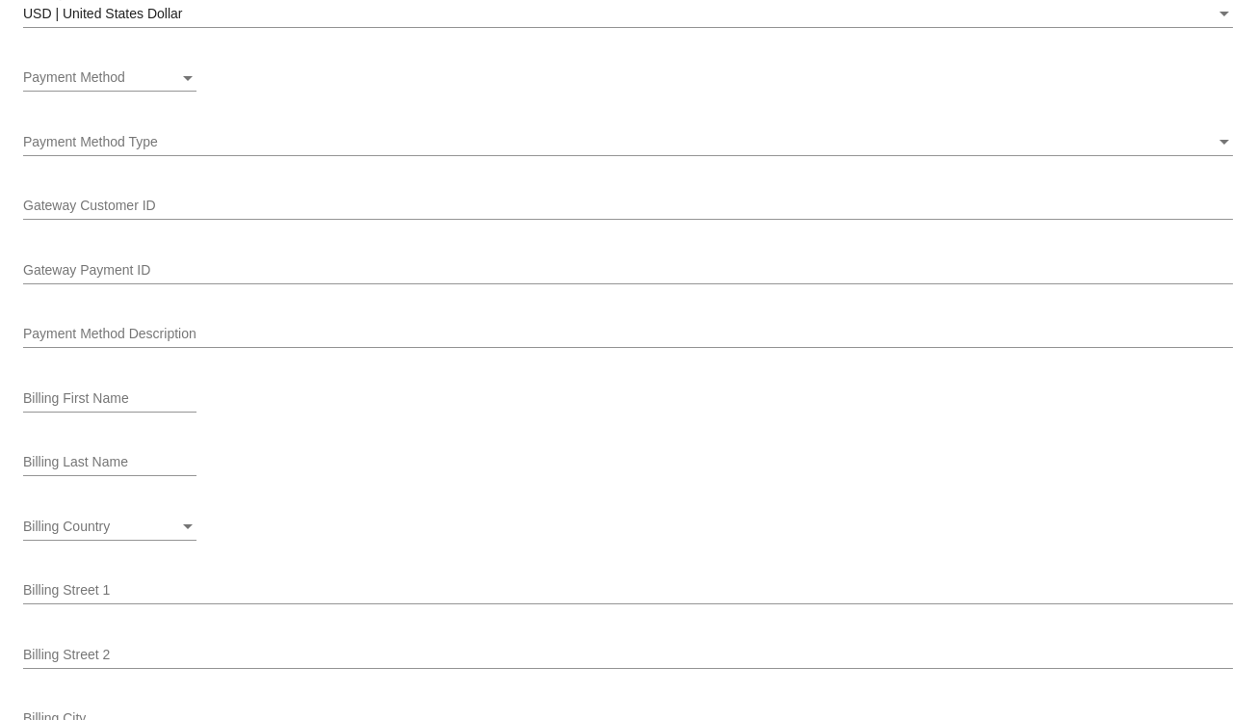
click at [155, 82] on div "Payment Method" at bounding box center [101, 77] width 156 height 15
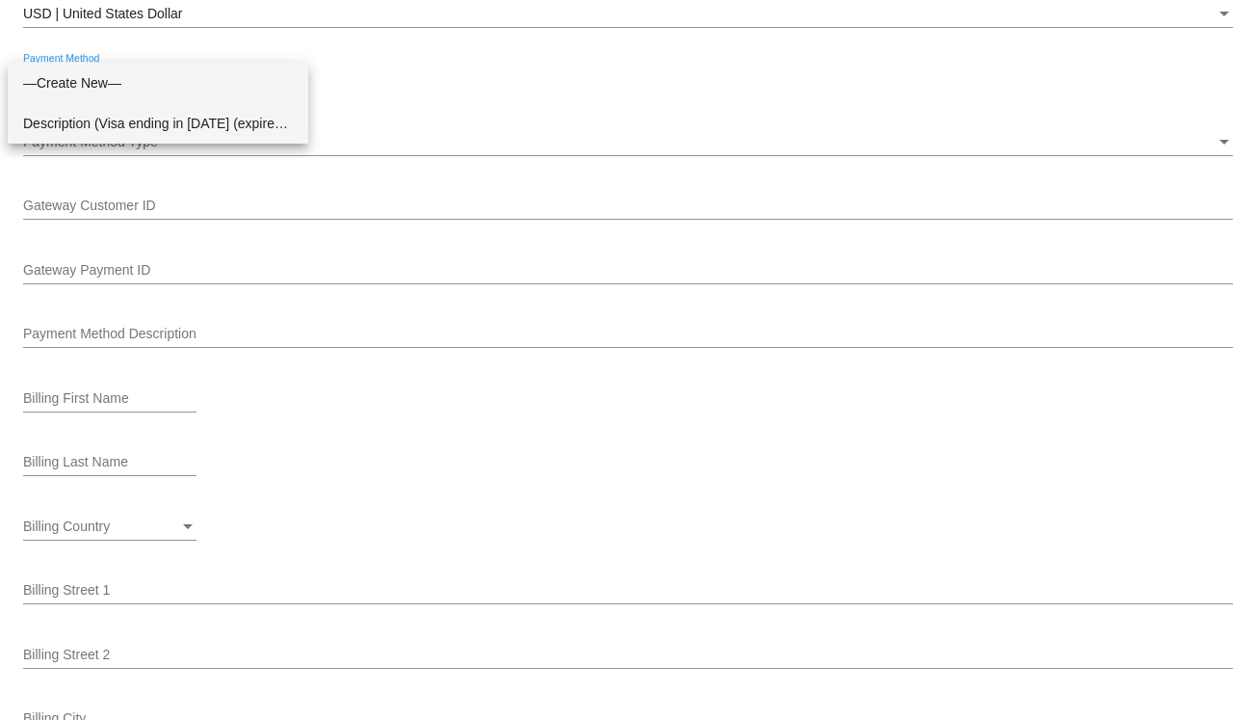
click at [139, 131] on span "Description (Visa ending in [DATE] (expires [CREDIT_CARD_DATA])) GatewayCustome…" at bounding box center [158, 123] width 270 height 40
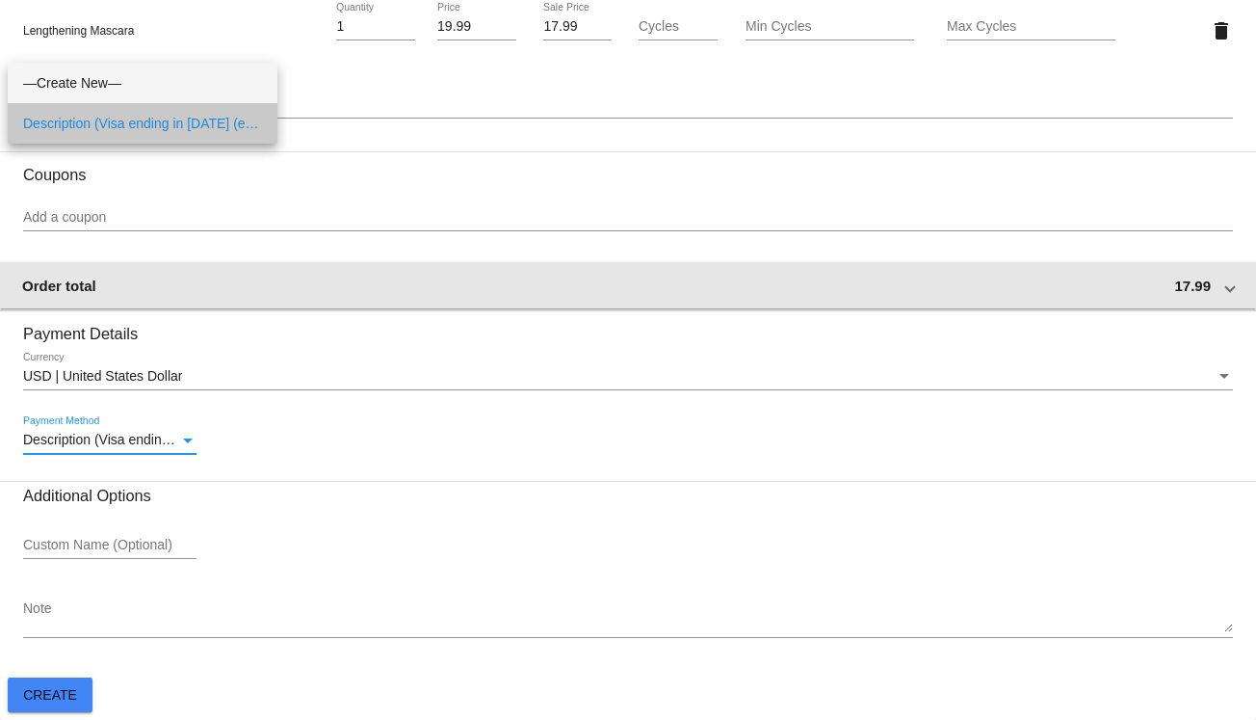
scroll to position [1087, 0]
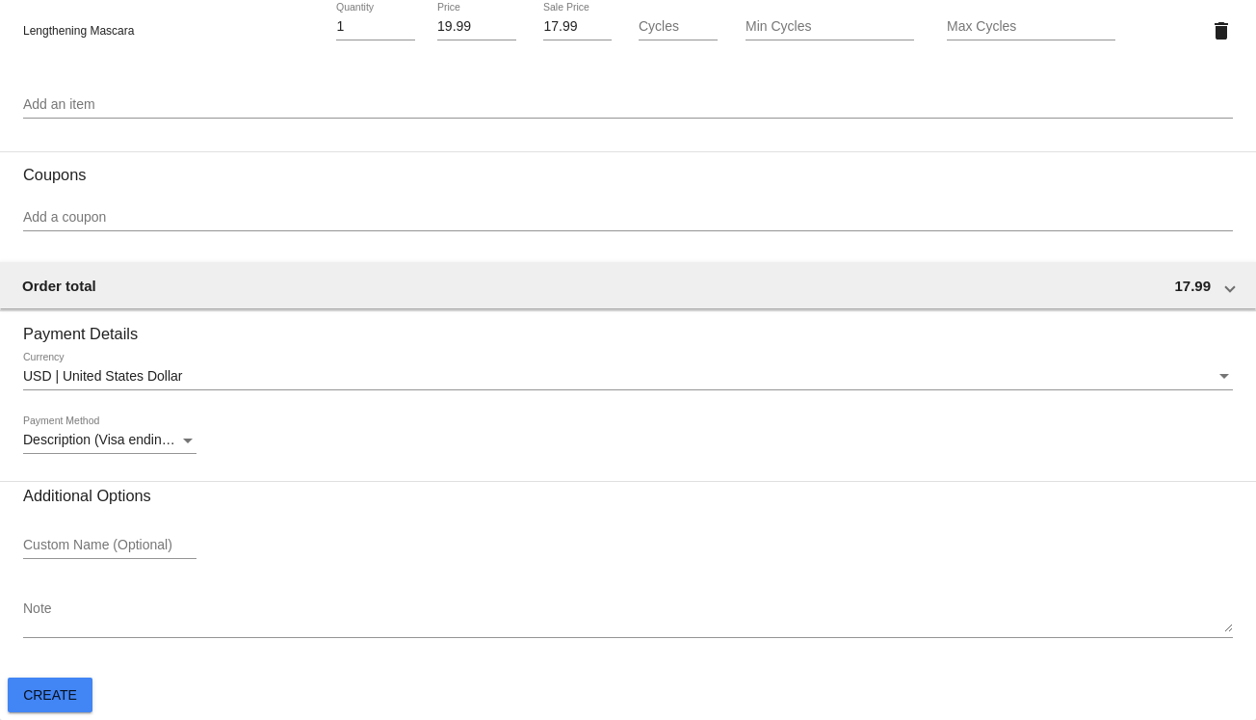
click at [85, 671] on mat-card-actions "Create" at bounding box center [628, 691] width 1241 height 42
click at [73, 689] on span "Create" at bounding box center [50, 694] width 54 height 15
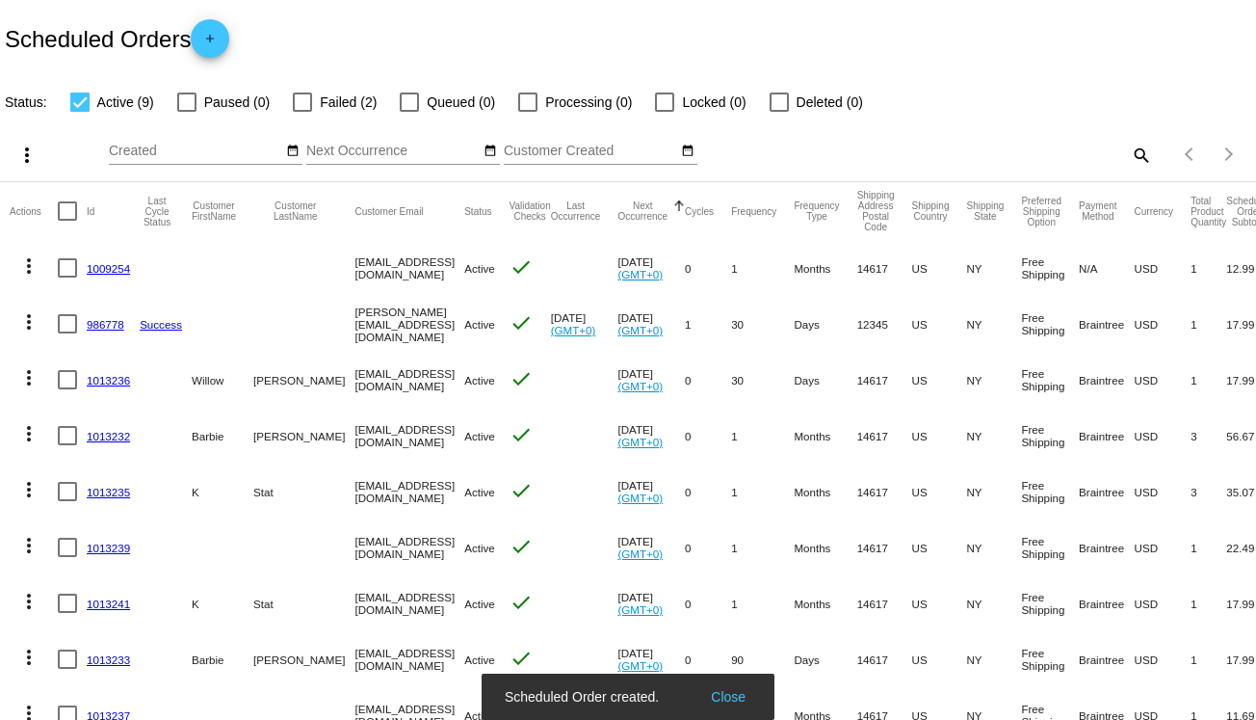
scroll to position [92, 0]
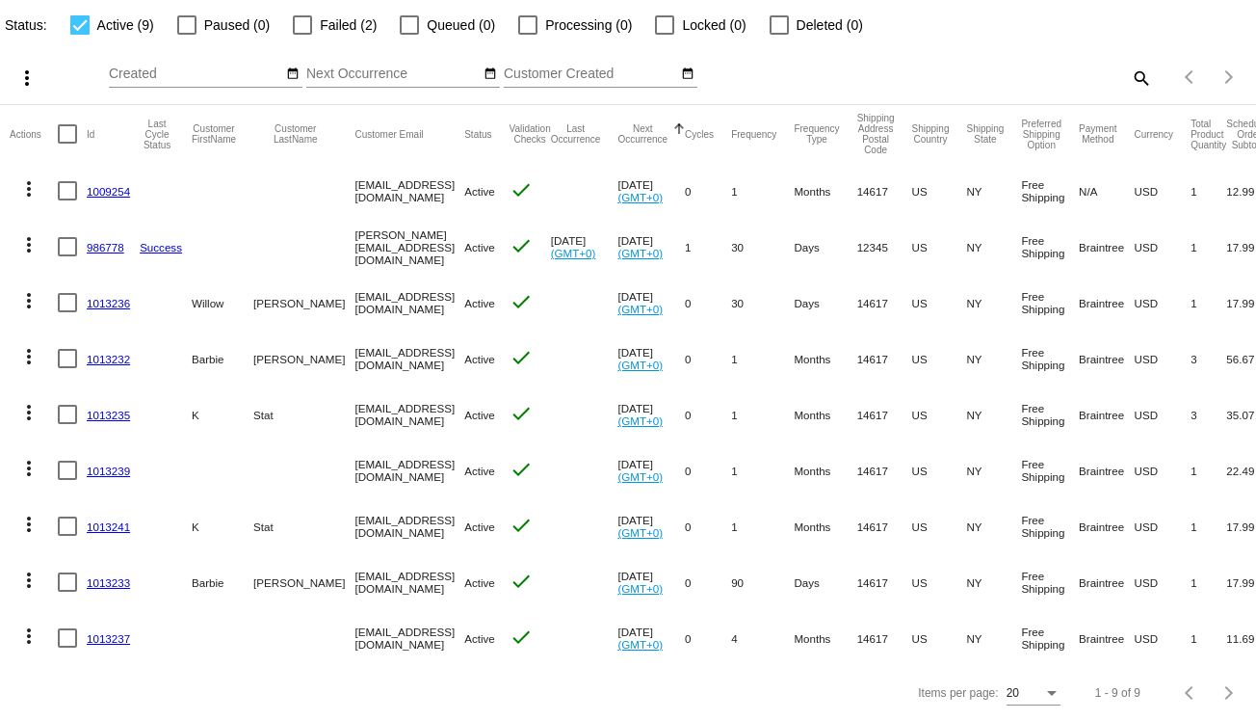
click at [107, 297] on link "1013236" at bounding box center [108, 303] width 43 height 13
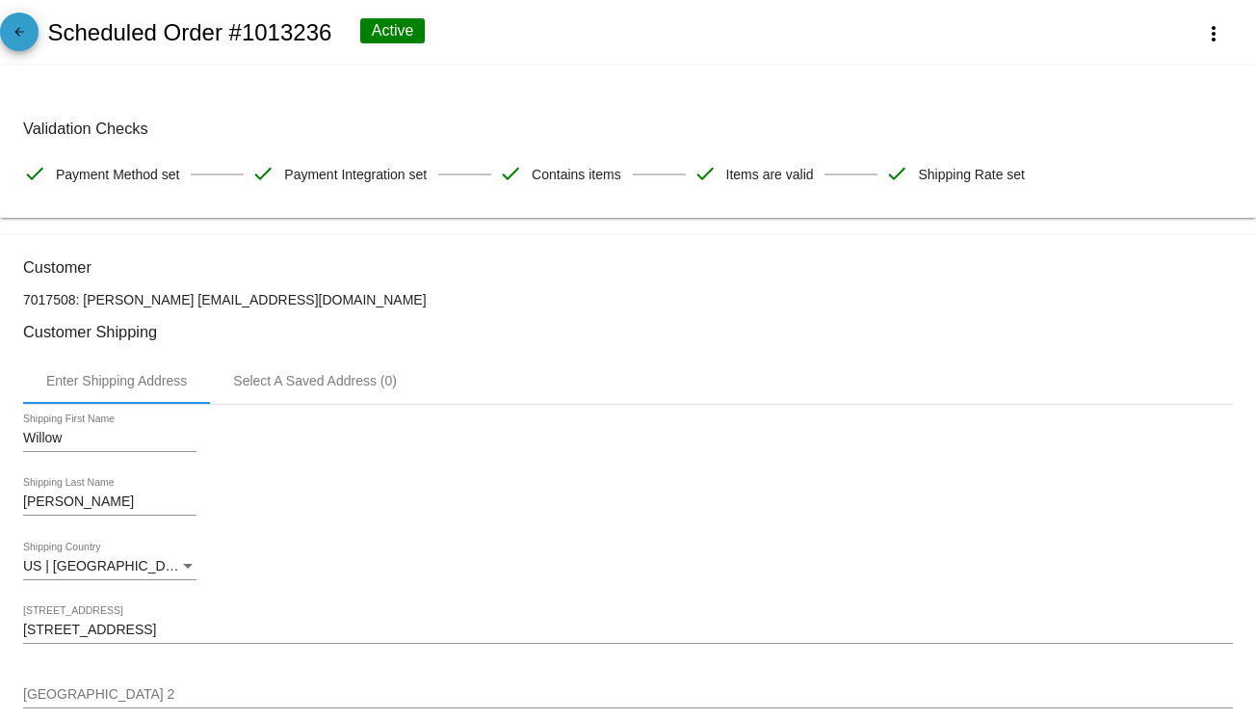
click at [21, 14] on span "arrow_back" at bounding box center [19, 36] width 23 height 47
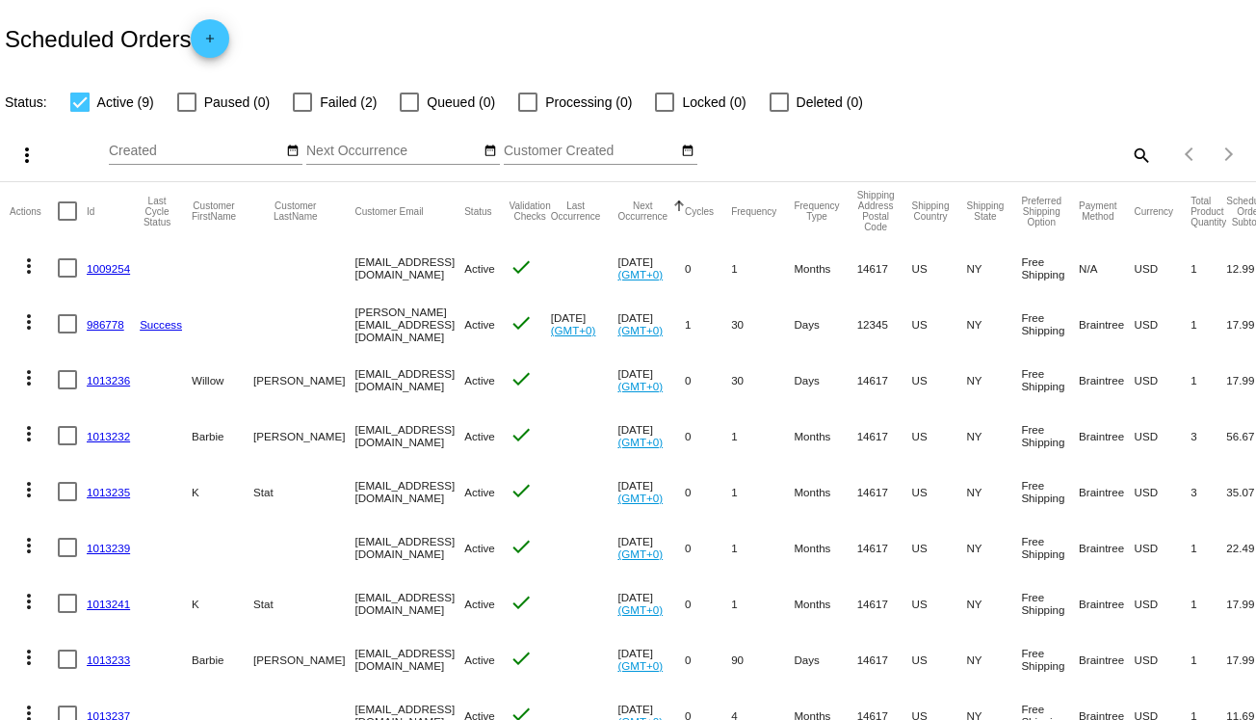
click at [222, 36] on mat-icon "add" at bounding box center [209, 43] width 23 height 23
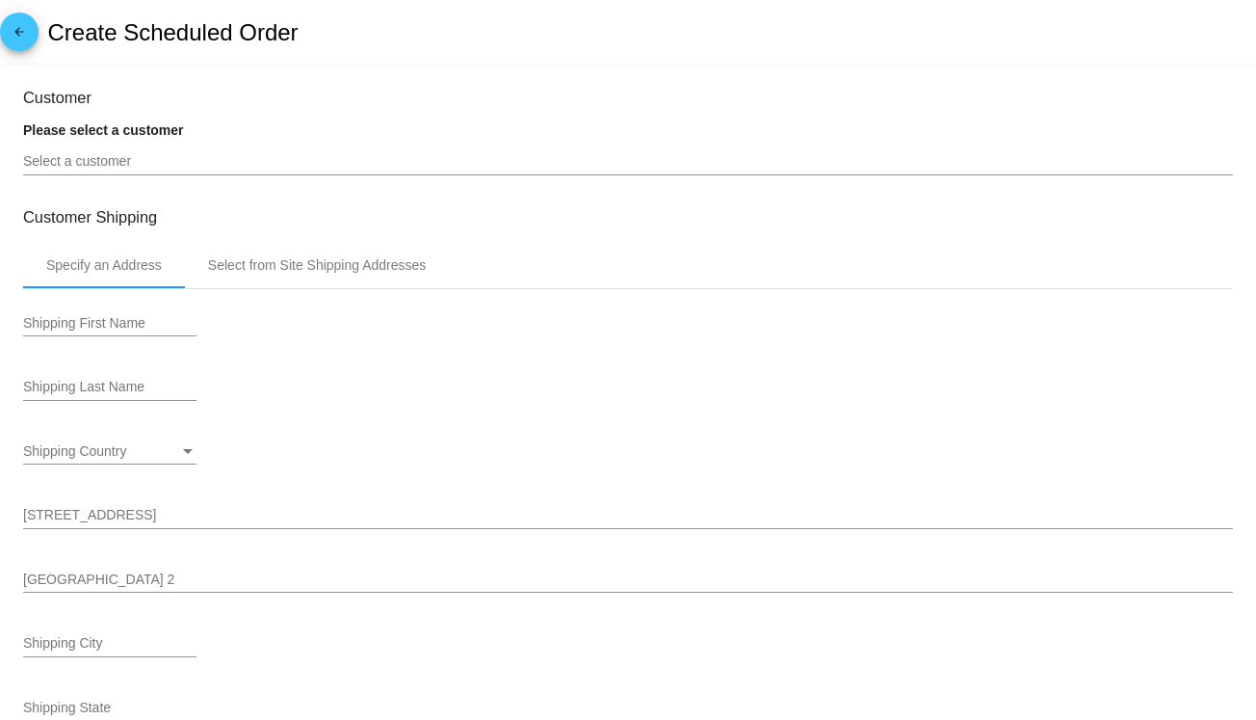
type input "[DATE]"
click at [138, 171] on div "Select a customer" at bounding box center [628, 157] width 1210 height 38
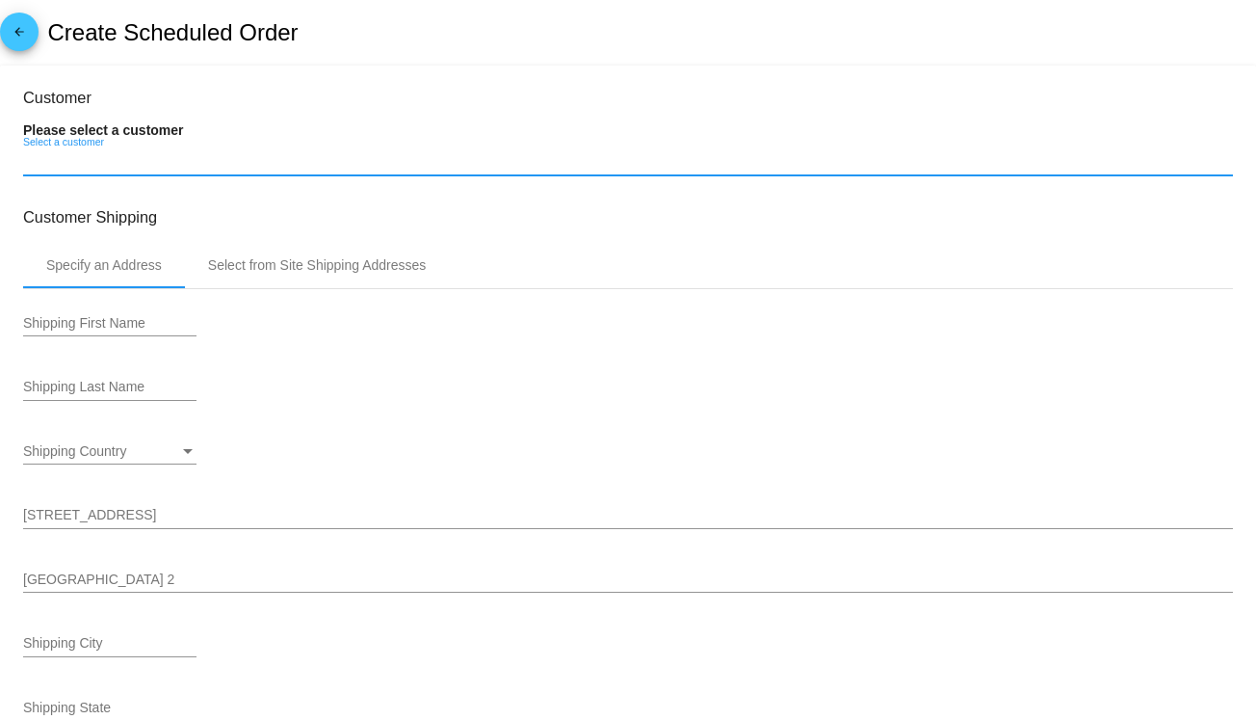
click at [145, 160] on input "Select a customer" at bounding box center [628, 161] width 1210 height 15
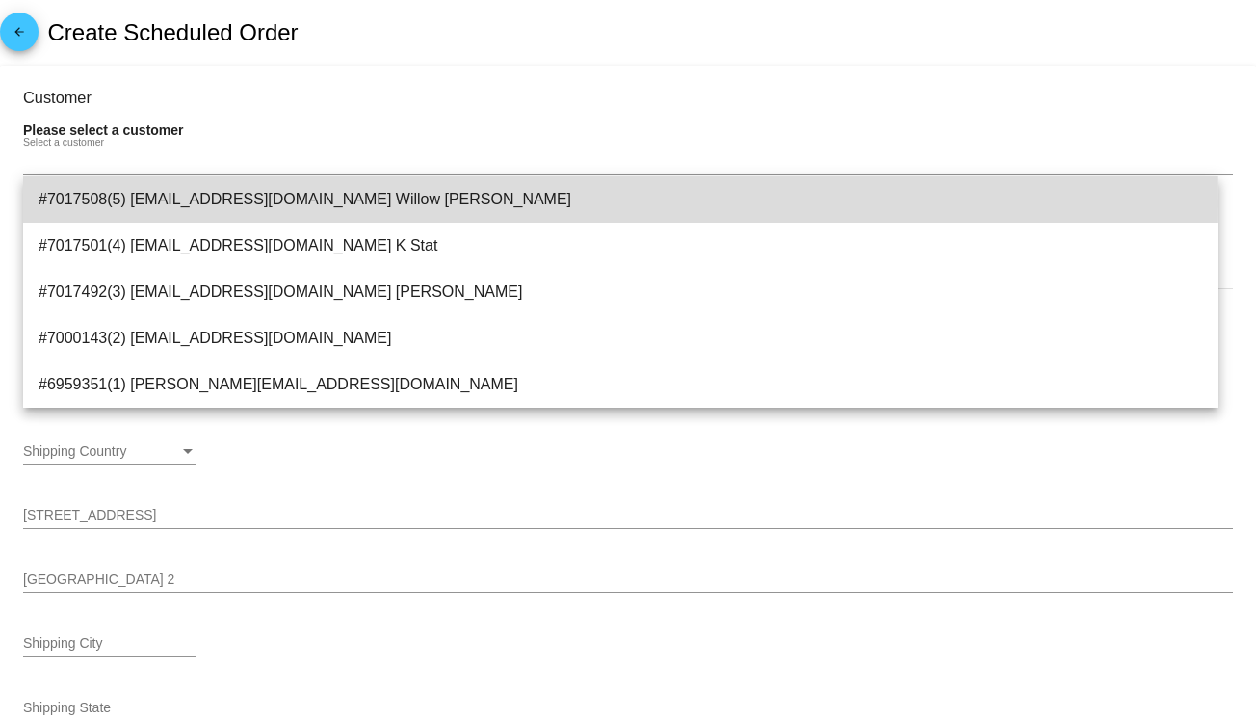
click at [137, 202] on span "#7017508(5) [EMAIL_ADDRESS][DOMAIN_NAME] Willow [PERSON_NAME]" at bounding box center [621, 199] width 1165 height 46
type input "Willow"
type input "[PERSON_NAME]"
type input "[STREET_ADDRESS]"
type input "[GEOGRAPHIC_DATA]"
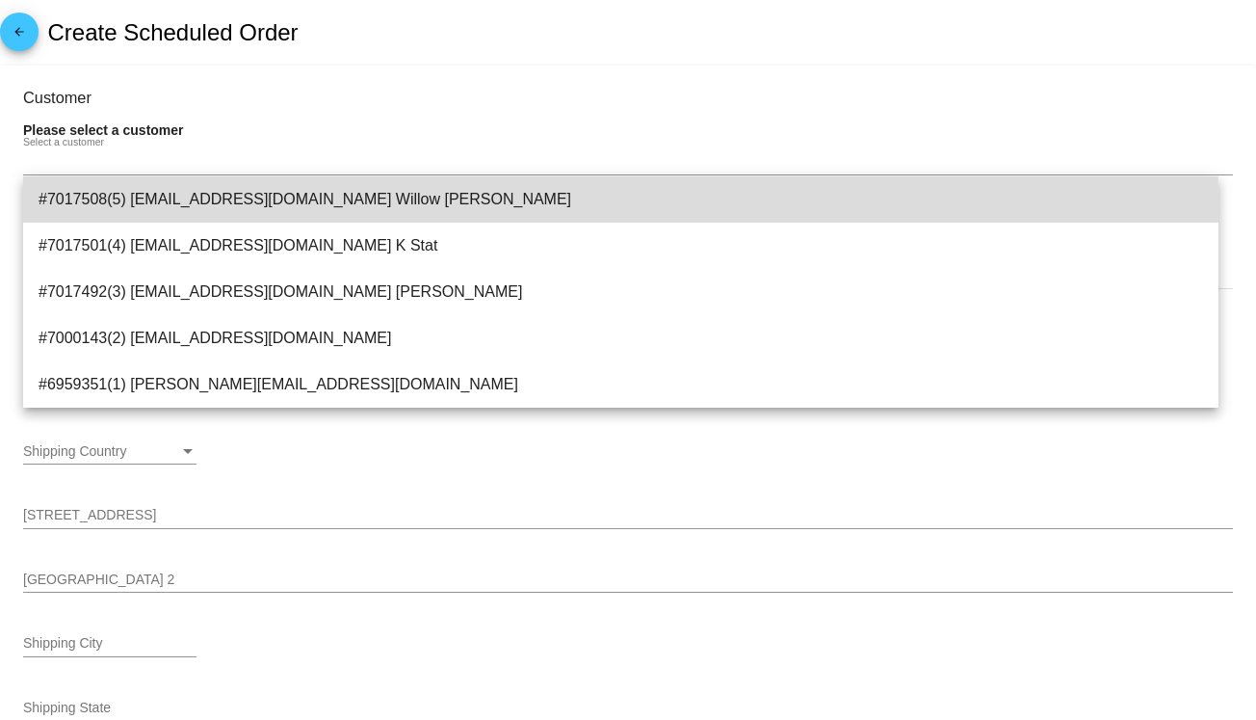
type input "14617"
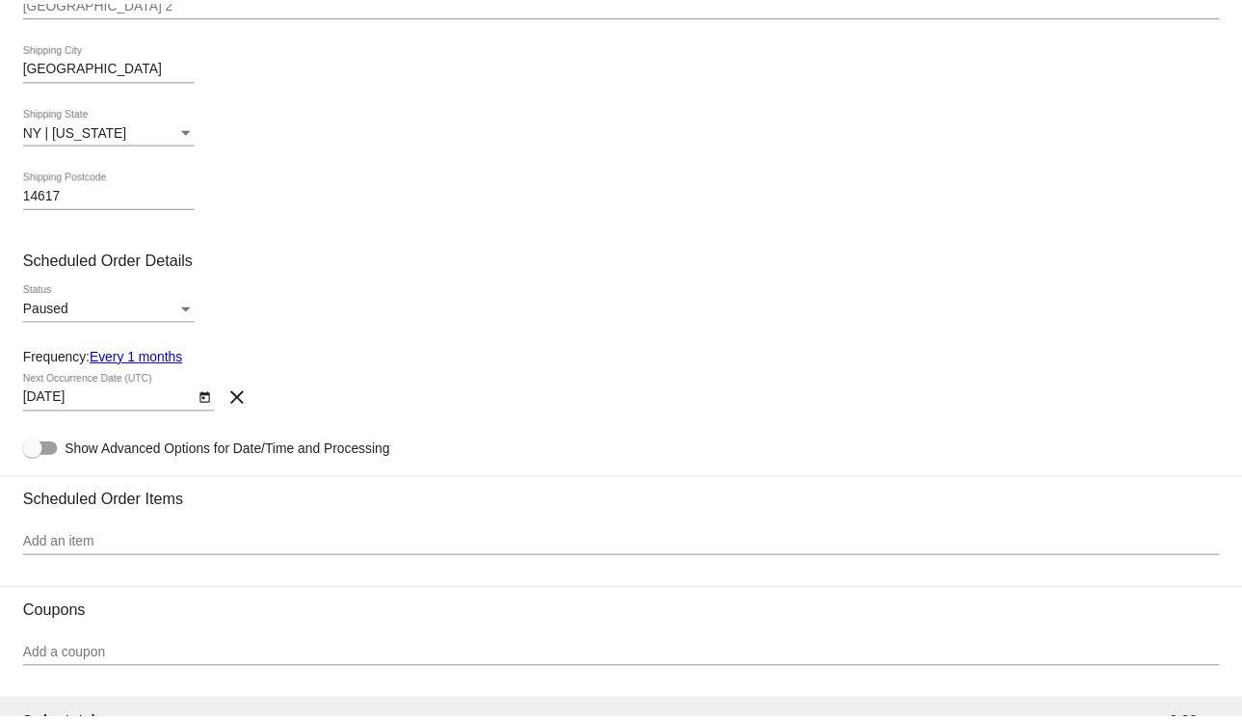
scroll to position [771, 0]
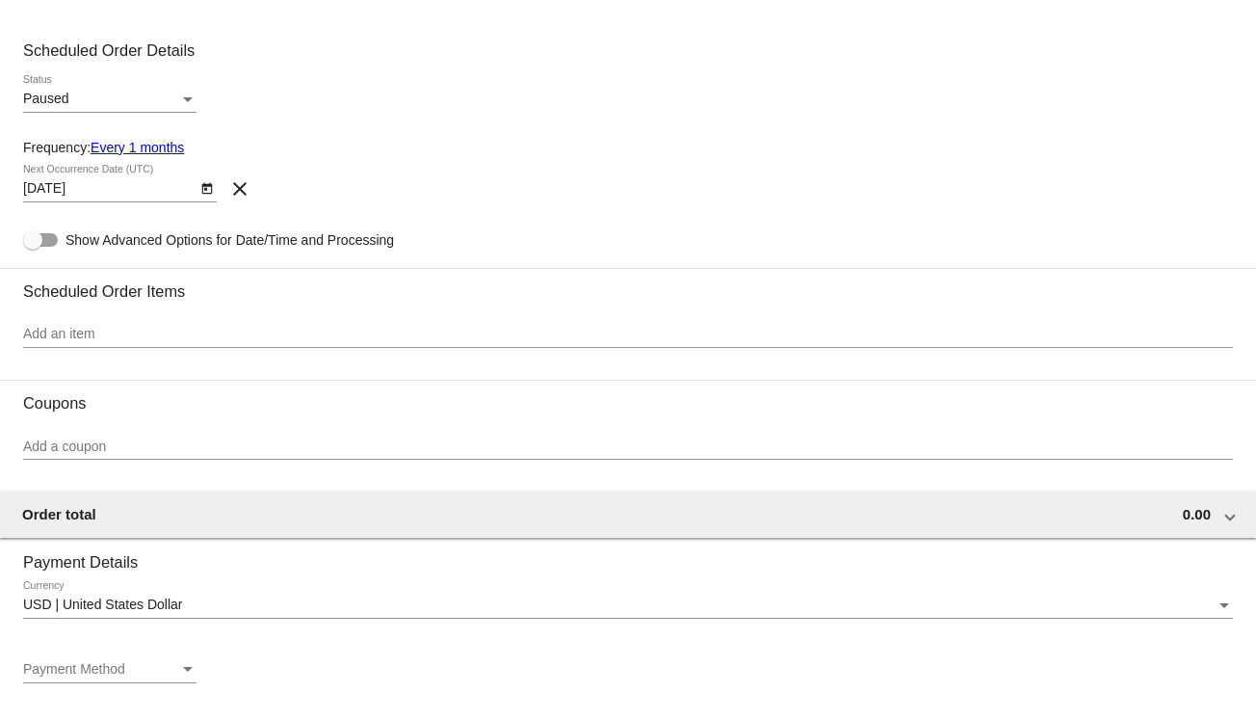
click at [170, 97] on div "Paused" at bounding box center [101, 99] width 156 height 15
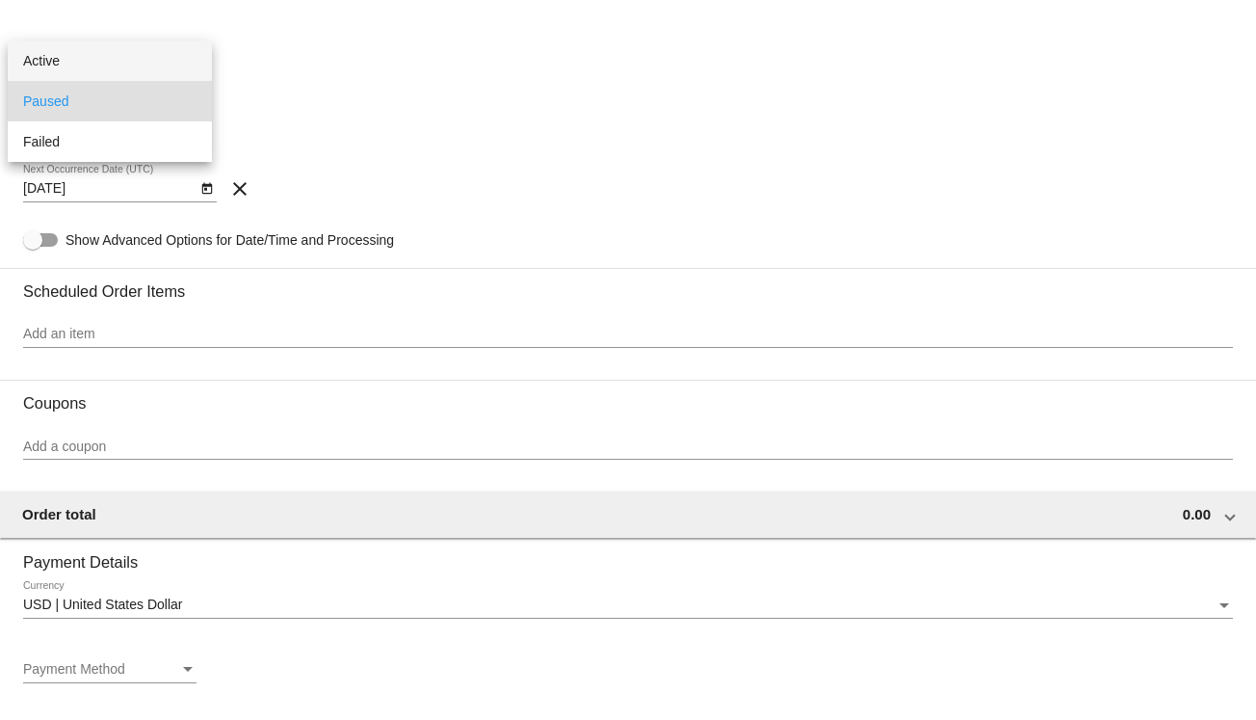
click at [181, 70] on span "Active" at bounding box center [109, 60] width 173 height 40
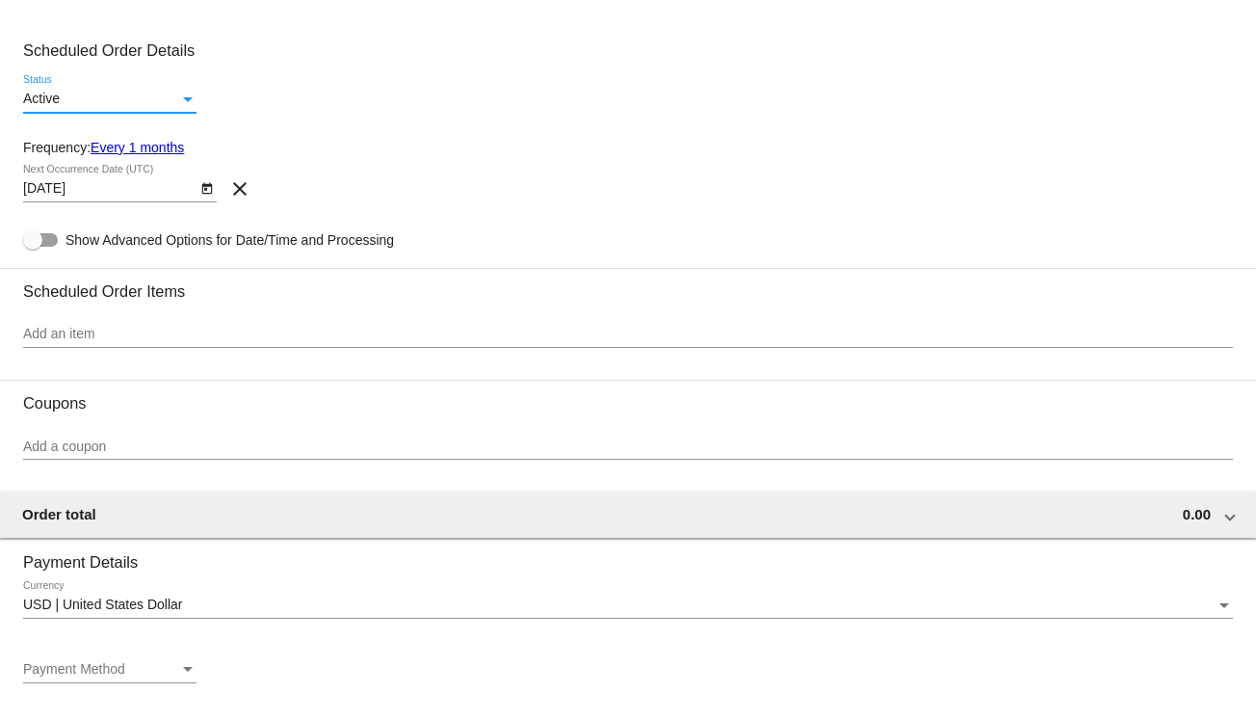
click at [174, 145] on link "Every 1 months" at bounding box center [137, 147] width 93 height 15
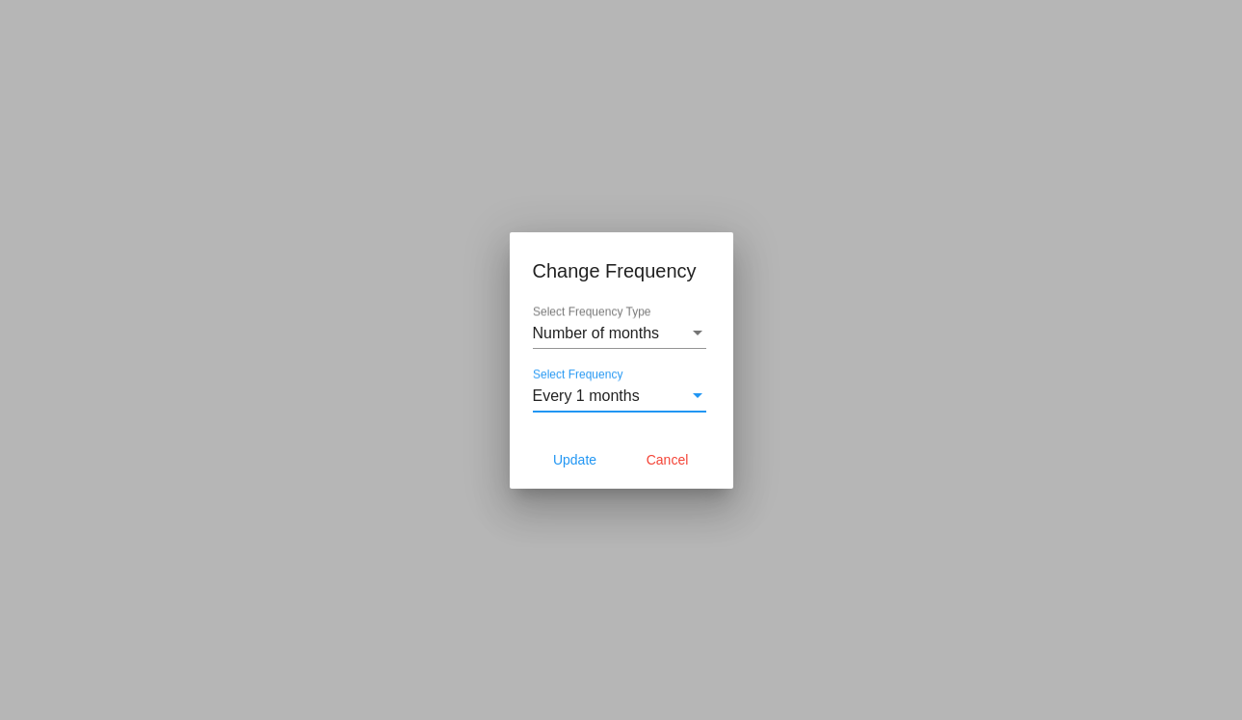
click at [690, 393] on div "Select Frequency" at bounding box center [697, 395] width 17 height 17
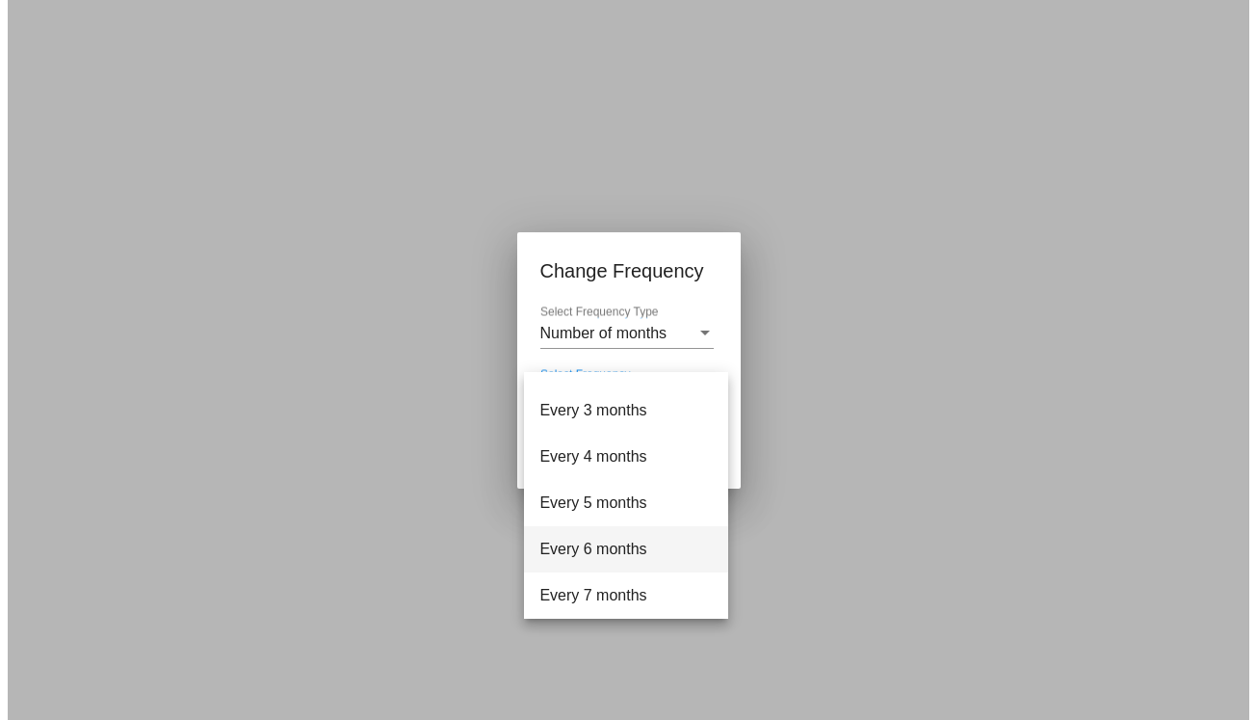
scroll to position [193, 0]
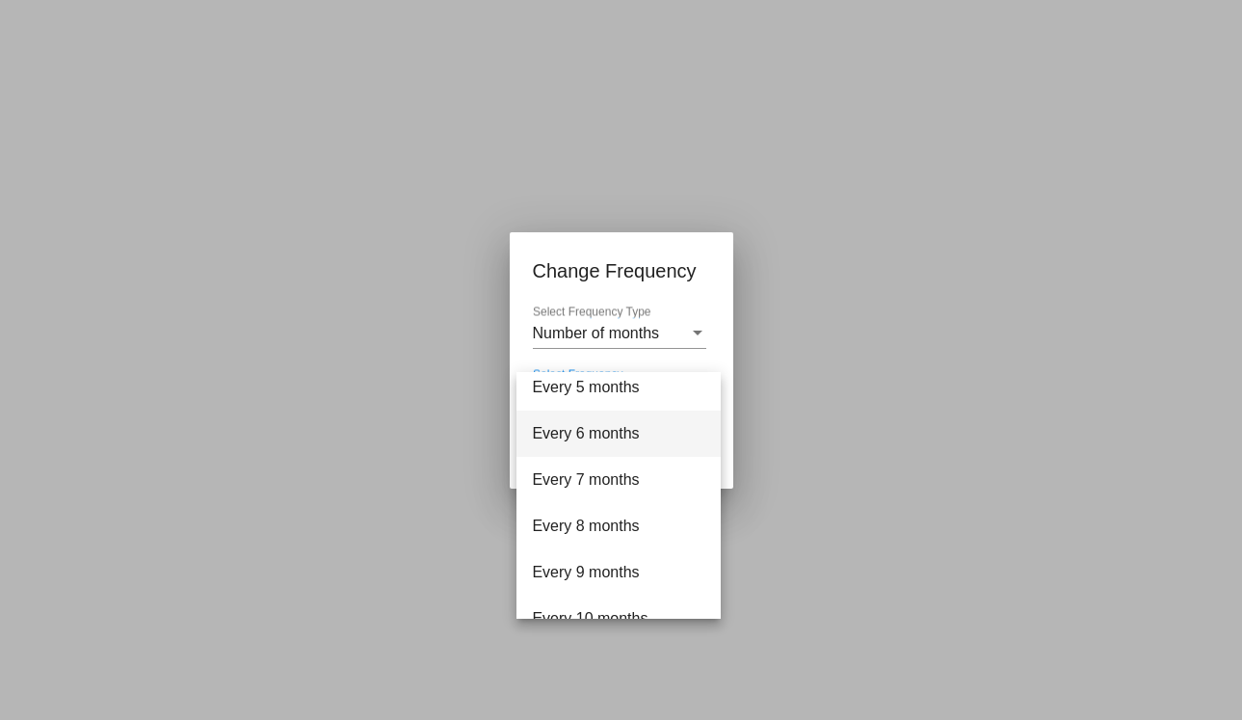
click at [616, 449] on span "Every 6 months" at bounding box center [618, 433] width 173 height 46
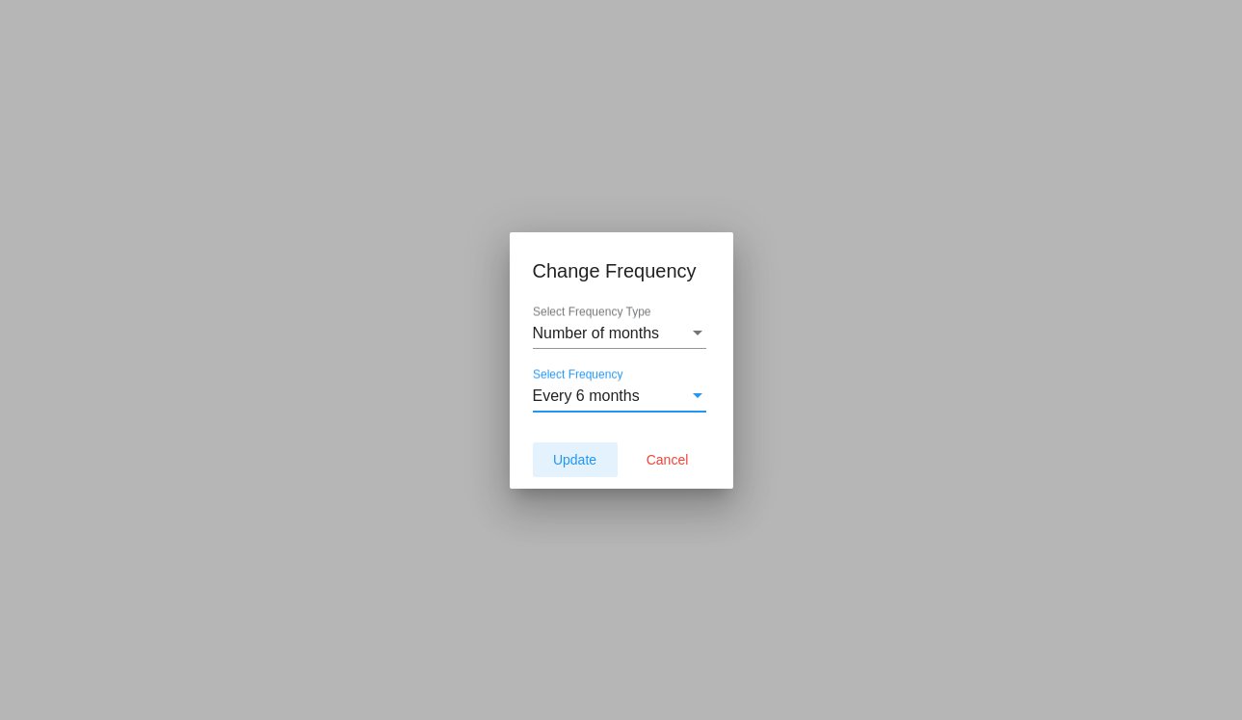
click at [587, 455] on span "Update" at bounding box center [574, 459] width 43 height 15
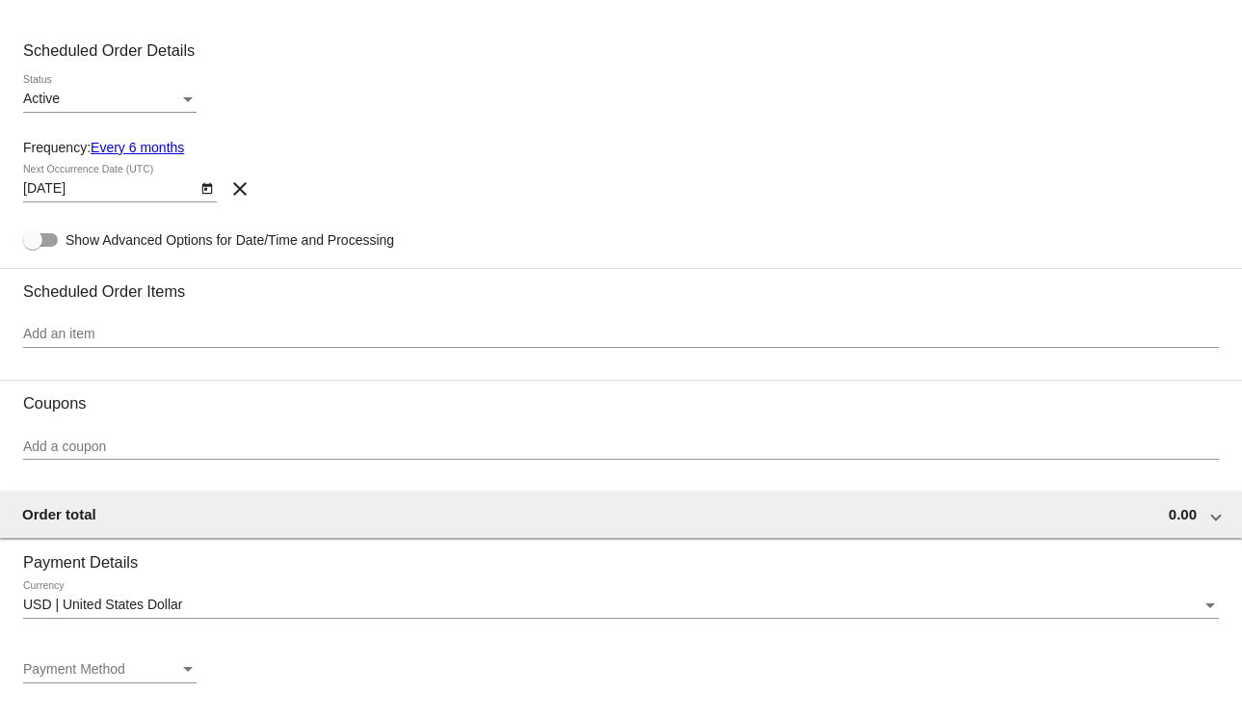
type input "[DATE]"
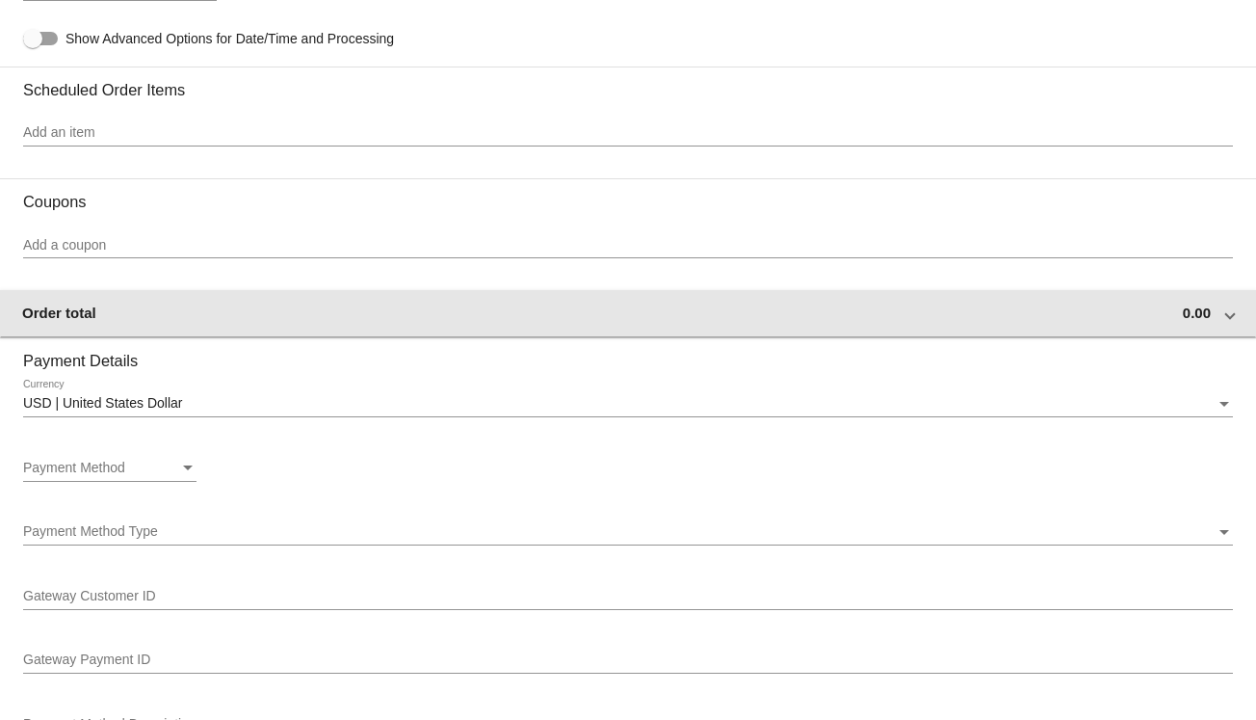
scroll to position [964, 0]
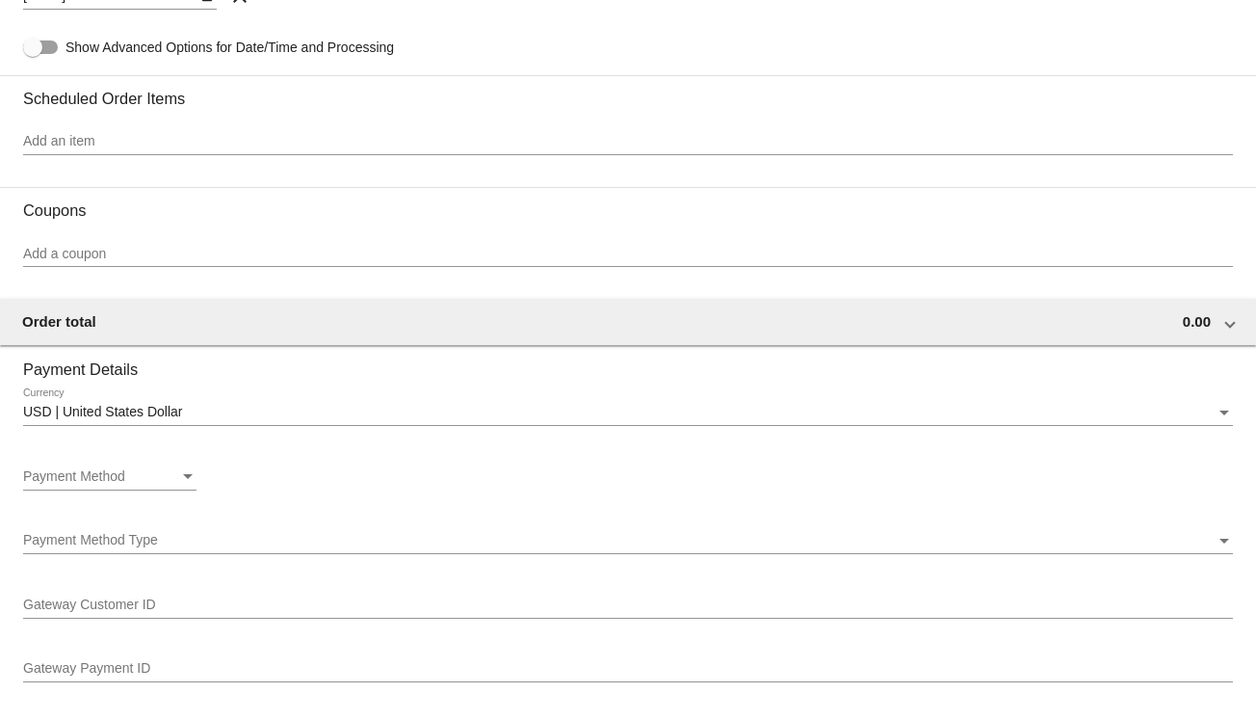
click at [170, 126] on div "Add an item" at bounding box center [628, 137] width 1210 height 38
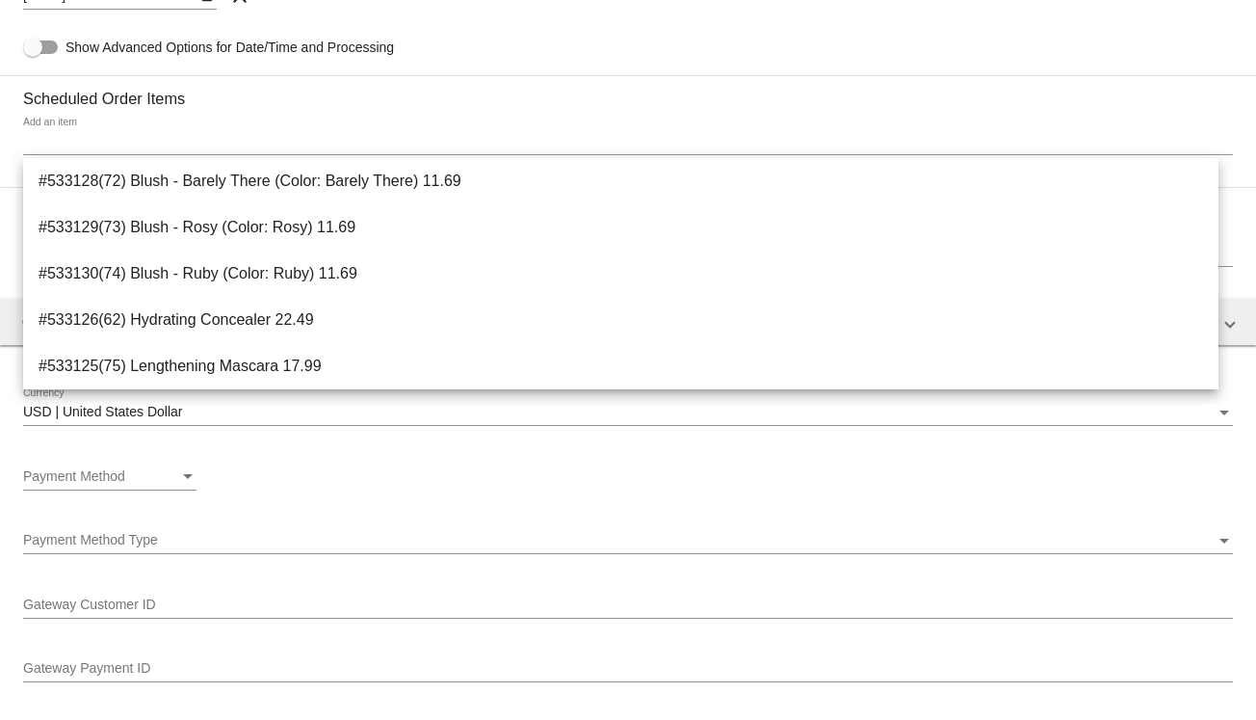
click at [170, 132] on div "Add an item" at bounding box center [628, 137] width 1210 height 38
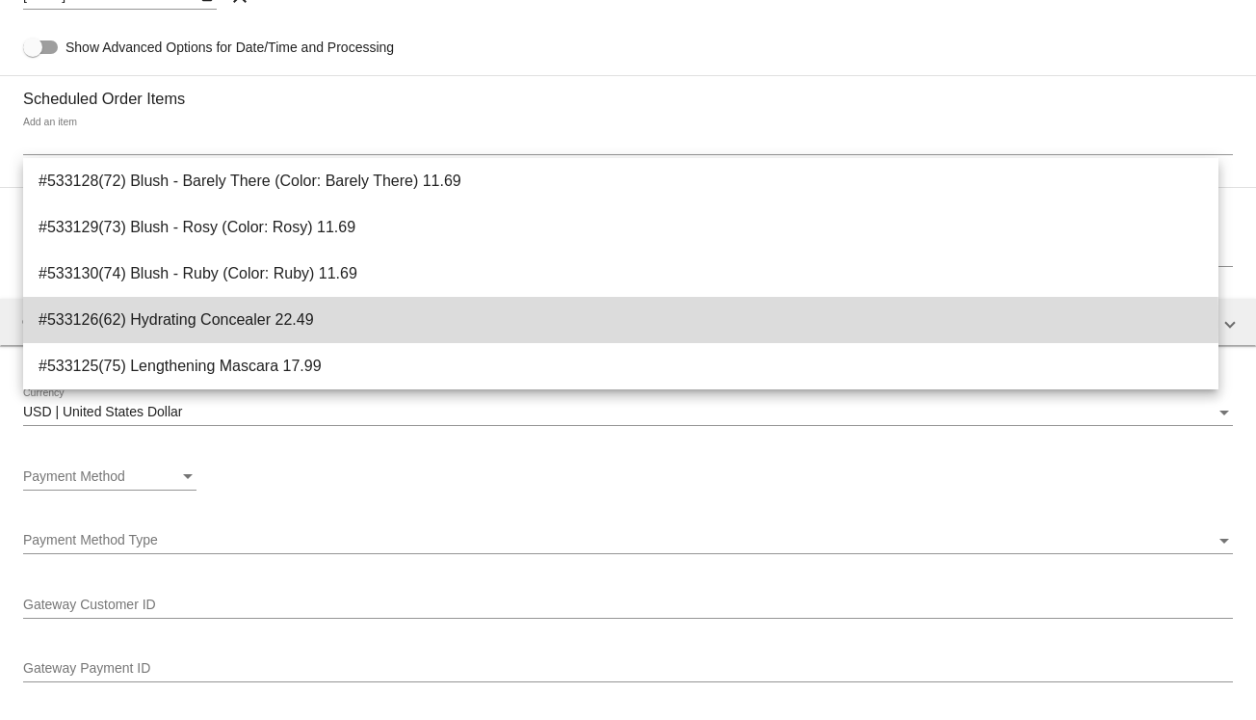
click at [273, 323] on span "#533126(62) Hydrating Concealer 22.49" at bounding box center [621, 320] width 1165 height 46
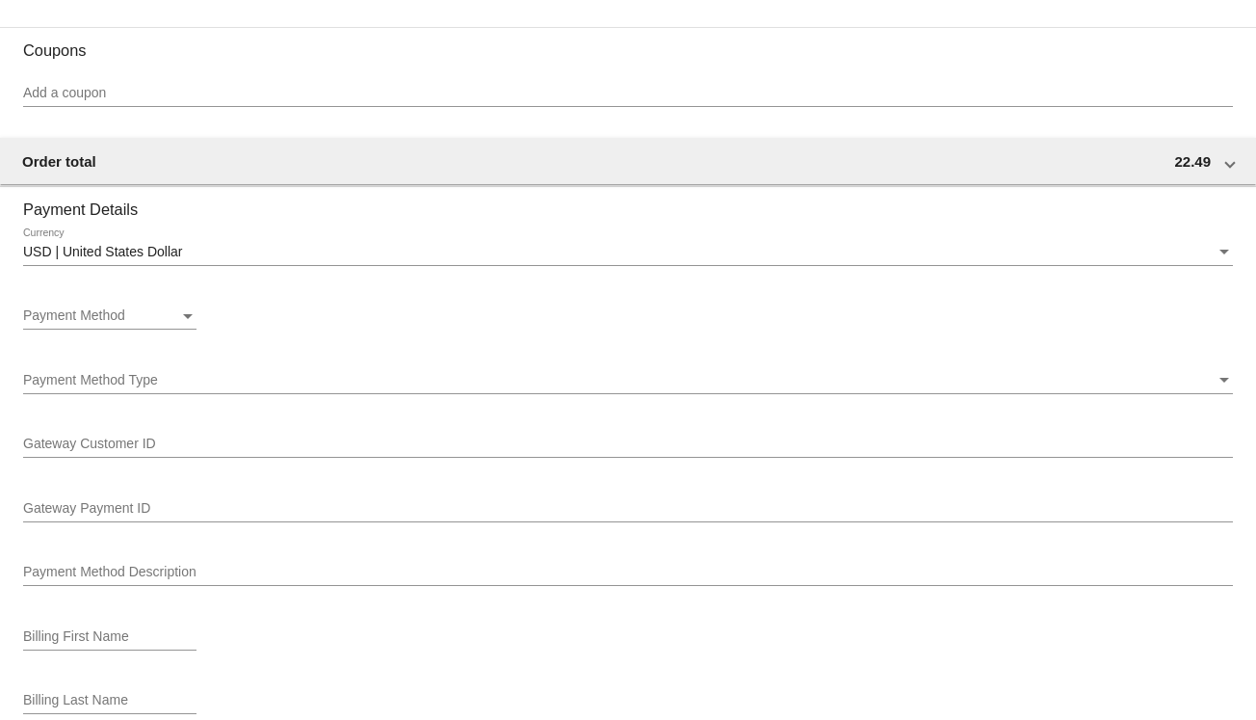
scroll to position [1253, 0]
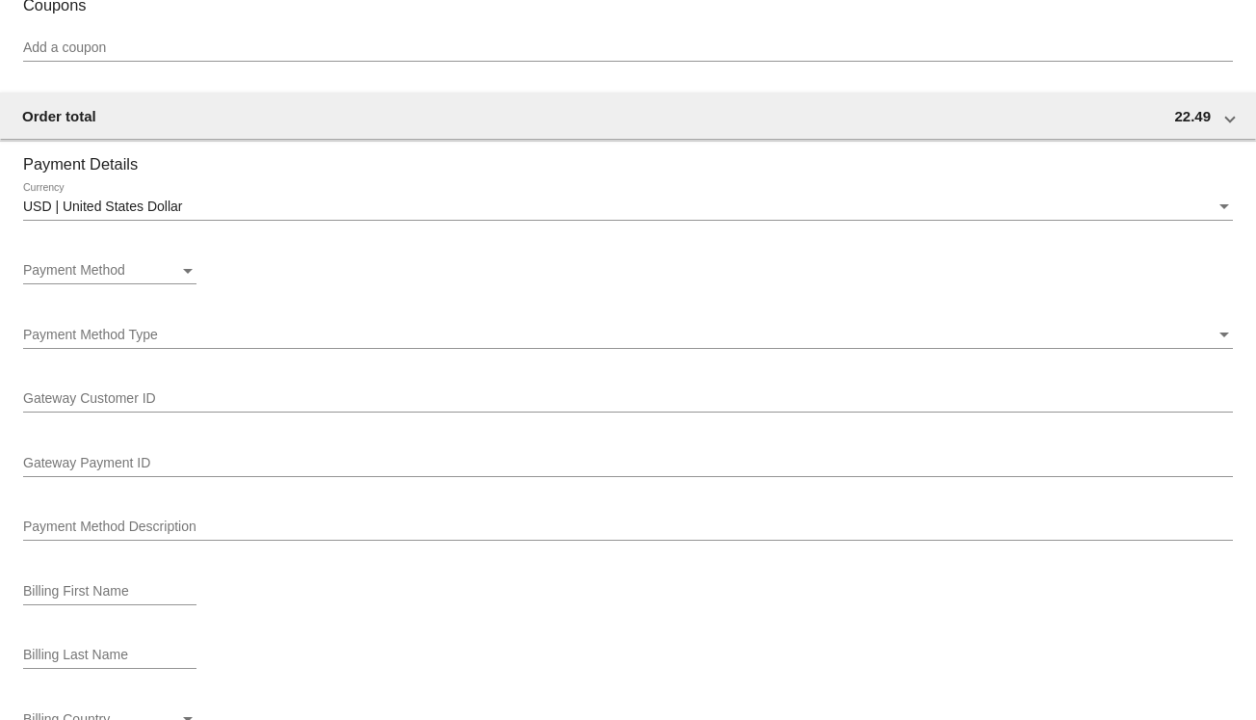
click at [164, 263] on div "Payment Method Payment Method" at bounding box center [109, 266] width 173 height 38
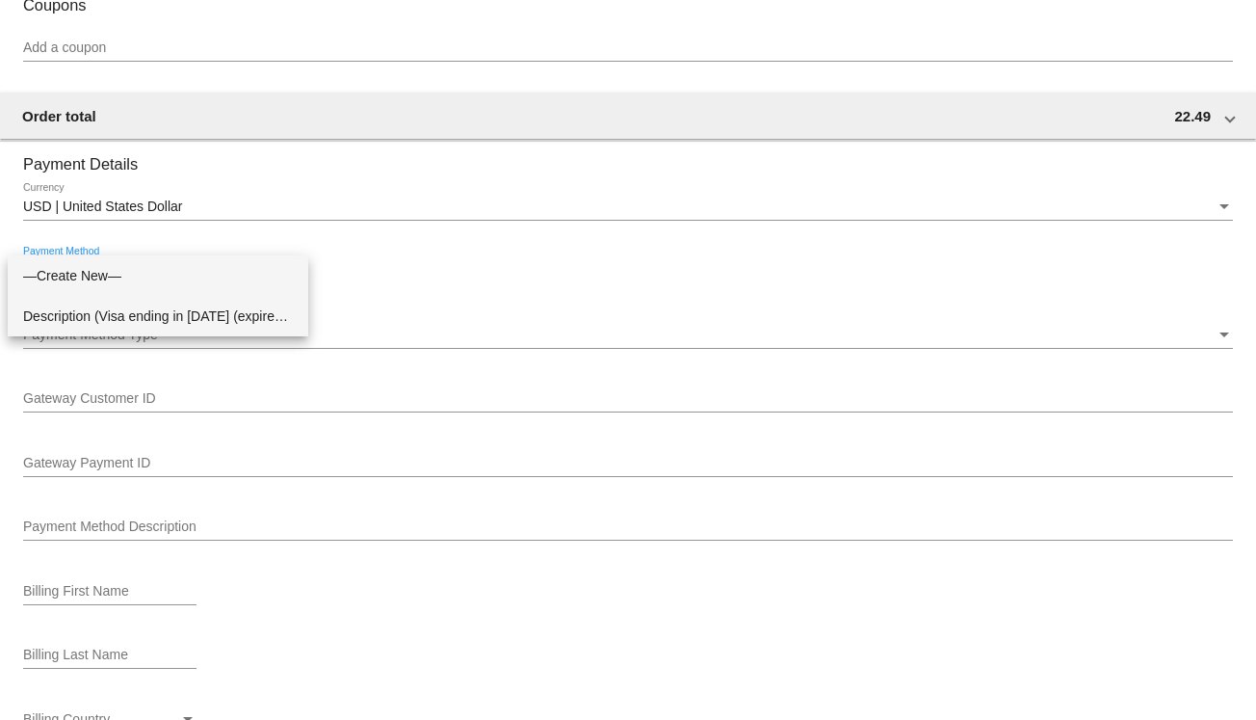
click at [153, 312] on span "Description (Visa ending in [DATE] (expires [CREDIT_CARD_DATA])) GatewayCustome…" at bounding box center [158, 316] width 270 height 40
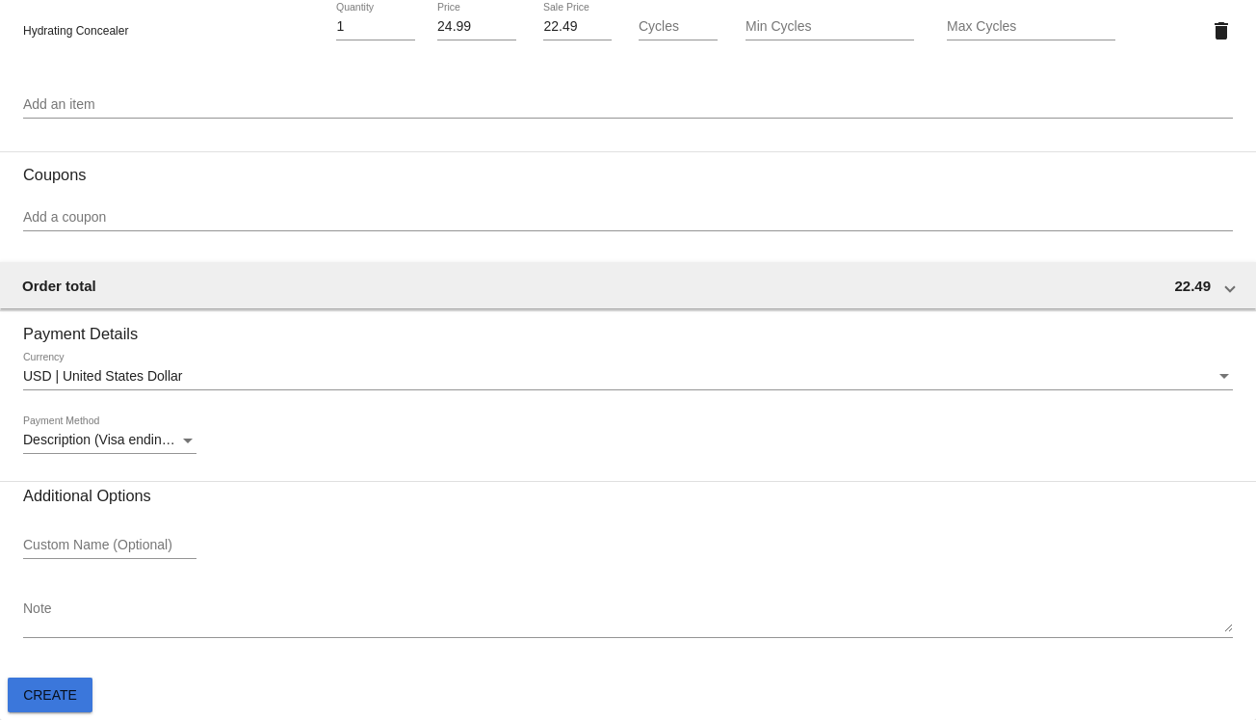
click at [85, 705] on button "Create" at bounding box center [50, 694] width 85 height 35
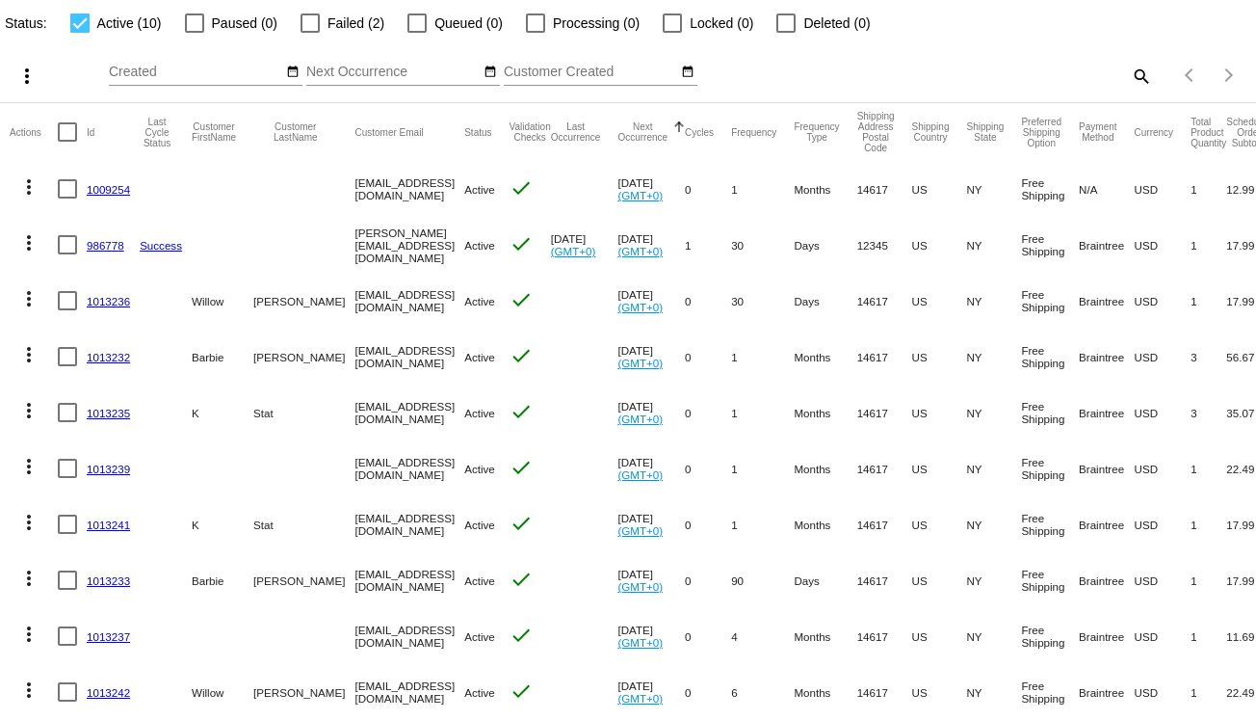
scroll to position [147, 0]
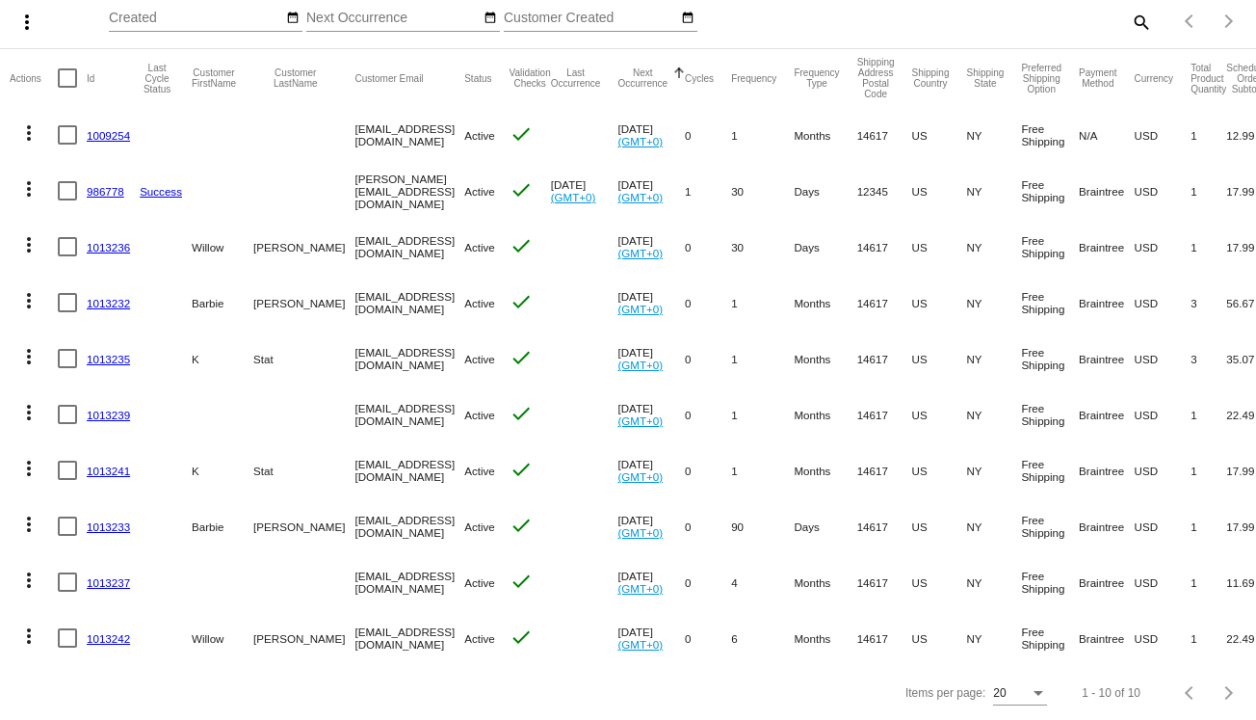
click at [114, 409] on link "1013239" at bounding box center [108, 415] width 43 height 13
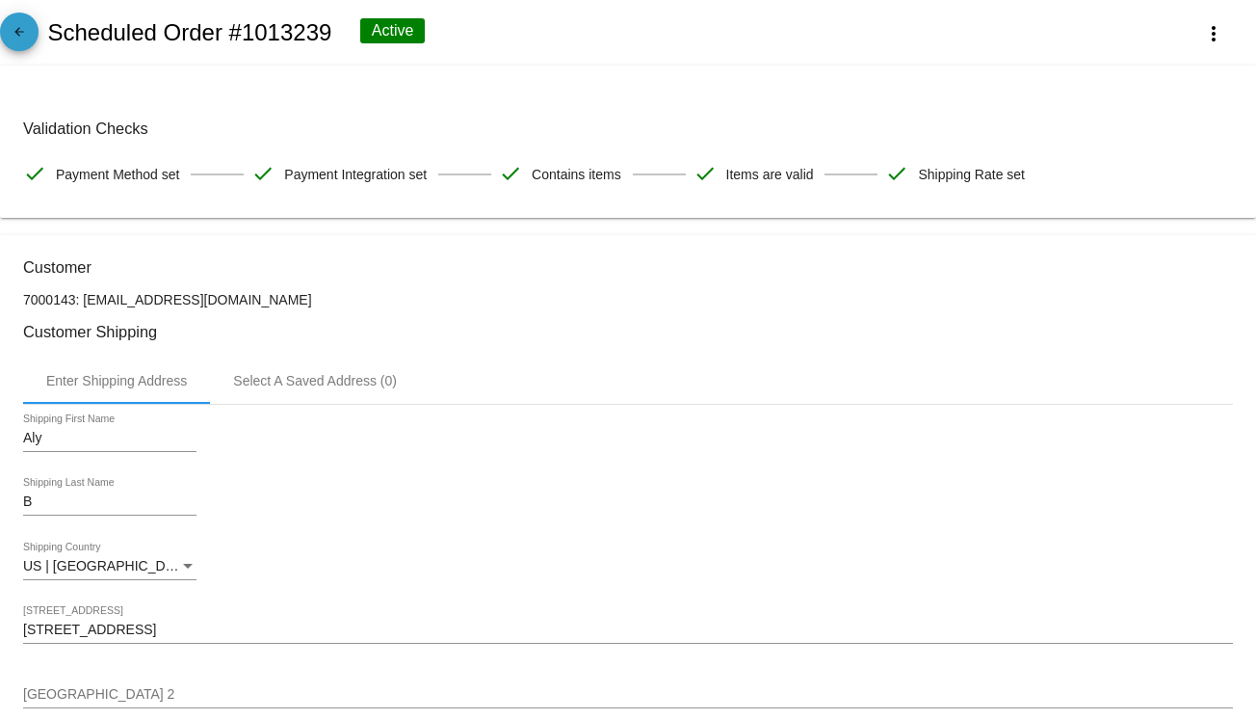
click at [15, 16] on span "arrow_back" at bounding box center [19, 36] width 23 height 47
